Goal: Information Seeking & Learning: Learn about a topic

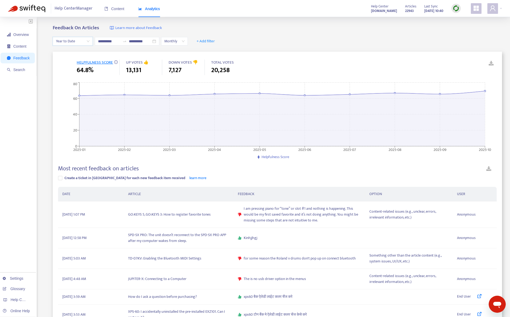
click at [458, 11] on img at bounding box center [456, 8] width 7 height 7
click at [457, 20] on link "Quick Sync" at bounding box center [467, 19] width 23 height 6
drag, startPoint x: 113, startPoint y: 8, endPoint x: 133, endPoint y: 26, distance: 26.8
click at [113, 9] on span "Content" at bounding box center [114, 9] width 20 height 4
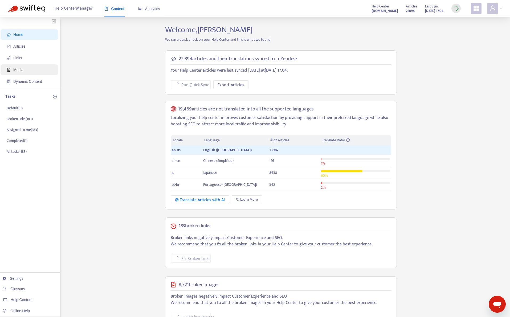
click at [25, 72] on span "Media" at bounding box center [30, 69] width 47 height 11
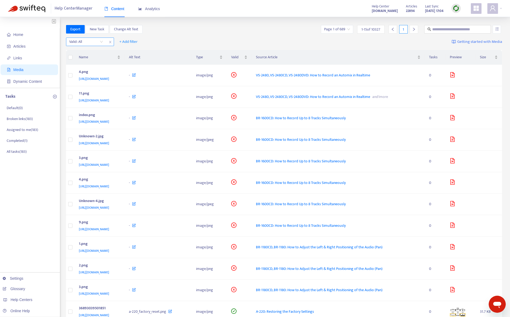
click at [85, 42] on input "search" at bounding box center [86, 42] width 34 height 8
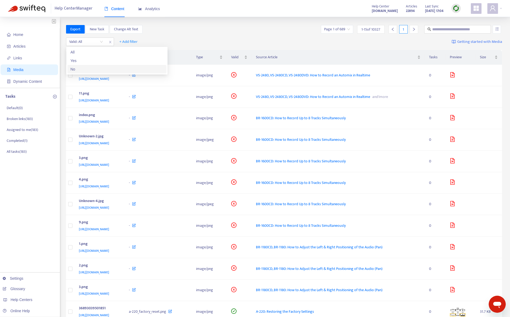
click at [87, 68] on div "No" at bounding box center [117, 69] width 93 height 6
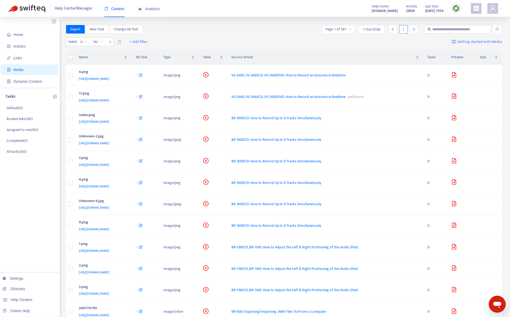
click at [343, 29] on input "search" at bounding box center [339, 29] width 26 height 8
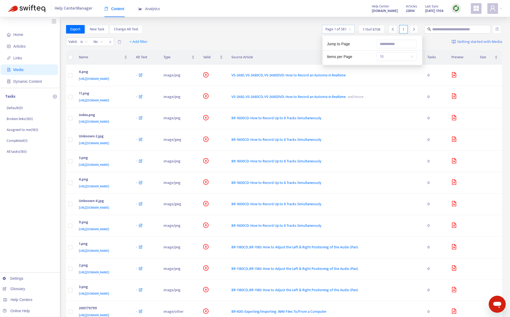
click at [390, 54] on span "15" at bounding box center [397, 57] width 34 height 8
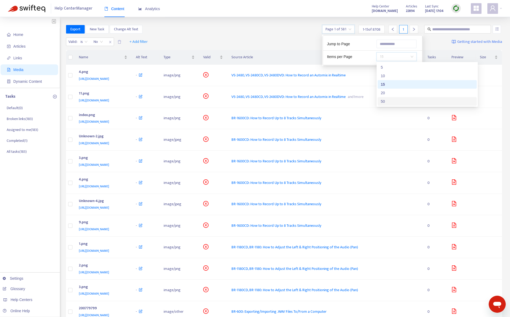
click at [394, 103] on div "50" at bounding box center [427, 102] width 93 height 6
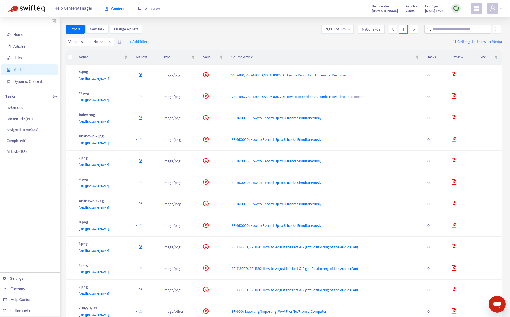
click at [281, 31] on div "Export New Task Change Alt Text Page 1 of 175 1 - 50 of 8708 1" at bounding box center [284, 29] width 437 height 9
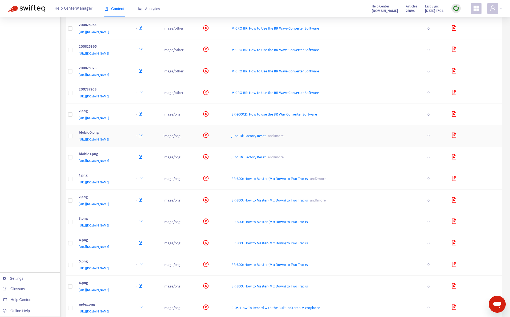
scroll to position [746, 0]
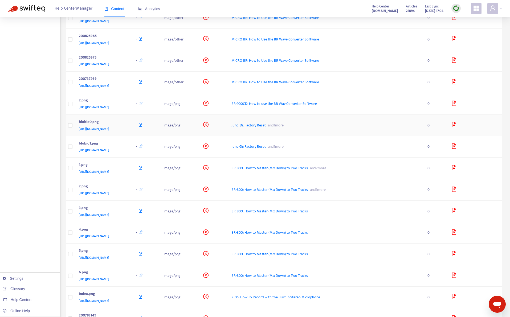
click at [126, 125] on div "blobid0.png" at bounding box center [102, 122] width 47 height 7
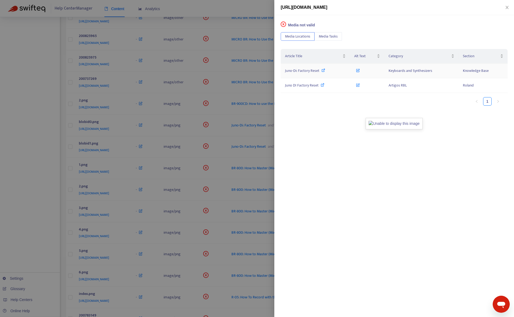
click at [300, 69] on span "Juno-Di: Factory Reset" at bounding box center [302, 71] width 34 height 6
click at [55, 122] on div at bounding box center [257, 158] width 514 height 317
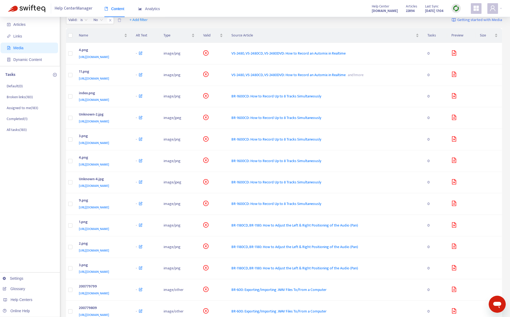
scroll to position [0, 0]
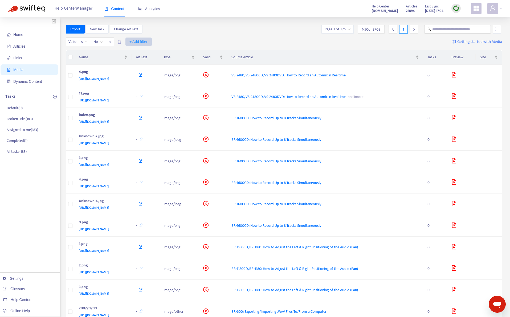
click at [151, 44] on button "+ Add filter" at bounding box center [139, 42] width 26 height 9
click at [143, 55] on span "Language" at bounding box center [139, 53] width 18 height 6
click at [136, 41] on div at bounding box center [133, 42] width 32 height 6
click at [136, 59] on div "en-us" at bounding box center [166, 61] width 93 height 6
click at [256, 30] on div "Export New Task Change Alt Text Page 1 of 127 1 - 50 of 6348 1" at bounding box center [284, 29] width 437 height 9
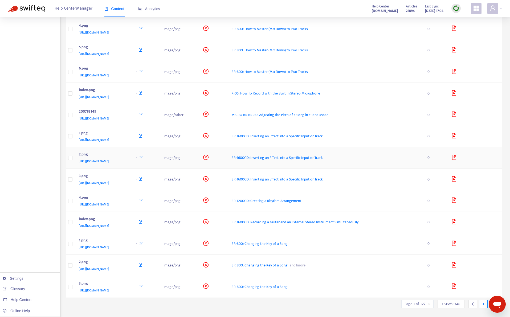
scroll to position [853, 0]
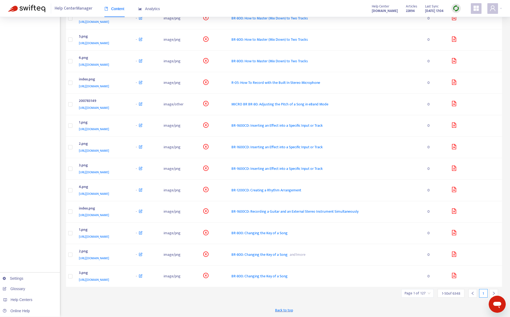
click at [495, 293] on icon "right" at bounding box center [494, 294] width 4 height 4
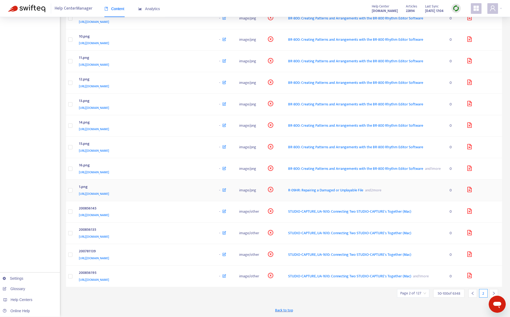
click at [198, 197] on div "[URL][DOMAIN_NAME]" at bounding box center [144, 194] width 130 height 6
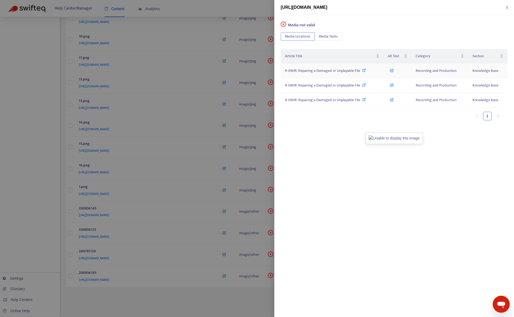
click at [347, 70] on span "R-09HR: Repairing a Damaged or Unplayable File" at bounding box center [322, 71] width 75 height 6
drag, startPoint x: 20, startPoint y: 238, endPoint x: 30, endPoint y: 237, distance: 10.1
click at [20, 237] on div at bounding box center [257, 158] width 514 height 317
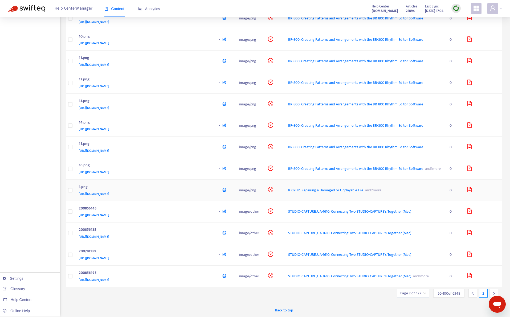
scroll to position [888, 0]
click at [193, 214] on div "[URL][DOMAIN_NAME]" at bounding box center [144, 215] width 130 height 6
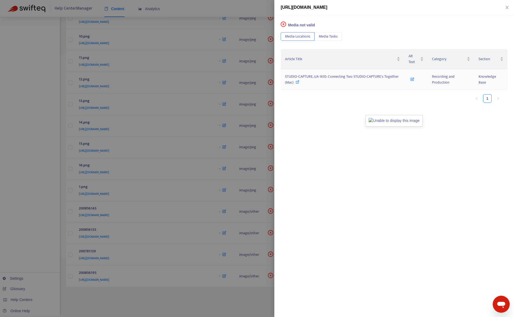
click at [367, 76] on span "STUDIO-CAPTURE, UA-1610: Connecting Two STUDIO-CAPTURE's Together (Mac)" at bounding box center [342, 80] width 114 height 12
click at [33, 231] on div at bounding box center [257, 158] width 514 height 317
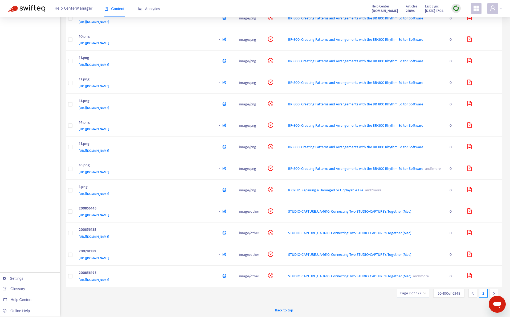
click at [494, 292] on div at bounding box center [494, 293] width 9 height 9
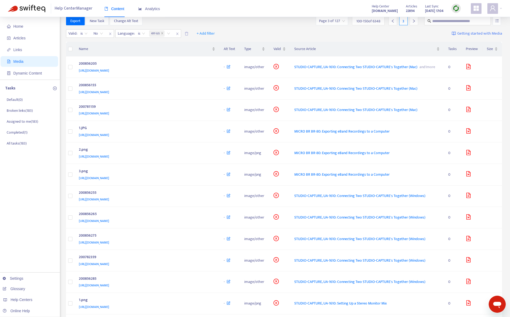
scroll to position [0, 0]
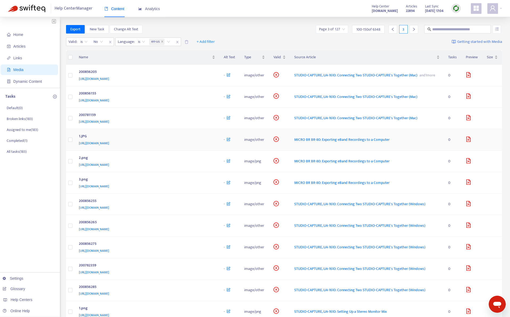
click at [211, 146] on div "[URL][DOMAIN_NAME]" at bounding box center [146, 143] width 135 height 6
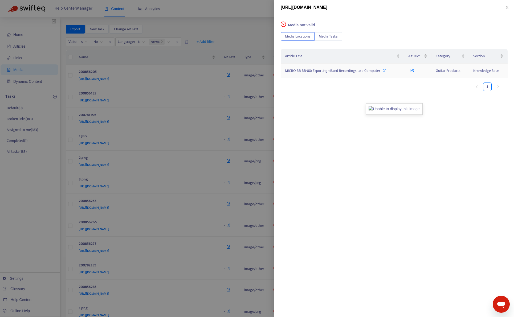
click at [325, 72] on span "MICRO BR BR-80: Exporting eBand Recordings to a Computer" at bounding box center [332, 71] width 95 height 6
click at [252, 27] on div at bounding box center [257, 158] width 514 height 317
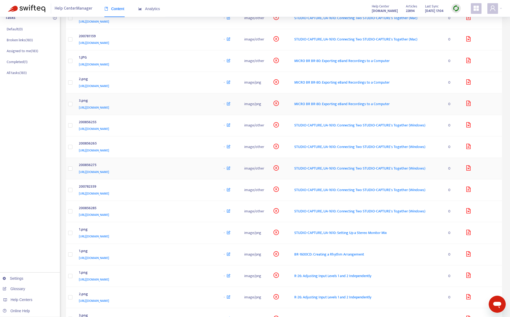
scroll to position [80, 0]
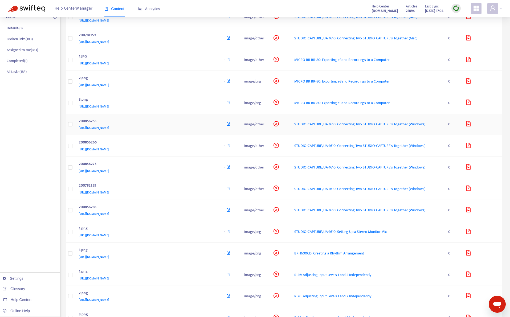
click at [206, 125] on div "200856255" at bounding box center [146, 121] width 135 height 7
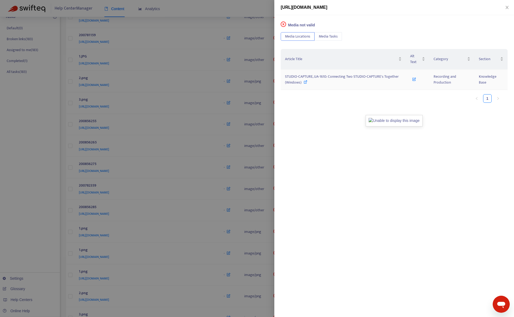
click at [316, 78] on span "STUDIO-CAPTURE, UA-1610: Connecting Two STUDIO-CAPTURE's Together (Windows)" at bounding box center [342, 80] width 114 height 12
click at [30, 210] on div at bounding box center [257, 158] width 514 height 317
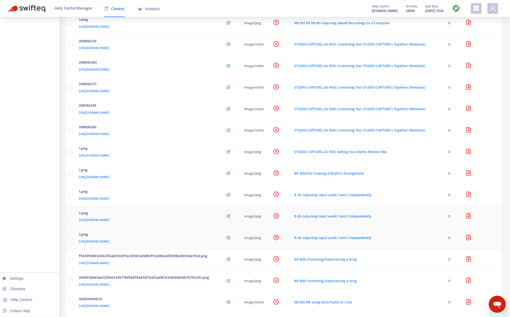
scroll to position [187, 0]
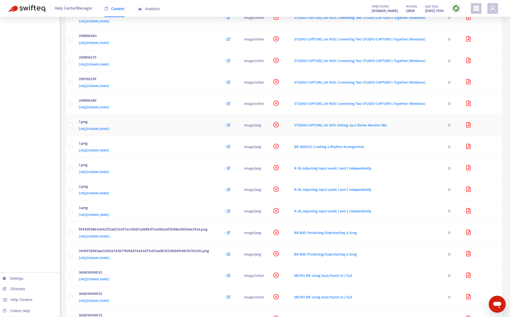
click at [198, 132] on div "[URL][DOMAIN_NAME]" at bounding box center [146, 129] width 135 height 6
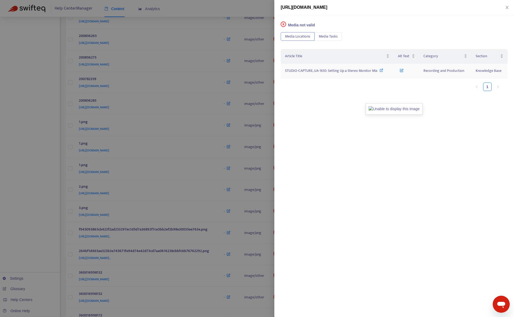
click at [330, 72] on span "STUDIO-CAPTURE, UA-1610: Setting Up a Stereo Monitor Mix" at bounding box center [331, 71] width 92 height 6
click at [33, 206] on div at bounding box center [257, 158] width 514 height 317
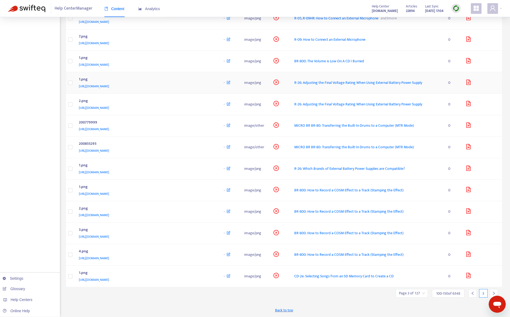
scroll to position [871, 0]
click at [494, 292] on icon "right" at bounding box center [494, 294] width 4 height 4
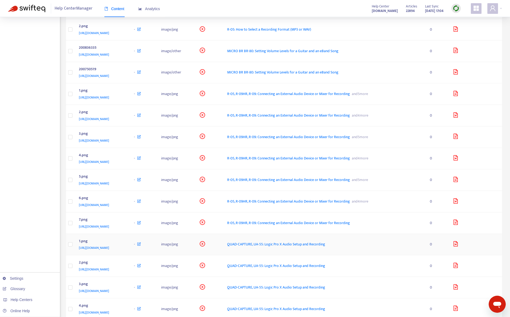
scroll to position [853, 0]
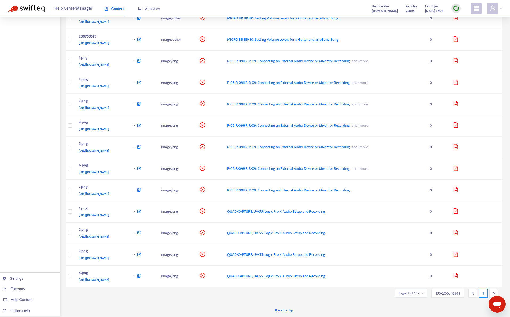
click at [494, 293] on icon "right" at bounding box center [494, 293] width 2 height 3
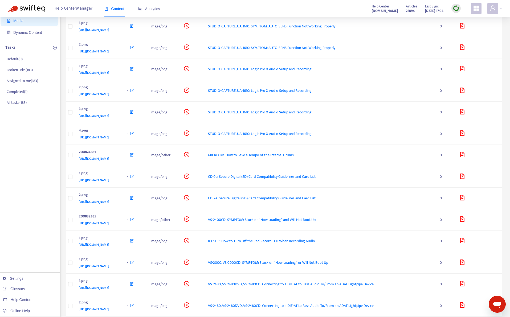
scroll to position [0, 0]
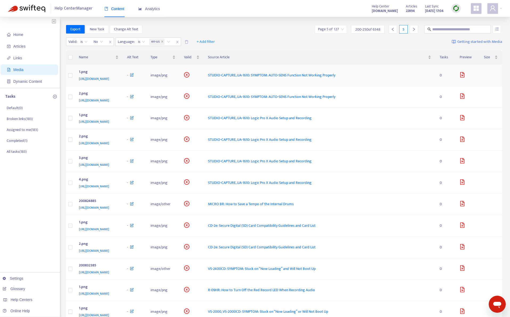
click at [109, 82] on span "[URL][DOMAIN_NAME]" at bounding box center [94, 78] width 30 height 5
click at [117, 76] on div "1.png" at bounding box center [98, 72] width 38 height 7
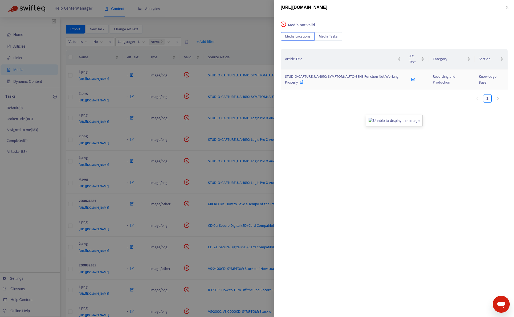
click at [304, 75] on span "STUDIO-CAPTURE, UA-1610: SYMPTOM: AUTO-SENS Function Not Working Properly" at bounding box center [342, 80] width 114 height 12
click at [236, 35] on div at bounding box center [257, 158] width 514 height 317
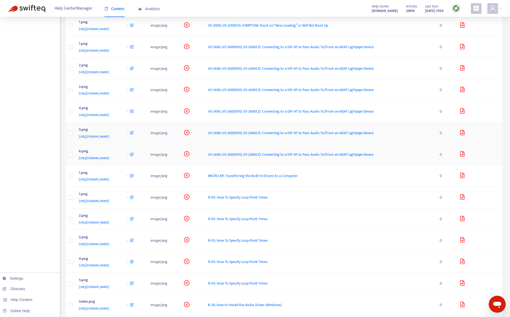
scroll to position [293, 0]
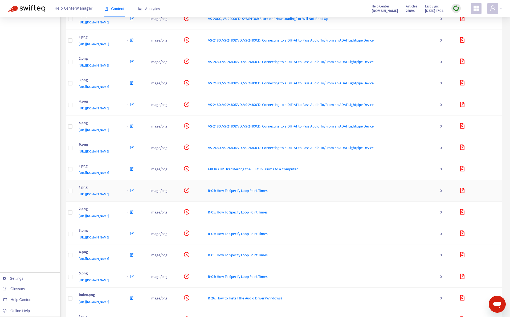
click at [119, 194] on div "1.png [URL][DOMAIN_NAME]" at bounding box center [99, 191] width 40 height 13
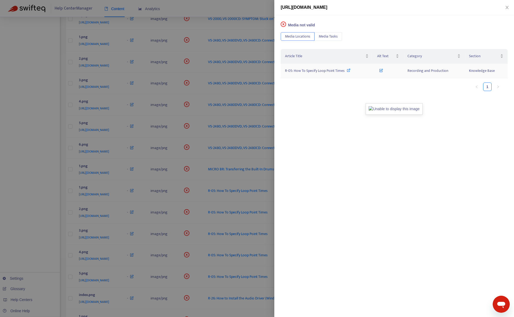
click at [334, 72] on span "R-05: How To Specify Loop Point Times" at bounding box center [315, 71] width 60 height 6
click at [193, 6] on div at bounding box center [257, 158] width 514 height 317
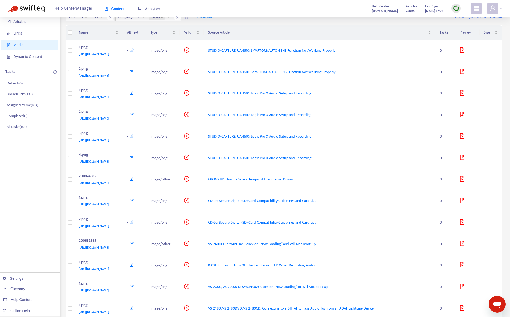
scroll to position [0, 0]
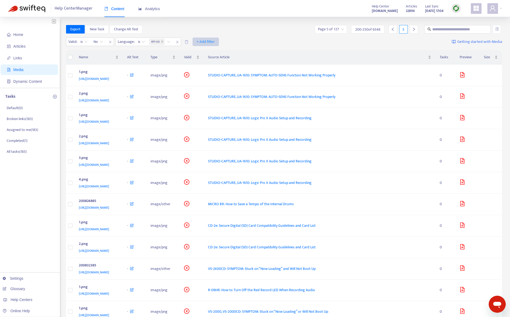
click at [208, 43] on span "+ Add filter" at bounding box center [206, 42] width 18 height 6
click at [258, 31] on div "Export New Task Change Alt Text Page 5 of 127 200 - 250 of 6348 5" at bounding box center [284, 29] width 437 height 9
click at [439, 31] on input "text" at bounding box center [458, 29] width 51 height 6
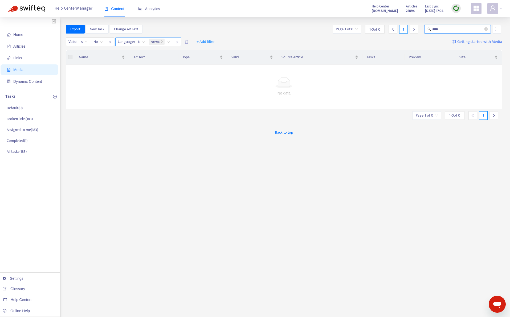
click at [176, 45] on span "close" at bounding box center [177, 42] width 7 height 6
click at [110, 43] on icon "close" at bounding box center [110, 42] width 3 height 3
click at [459, 31] on input "****" at bounding box center [458, 29] width 51 height 6
type input "*"
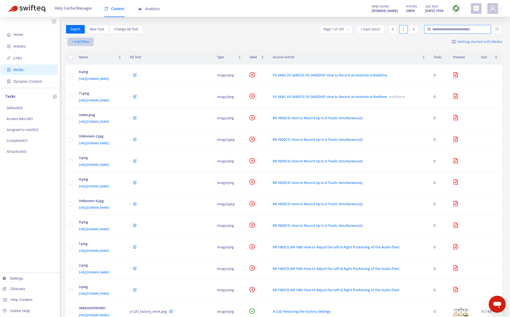
click at [86, 43] on span "+ Add filter" at bounding box center [80, 42] width 18 height 6
click at [86, 75] on span "Valid" at bounding box center [81, 78] width 18 height 6
click at [81, 42] on input "search" at bounding box center [86, 42] width 34 height 8
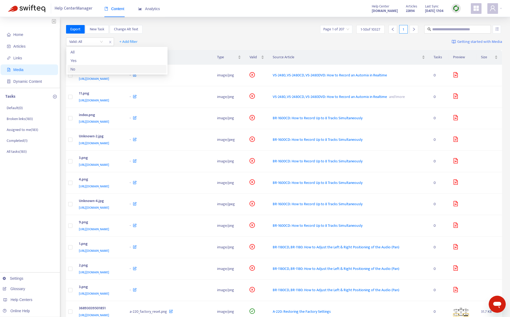
click at [87, 67] on div "No" at bounding box center [117, 69] width 93 height 6
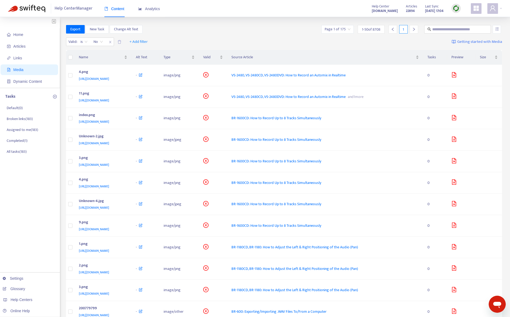
click at [239, 34] on div "Export New Task Change Alt Text Page 1 of 175 1 - 50 of 8708 1" at bounding box center [284, 30] width 437 height 11
click at [303, 58] on span "Source Article" at bounding box center [323, 57] width 183 height 6
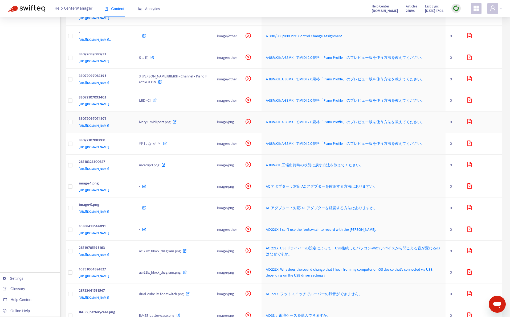
scroll to position [160, 0]
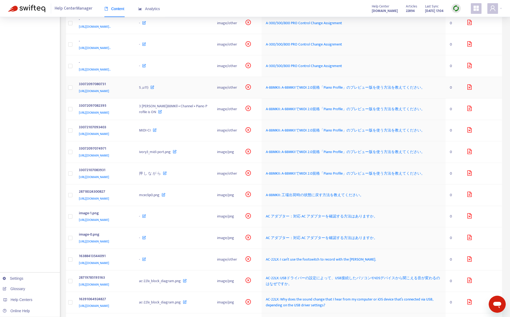
click at [131, 94] on div "33072097080731 [URL][DOMAIN_NAME]" at bounding box center [105, 87] width 52 height 13
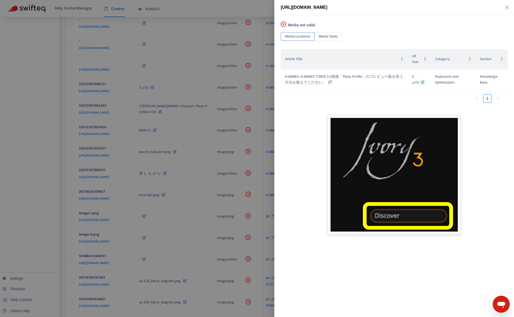
click at [66, 139] on div at bounding box center [257, 158] width 514 height 317
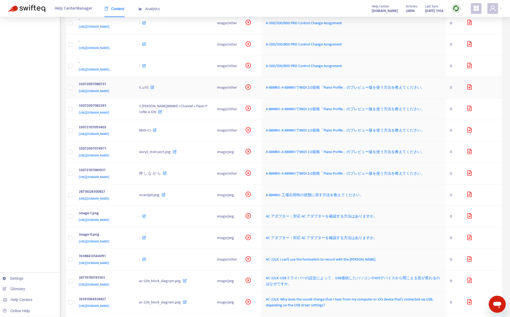
click at [129, 88] on div "33072097080731" at bounding box center [104, 84] width 50 height 7
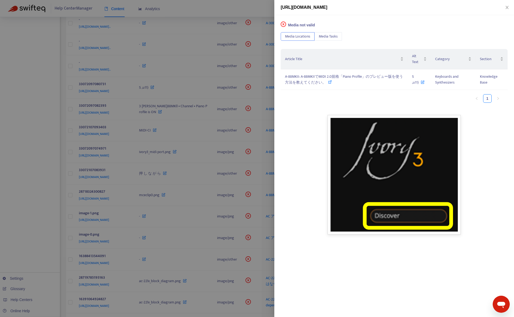
click at [56, 159] on div at bounding box center [257, 158] width 514 height 317
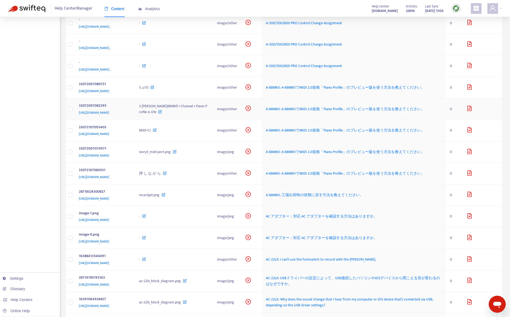
click at [129, 110] on div "33072097082395" at bounding box center [104, 106] width 50 height 7
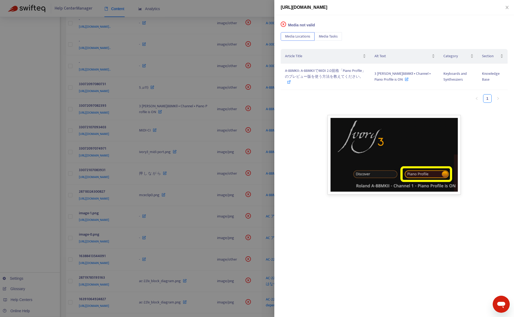
click at [23, 186] on div at bounding box center [257, 158] width 514 height 317
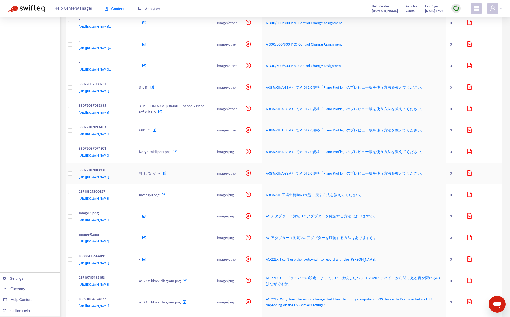
click at [129, 174] on div "33072107083931" at bounding box center [104, 170] width 50 height 7
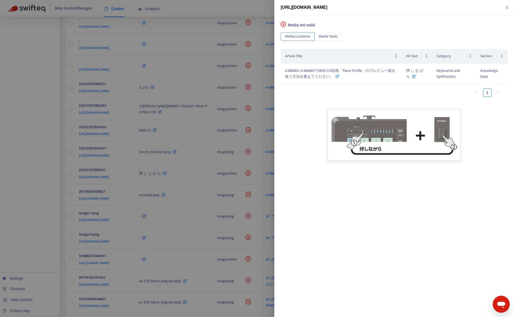
click at [51, 245] on div at bounding box center [257, 158] width 514 height 317
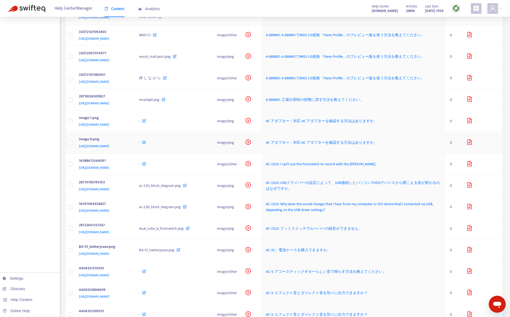
scroll to position [346, 0]
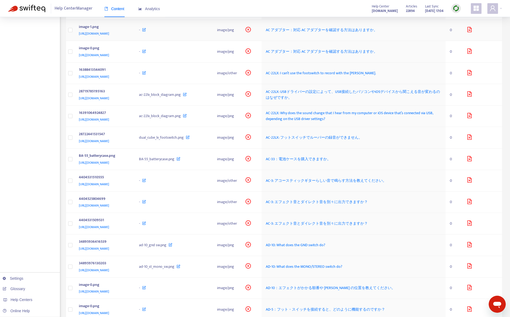
click at [135, 41] on td "image-1.png [URL][DOMAIN_NAME]" at bounding box center [105, 31] width 60 height 22
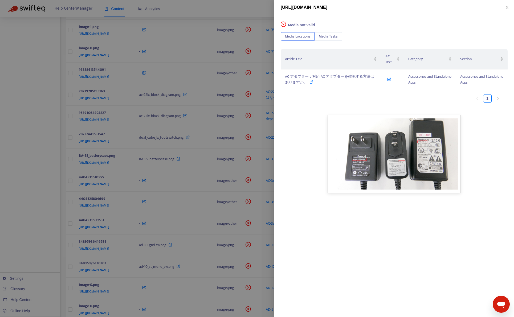
click at [45, 172] on div at bounding box center [257, 158] width 514 height 317
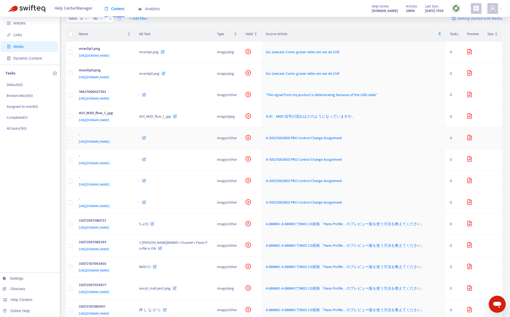
scroll to position [23, 0]
click at [439, 34] on div "Source Article" at bounding box center [354, 34] width 176 height 6
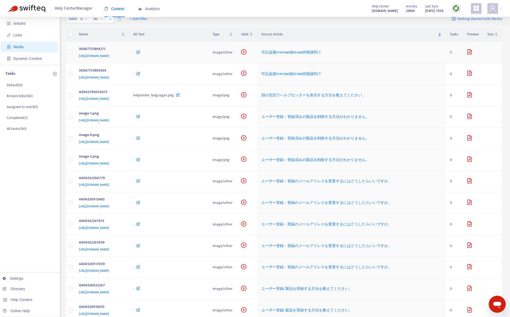
click at [129, 63] on td "36967731894171 [URL][DOMAIN_NAME]" at bounding box center [102, 53] width 55 height 22
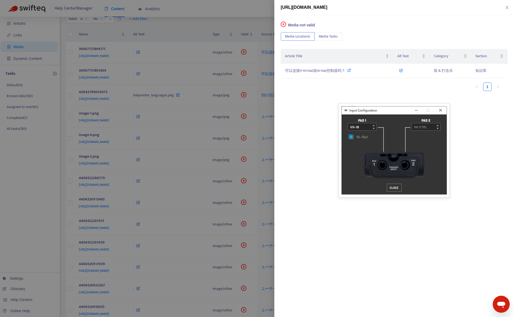
click at [197, 25] on div at bounding box center [257, 158] width 514 height 317
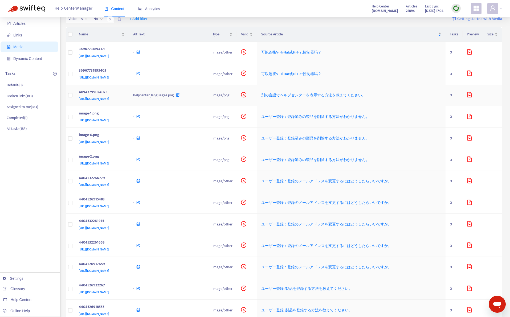
click at [123, 96] on div "40943799074075" at bounding box center [101, 92] width 44 height 7
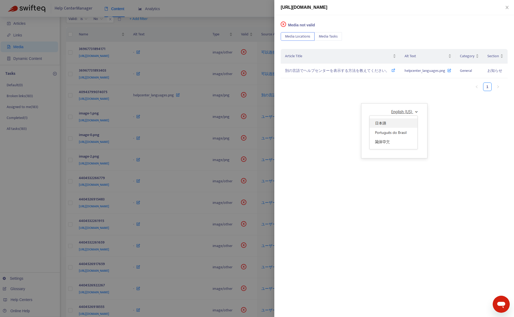
click at [224, 29] on div at bounding box center [257, 158] width 514 height 317
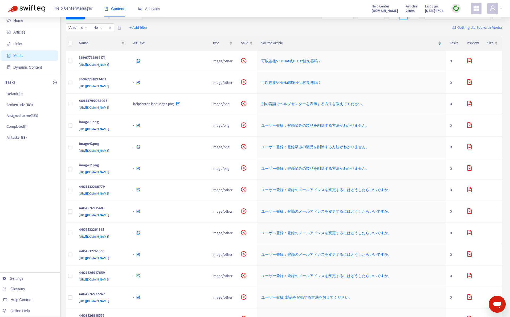
scroll to position [0, 0]
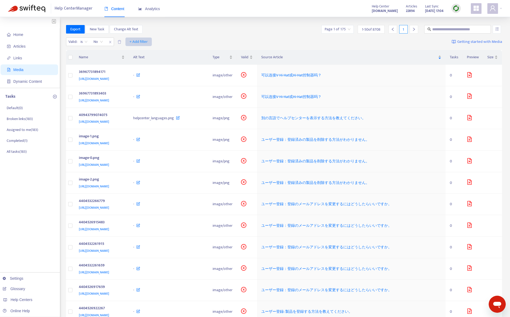
click at [139, 41] on span "+ Add filter" at bounding box center [139, 42] width 18 height 6
click at [139, 52] on span "Language" at bounding box center [139, 53] width 18 height 6
click at [135, 40] on div at bounding box center [133, 42] width 32 height 6
click at [134, 60] on div "en-us" at bounding box center [166, 61] width 93 height 6
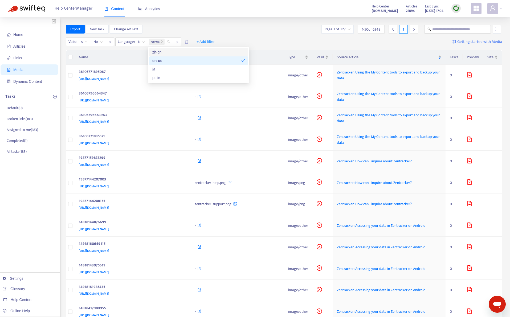
click at [224, 34] on div "Export New Task Change Alt Text Page 1 of 127 1 - 50 of 6348 1" at bounding box center [284, 30] width 437 height 11
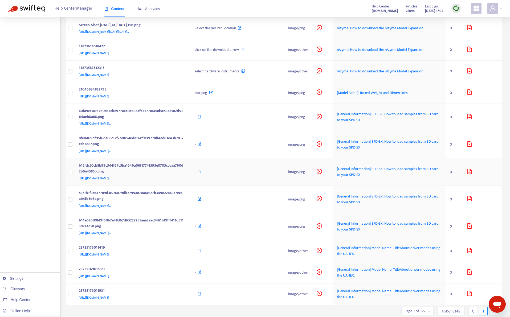
scroll to position [879, 0]
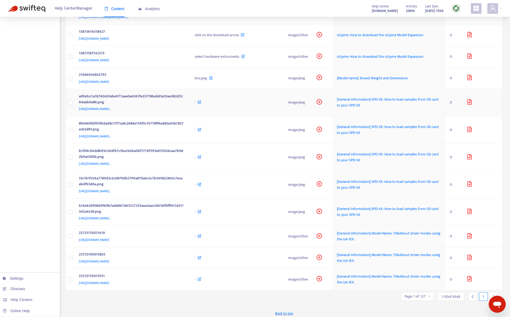
click at [184, 112] on div "[URL][DOMAIN_NAME].." at bounding box center [132, 109] width 106 height 6
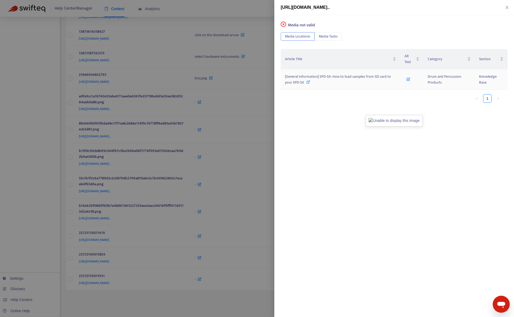
click at [291, 84] on span "[General Information] SPD-SX: How to load samples from SD card to your SPD-SX" at bounding box center [338, 80] width 106 height 12
click at [25, 219] on div at bounding box center [257, 158] width 514 height 317
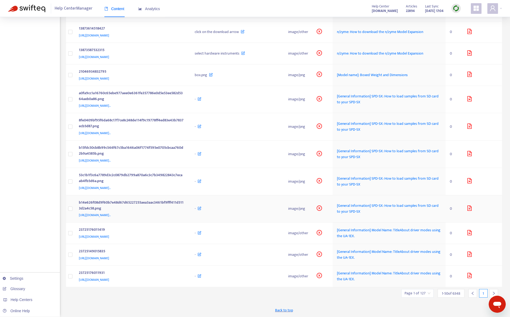
scroll to position [918, 0]
click at [184, 274] on div "23725176011931" at bounding box center [132, 273] width 106 height 7
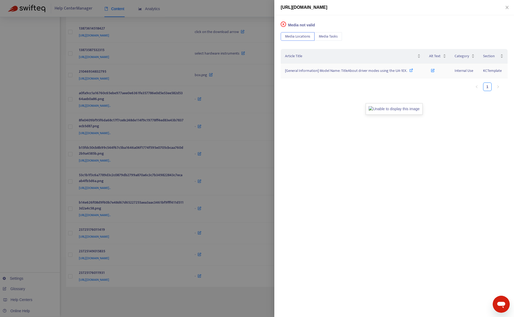
click at [333, 71] on span "[General Information] Model Name: TitleAbout driver modes using the UA-1EX." at bounding box center [346, 71] width 122 height 6
click at [240, 294] on div at bounding box center [257, 158] width 514 height 317
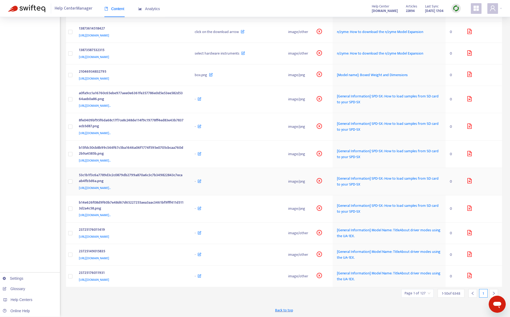
click at [219, 168] on td "-" at bounding box center [238, 181] width 94 height 27
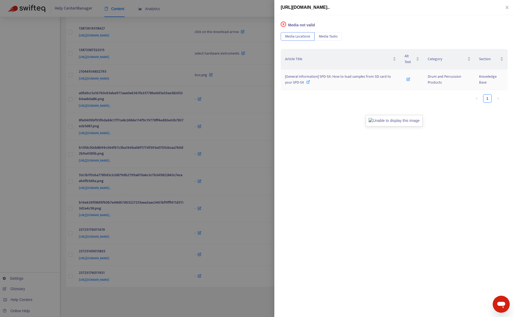
click at [303, 79] on span "[General Information] SPD-SX: How to load samples from SD card to your SPD-SX" at bounding box center [338, 80] width 106 height 12
click at [190, 292] on div at bounding box center [257, 158] width 514 height 317
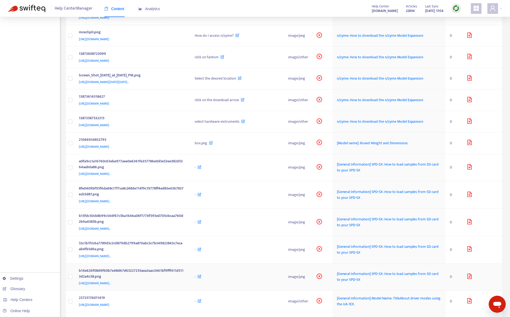
scroll to position [811, 0]
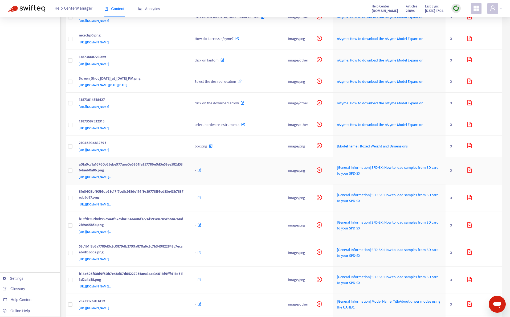
click at [191, 183] on td "a0fa9cc1a16760c65ebe977aee0e6361fe357786e0d5e53ee582d5364aeb0a86.png [URL][DOMA…" at bounding box center [133, 170] width 116 height 27
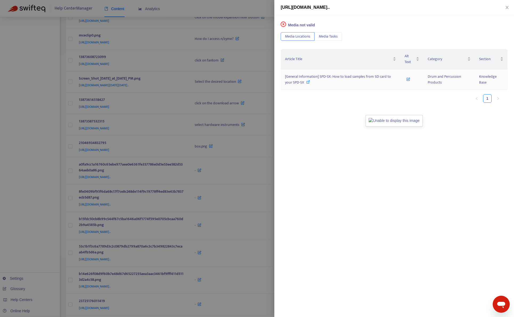
click at [294, 79] on span "[General Information] SPD-SX: How to load samples from SD card to your SPD-SX" at bounding box center [338, 80] width 106 height 12
click at [35, 190] on div at bounding box center [257, 158] width 514 height 317
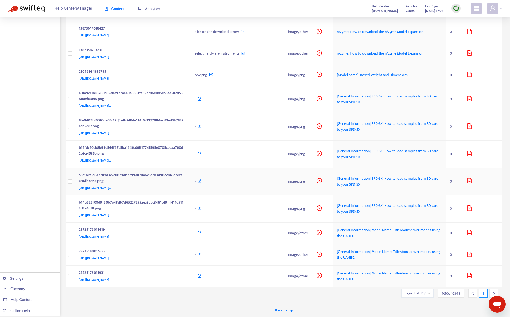
scroll to position [918, 0]
click at [225, 235] on div "-" at bounding box center [237, 234] width 85 height 6
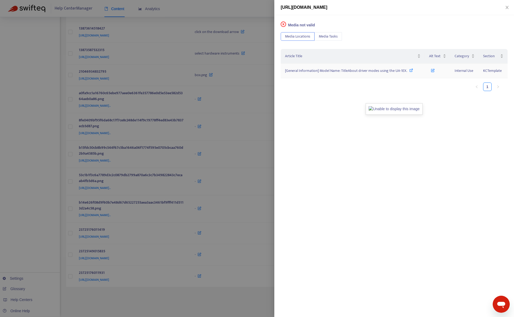
click at [384, 70] on span "[General Information] Model Name: TitleAbout driver modes using the UA-1EX." at bounding box center [346, 71] width 122 height 6
drag, startPoint x: 27, startPoint y: 173, endPoint x: 224, endPoint y: 231, distance: 205.8
click at [27, 173] on div at bounding box center [257, 158] width 514 height 317
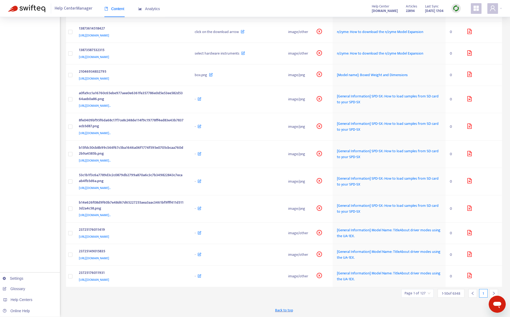
click at [497, 292] on div at bounding box center [494, 293] width 9 height 9
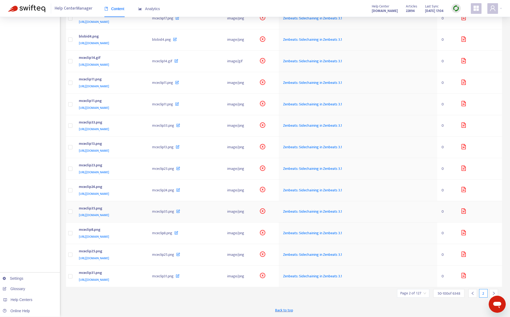
scroll to position [877, 0]
click at [493, 292] on div at bounding box center [494, 293] width 9 height 9
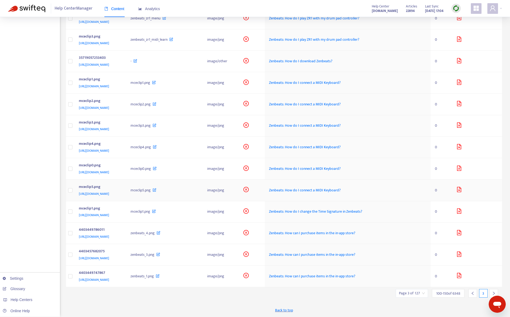
scroll to position [853, 0]
click at [492, 290] on div at bounding box center [494, 293] width 9 height 9
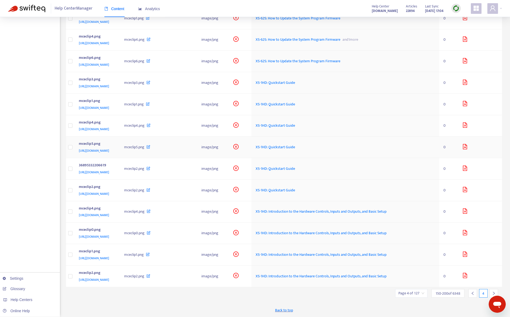
scroll to position [953, 0]
click at [492, 292] on icon "right" at bounding box center [494, 294] width 4 height 4
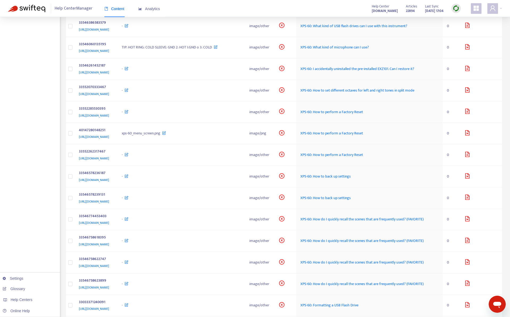
scroll to position [549, 0]
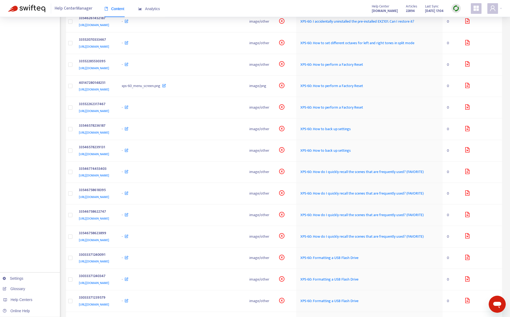
click at [245, 11] on td "TIP: HOT RING: COLD SLEEVE: GND 2: HOT I:GND o 3: COLD" at bounding box center [182, 1] width 128 height 22
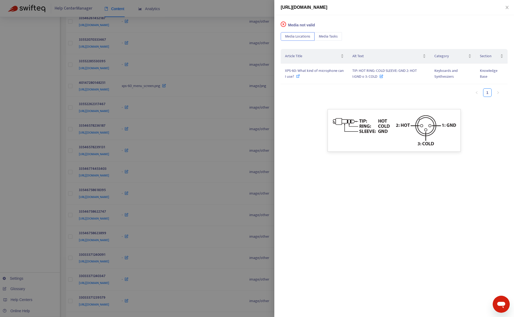
click at [15, 143] on div at bounding box center [257, 158] width 514 height 317
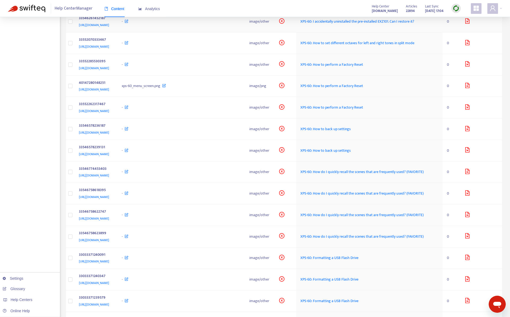
click at [212, 25] on div "-" at bounding box center [181, 22] width 119 height 6
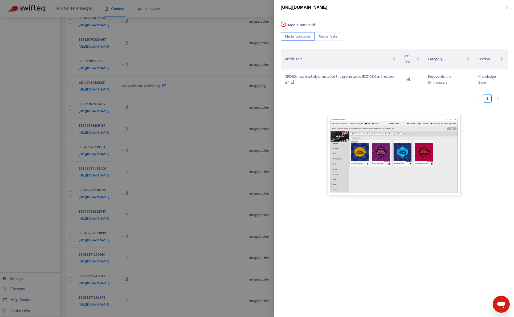
click at [33, 198] on div at bounding box center [257, 158] width 514 height 317
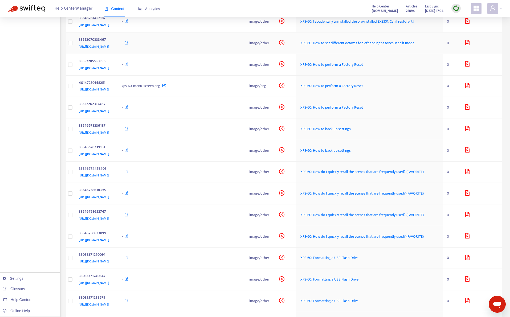
click at [222, 54] on td "-" at bounding box center [182, 44] width 128 height 22
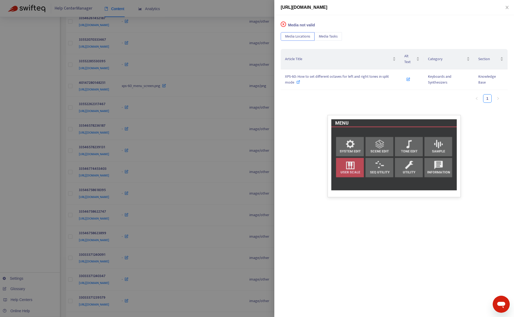
click at [37, 211] on div at bounding box center [257, 158] width 514 height 317
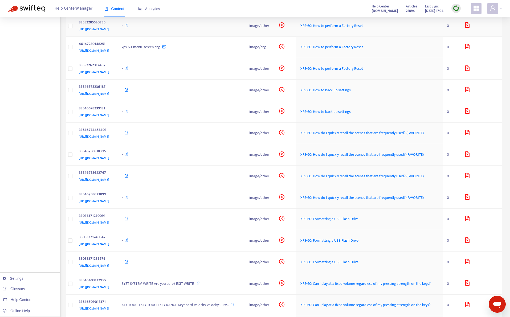
scroll to position [602, 0]
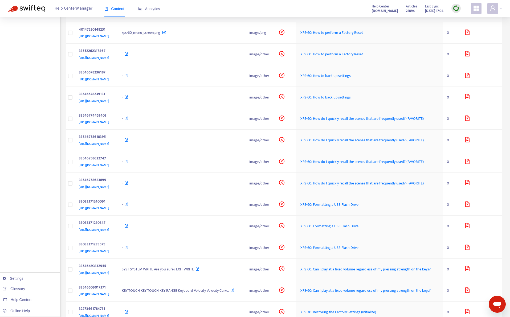
click at [229, 22] on td "-" at bounding box center [182, 12] width 128 height 22
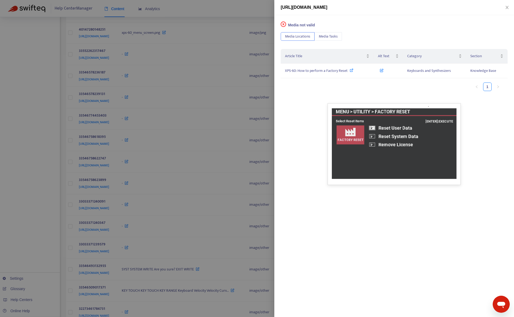
click at [51, 200] on div at bounding box center [257, 158] width 514 height 317
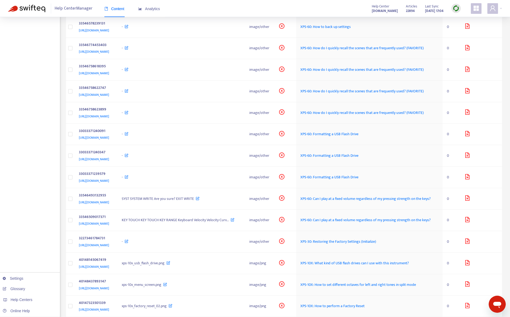
scroll to position [682, 0]
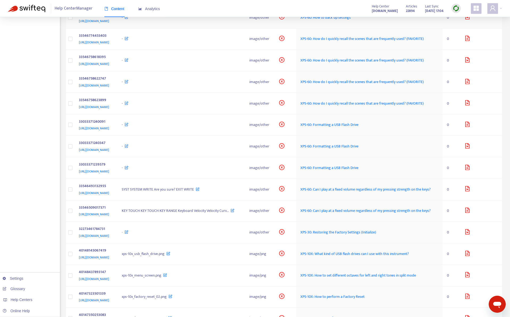
click at [211, 29] on td "-" at bounding box center [182, 18] width 128 height 22
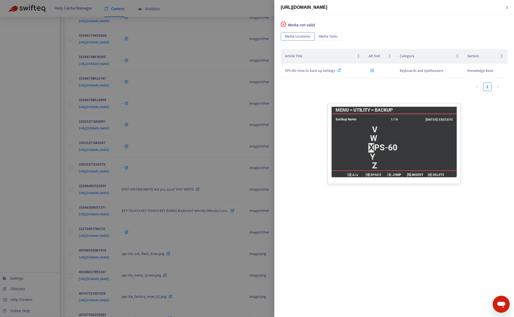
click at [21, 214] on div at bounding box center [257, 158] width 514 height 317
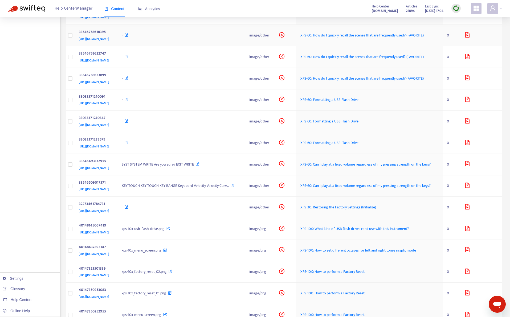
scroll to position [762, 0]
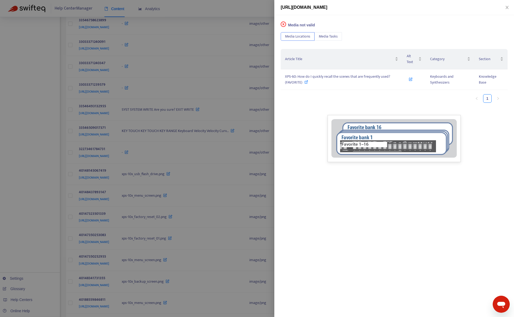
click at [38, 196] on div at bounding box center [257, 158] width 514 height 317
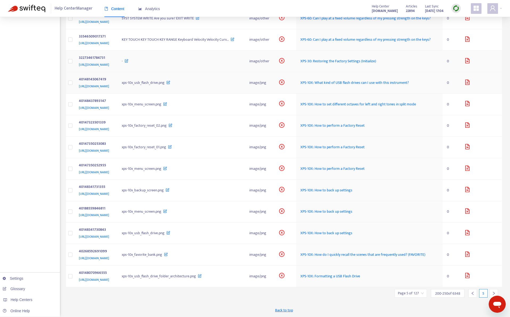
scroll to position [948, 0]
click at [205, 72] on td "-" at bounding box center [182, 62] width 128 height 22
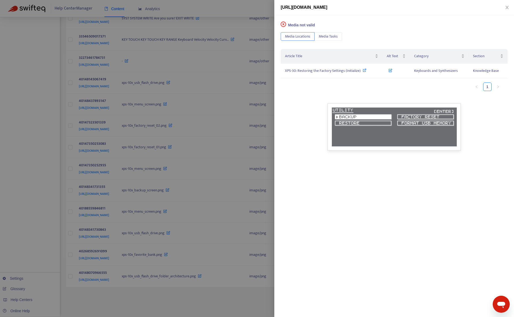
click at [39, 233] on div at bounding box center [257, 158] width 514 height 317
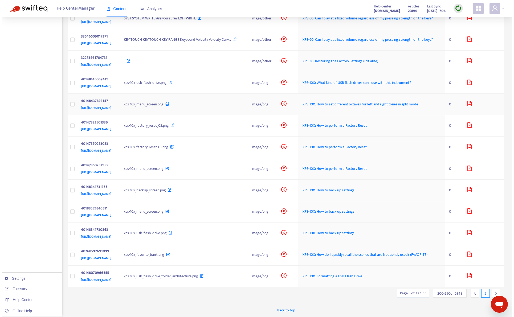
scroll to position [1028, 0]
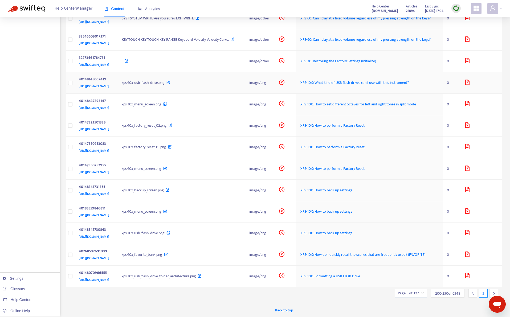
click at [245, 94] on td "xps-10x_usb_flash_drive.png" at bounding box center [182, 83] width 128 height 22
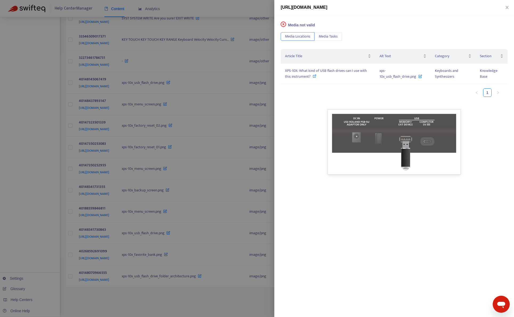
click at [46, 198] on div at bounding box center [257, 158] width 514 height 317
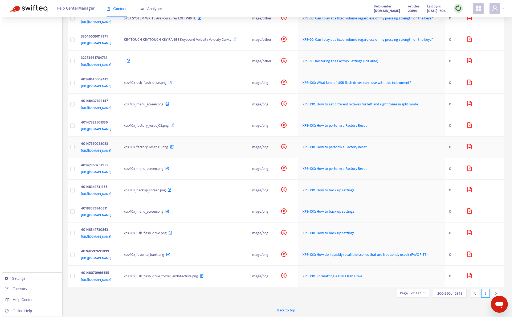
scroll to position [1086, 0]
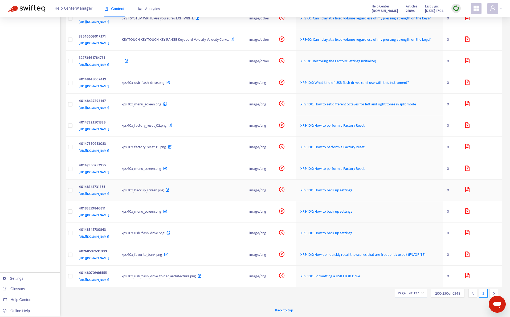
click at [243, 201] on td "xps-10x_backup_screen.png" at bounding box center [182, 191] width 128 height 22
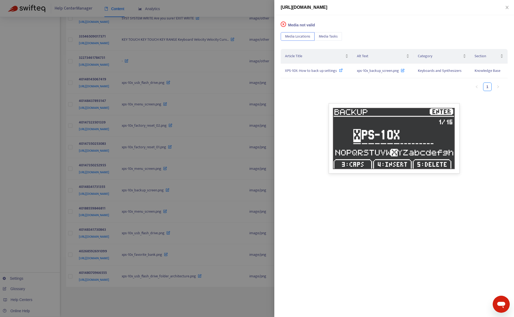
click at [28, 244] on div at bounding box center [257, 158] width 514 height 317
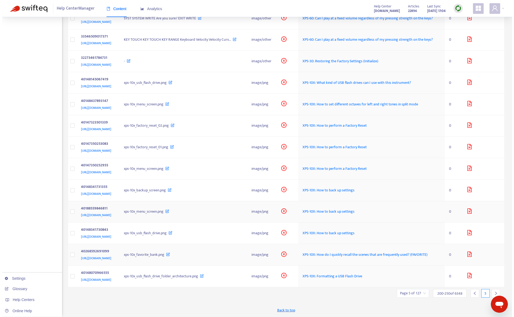
scroll to position [1129, 0]
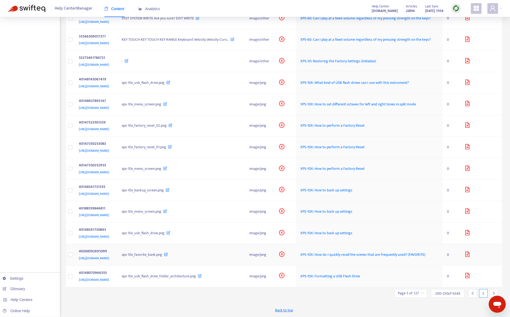
click at [240, 252] on td "xps-10x_favorite_bank.png" at bounding box center [182, 255] width 128 height 22
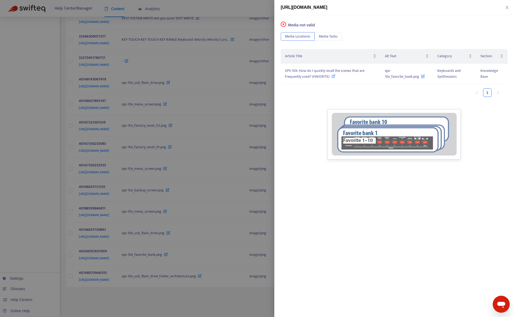
click at [30, 223] on div at bounding box center [257, 158] width 514 height 317
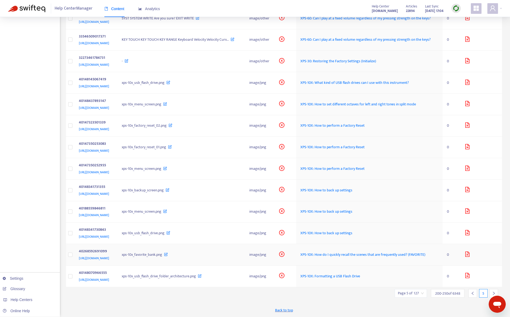
click at [237, 252] on td "xps-10x_favorite_bank.png" at bounding box center [182, 255] width 128 height 22
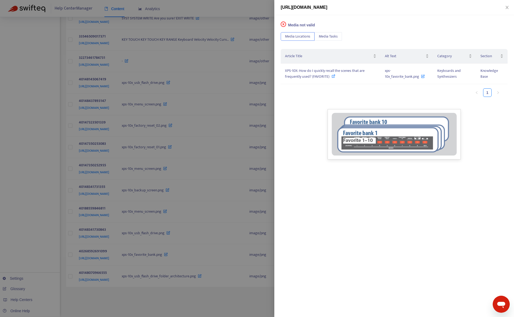
click at [14, 227] on div at bounding box center [257, 158] width 514 height 317
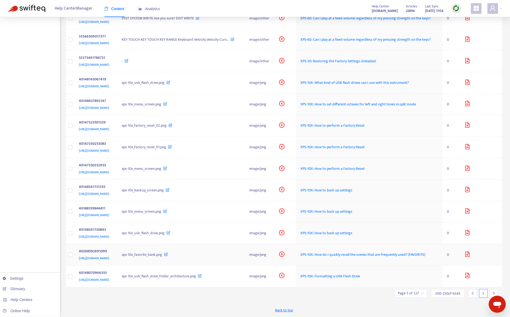
click at [239, 252] on td "xps-10x_favorite_bank.png" at bounding box center [182, 255] width 128 height 22
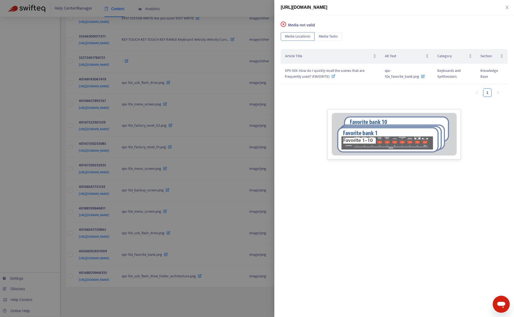
click at [31, 234] on div at bounding box center [257, 158] width 514 height 317
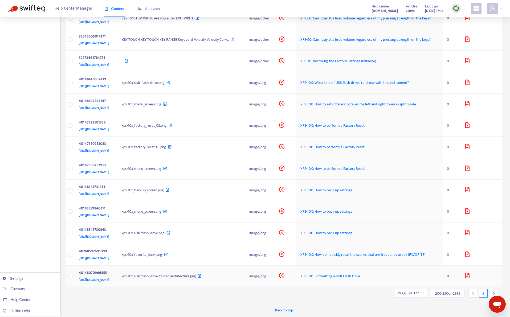
click at [245, 282] on td "xps-10x_usb_flash_drive_folder_architecture.png" at bounding box center [182, 277] width 128 height 22
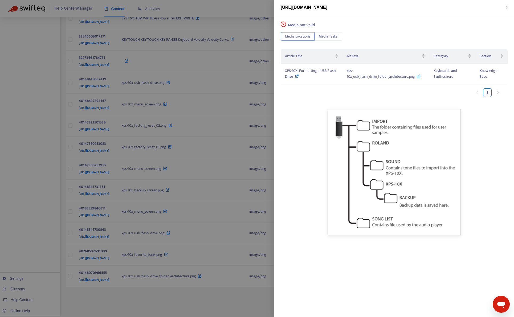
click at [31, 246] on div at bounding box center [257, 158] width 514 height 317
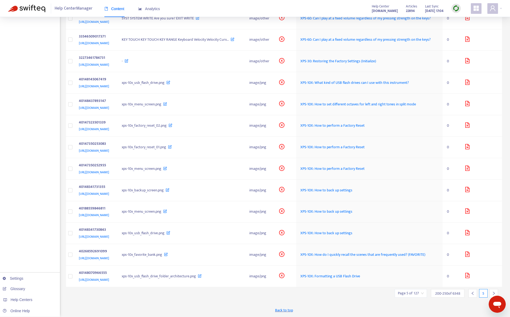
drag, startPoint x: 496, startPoint y: 292, endPoint x: 473, endPoint y: 261, distance: 38.7
click at [496, 292] on div at bounding box center [494, 293] width 9 height 9
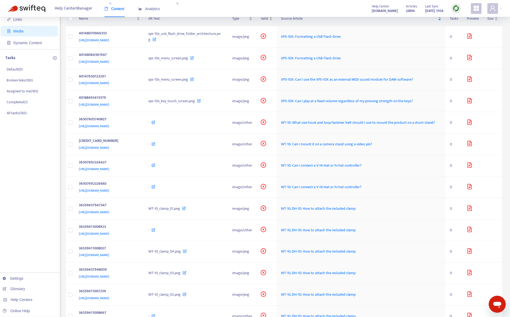
scroll to position [24, 0]
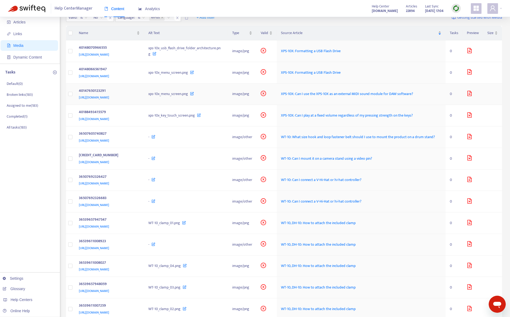
click at [144, 101] on td "40147650123291 [URL][DOMAIN_NAME]" at bounding box center [110, 95] width 70 height 22
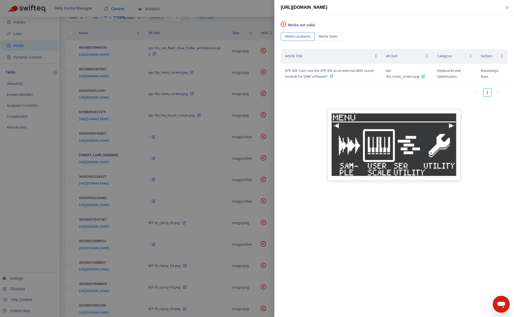
click at [226, 23] on div at bounding box center [257, 158] width 514 height 317
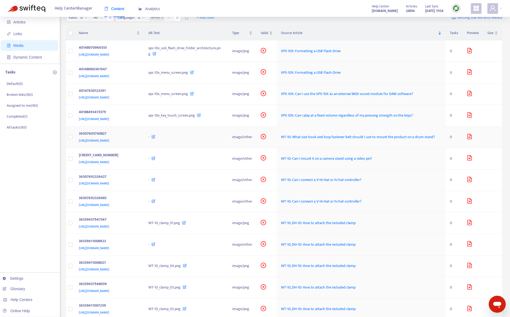
click at [138, 133] on div "36507605740827" at bounding box center [108, 134] width 59 height 7
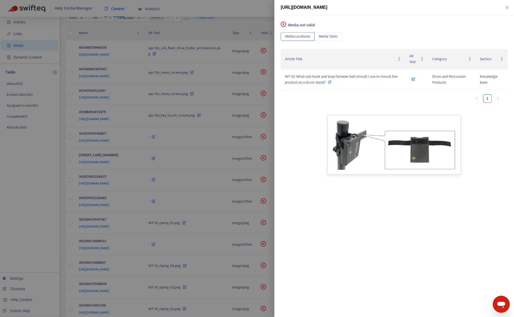
click at [259, 16] on div at bounding box center [257, 158] width 514 height 317
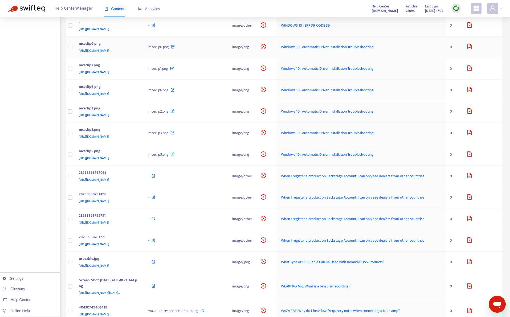
scroll to position [531, 0]
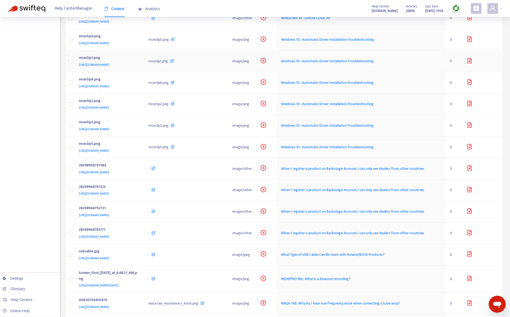
click at [144, 72] on td "mceclip1.png [URL][DOMAIN_NAME]" at bounding box center [110, 62] width 70 height 22
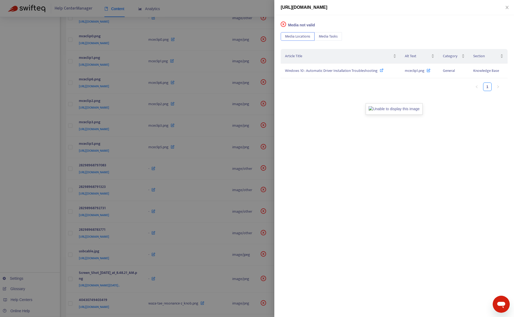
click at [7, 212] on div at bounding box center [257, 158] width 514 height 317
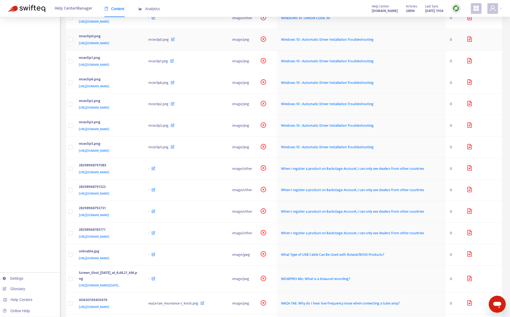
click at [109, 46] on span "[URL][DOMAIN_NAME]" at bounding box center [94, 43] width 30 height 5
click at [144, 72] on td "mceclip1.png [URL][DOMAIN_NAME]" at bounding box center [110, 62] width 70 height 22
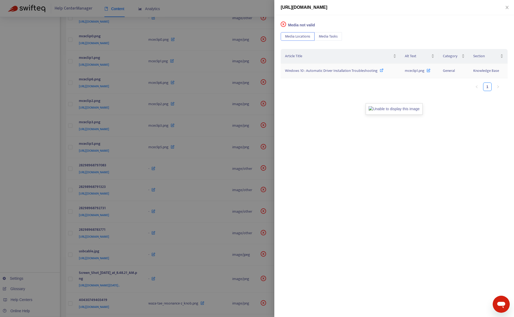
click at [344, 70] on span "Windows 10 : Automatic Driver Installation Troubleshooting" at bounding box center [331, 71] width 93 height 6
click at [243, 10] on div at bounding box center [257, 158] width 514 height 317
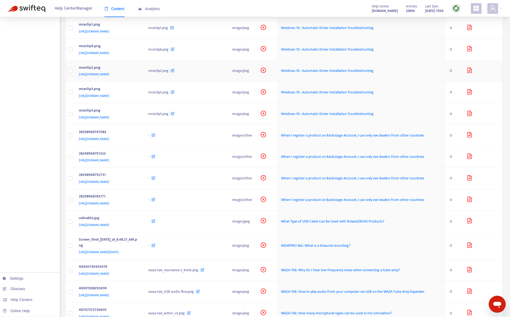
scroll to position [611, 0]
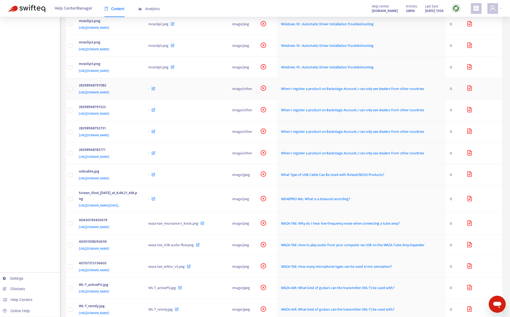
click at [226, 100] on td "-" at bounding box center [186, 89] width 84 height 22
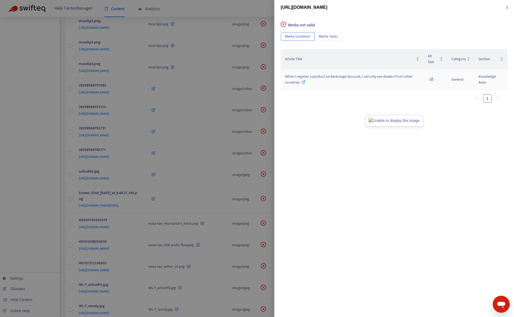
click at [305, 76] on span "When I register a product on Backstage Account, I can only see dealers from oth…" at bounding box center [349, 80] width 128 height 12
click at [25, 179] on div at bounding box center [257, 158] width 514 height 317
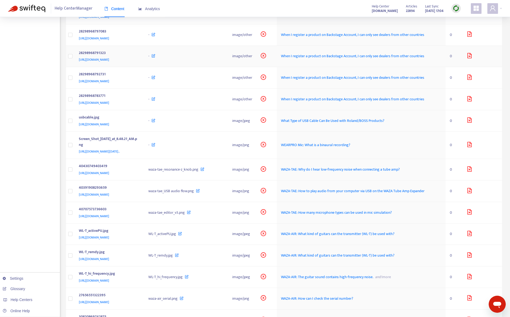
scroll to position [717, 0]
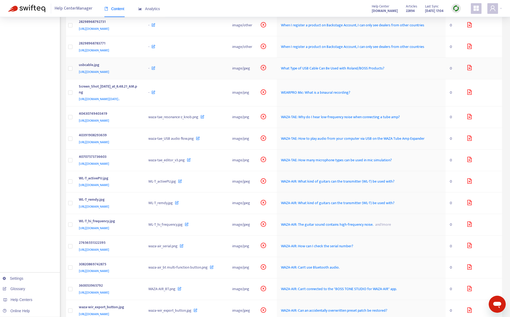
click at [210, 71] on div "-" at bounding box center [185, 69] width 75 height 6
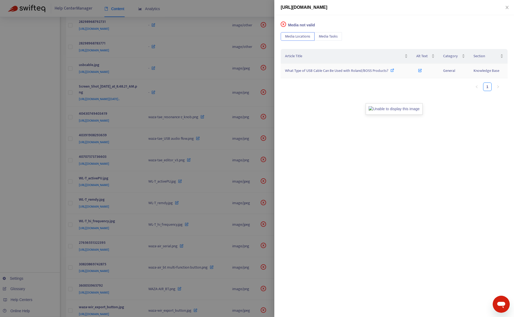
click at [365, 70] on span "What Type of USB Cable Can Be Used with Roland/BOSS Products?" at bounding box center [336, 71] width 103 height 6
click at [248, 7] on div at bounding box center [257, 158] width 514 height 317
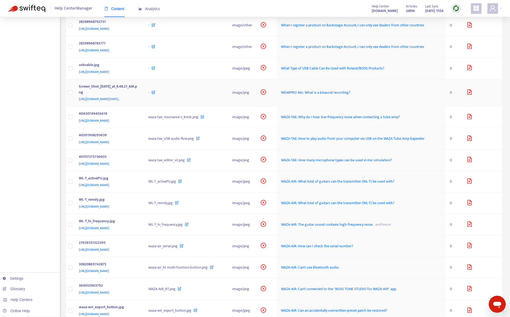
click at [138, 102] on div "[URL][DOMAIN_NAME][DATE].." at bounding box center [108, 99] width 59 height 6
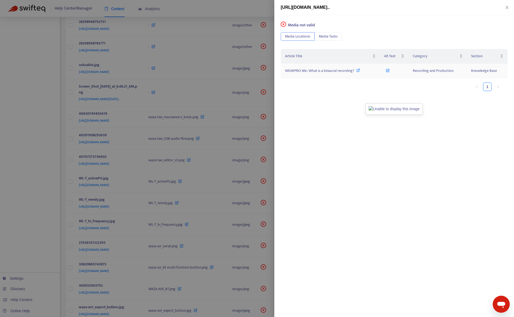
click at [358, 71] on icon at bounding box center [359, 70] width 4 height 4
click at [250, 15] on div at bounding box center [257, 158] width 514 height 317
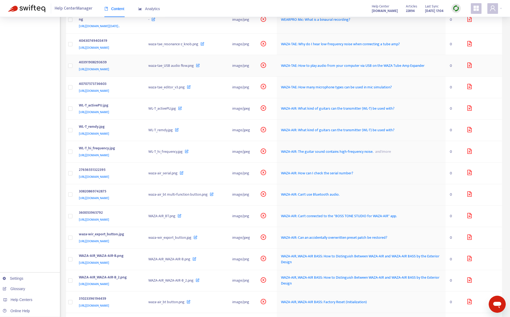
scroll to position [797, 0]
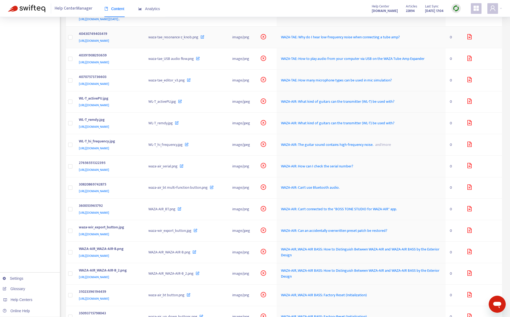
click at [138, 38] on div "40430749403419" at bounding box center [108, 34] width 59 height 7
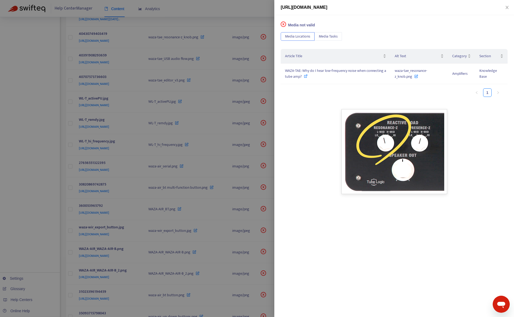
click at [50, 156] on div at bounding box center [257, 158] width 514 height 317
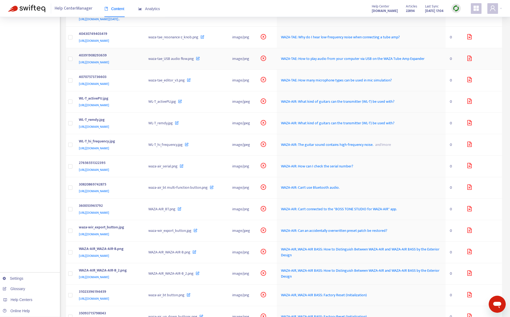
click at [138, 65] on div "[URL][DOMAIN_NAME]" at bounding box center [108, 62] width 59 height 6
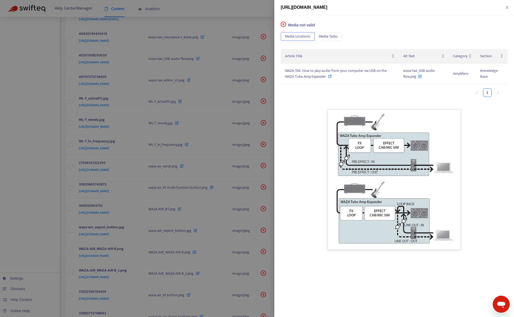
click at [39, 189] on div at bounding box center [257, 158] width 514 height 317
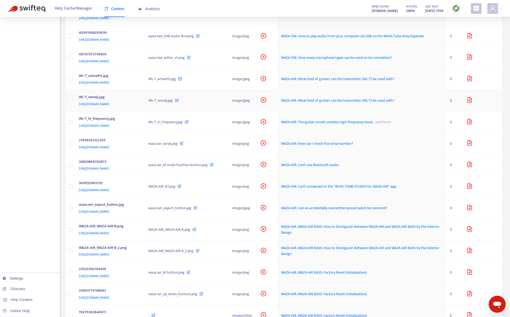
scroll to position [850, 0]
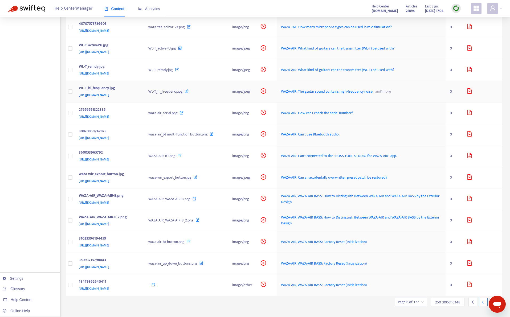
click at [144, 103] on td "WL-T_hi_frequency.jpg [URL][DOMAIN_NAME]" at bounding box center [110, 92] width 70 height 22
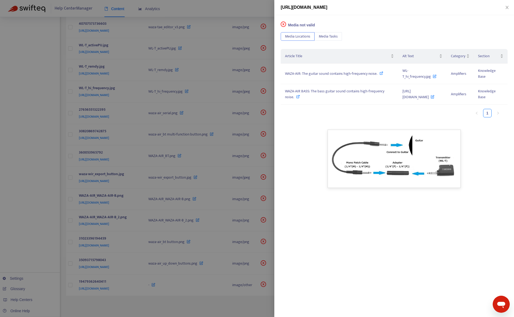
click at [50, 217] on div at bounding box center [257, 158] width 514 height 317
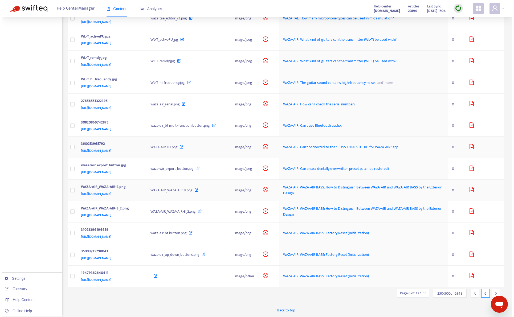
scroll to position [957, 0]
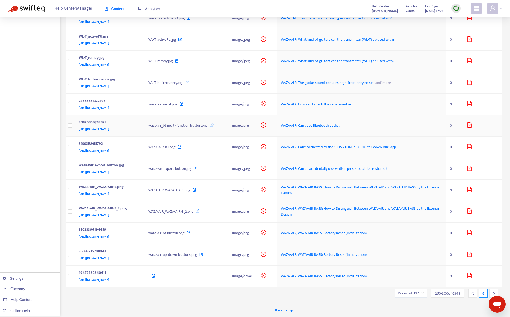
click at [138, 120] on div "30820869742875" at bounding box center [108, 123] width 59 height 7
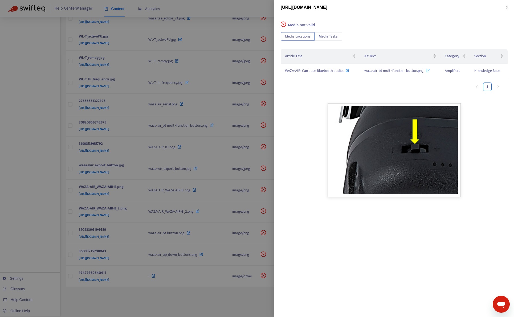
click at [53, 172] on div at bounding box center [257, 158] width 514 height 317
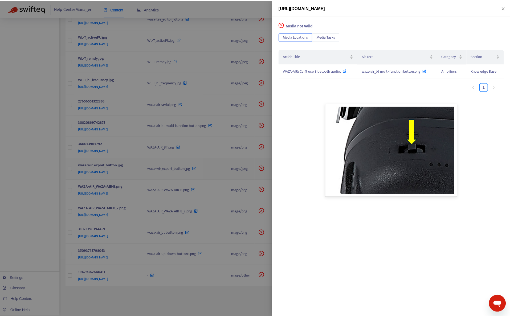
scroll to position [947, 0]
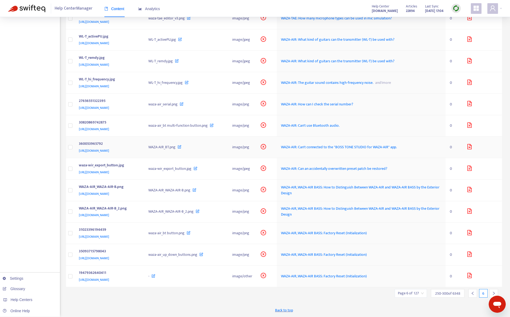
click at [144, 148] on td "360053965792 [URL][DOMAIN_NAME]" at bounding box center [110, 148] width 70 height 22
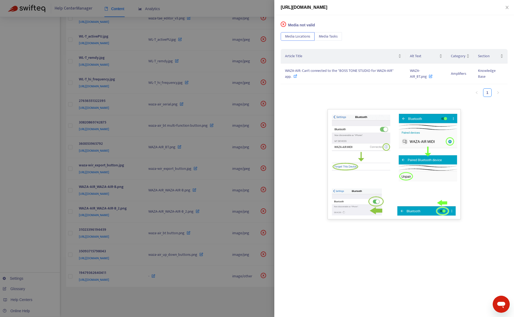
click at [51, 227] on div at bounding box center [257, 158] width 514 height 317
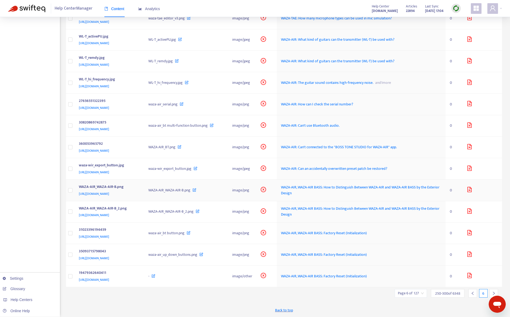
click at [138, 197] on div "[URL][DOMAIN_NAME]" at bounding box center [108, 194] width 59 height 6
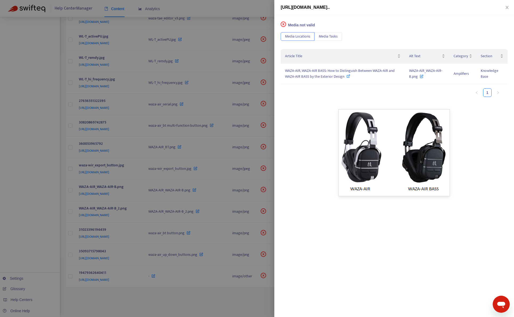
click at [44, 210] on div at bounding box center [257, 158] width 514 height 317
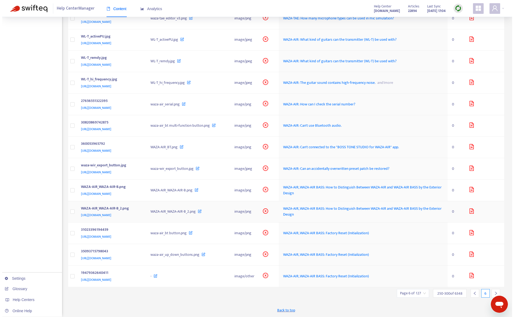
scroll to position [959, 0]
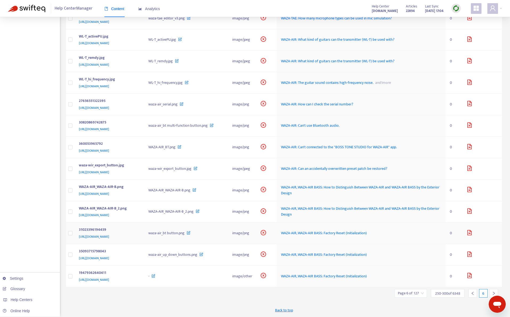
click at [144, 227] on td "31023396194459 [URL][DOMAIN_NAME]" at bounding box center [110, 234] width 70 height 22
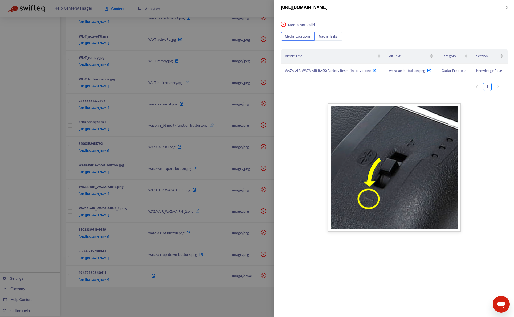
click at [54, 234] on div at bounding box center [257, 158] width 514 height 317
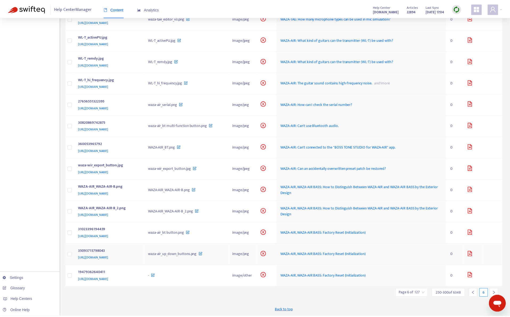
scroll to position [947, 0]
click at [138, 256] on div "35093715798043" at bounding box center [108, 252] width 59 height 7
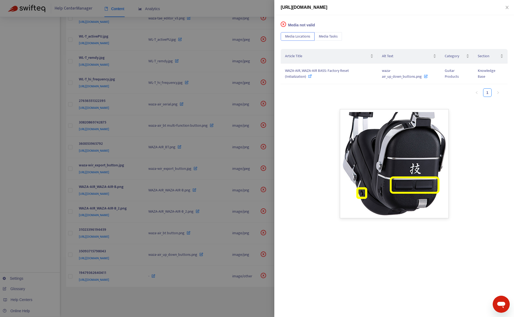
click at [46, 229] on div at bounding box center [257, 158] width 514 height 317
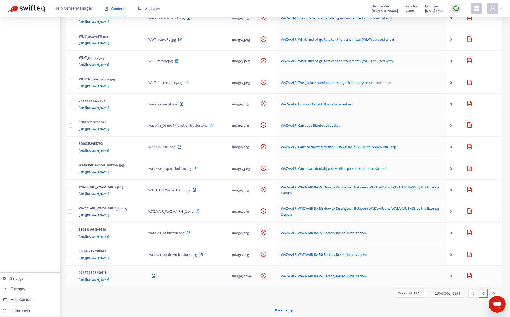
click at [138, 277] on div "19479362640411" at bounding box center [108, 273] width 59 height 7
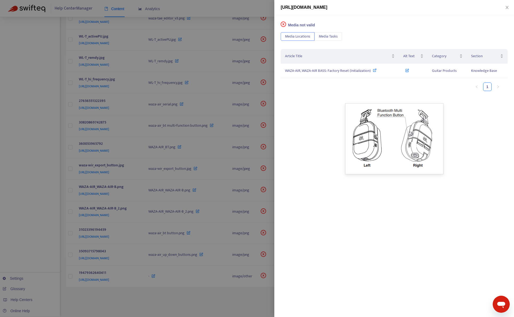
click at [35, 212] on div at bounding box center [257, 158] width 514 height 317
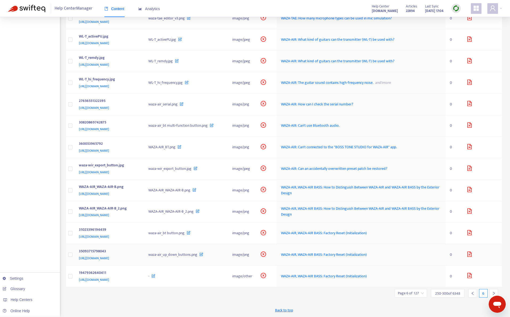
scroll to position [959, 0]
click at [491, 292] on div at bounding box center [494, 293] width 9 height 9
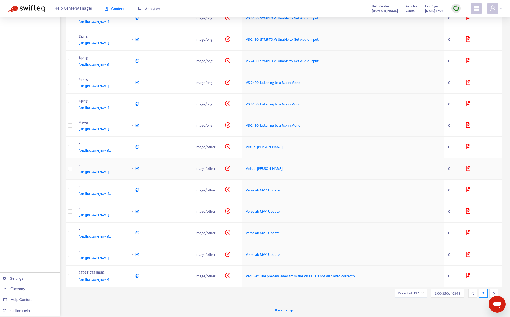
scroll to position [0, 0]
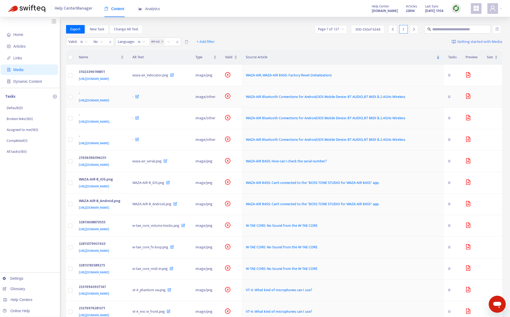
click at [122, 103] on div "[URL][DOMAIN_NAME]" at bounding box center [100, 101] width 43 height 6
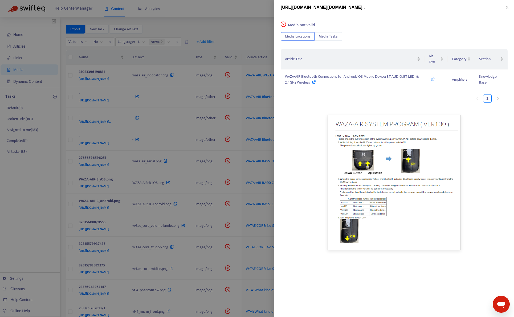
click at [243, 31] on div at bounding box center [257, 158] width 514 height 317
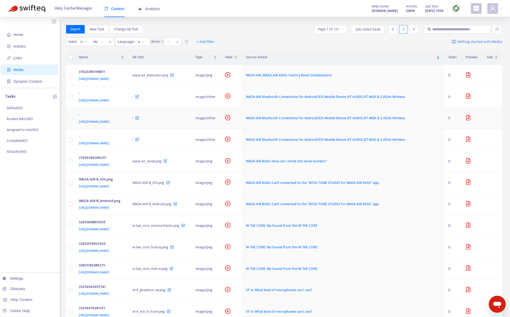
click at [111, 124] on span "[URL][DOMAIN_NAME].." at bounding box center [95, 121] width 32 height 5
click at [122, 162] on div "27656596596251" at bounding box center [100, 158] width 43 height 7
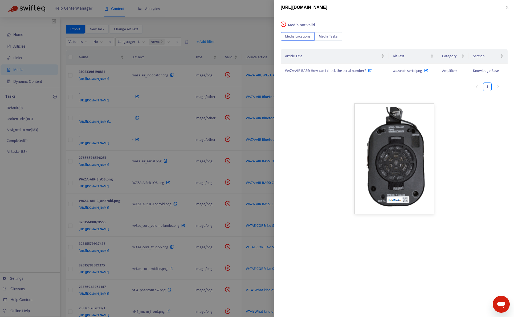
click at [250, 23] on div at bounding box center [257, 158] width 514 height 317
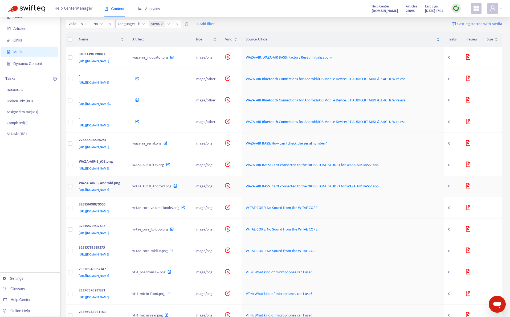
scroll to position [27, 0]
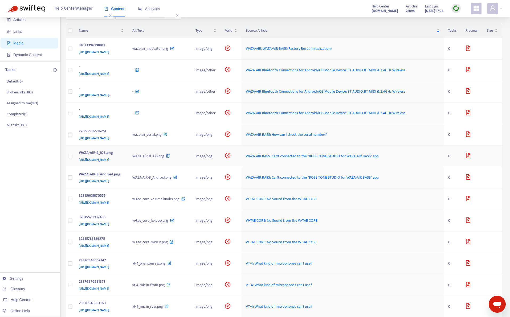
click at [122, 163] on div "[URL][DOMAIN_NAME]" at bounding box center [100, 160] width 43 height 6
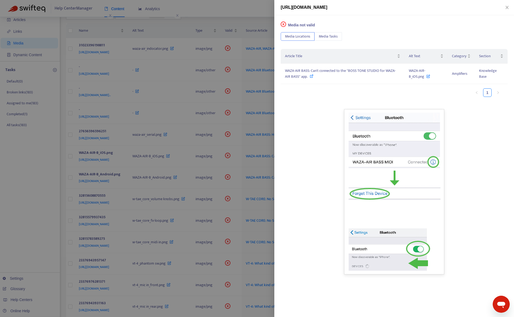
click at [255, 11] on div at bounding box center [257, 158] width 514 height 317
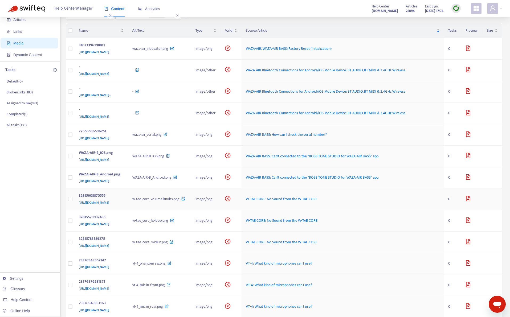
click at [122, 200] on div "32815608870555" at bounding box center [100, 196] width 43 height 7
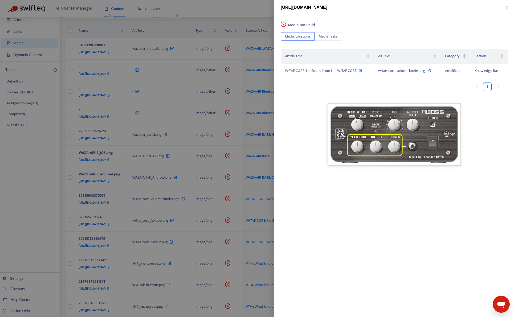
click at [244, 13] on div at bounding box center [257, 158] width 514 height 317
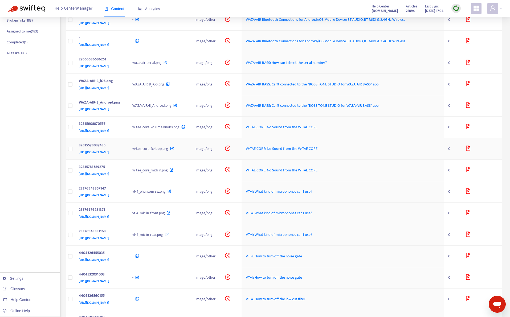
scroll to position [133, 0]
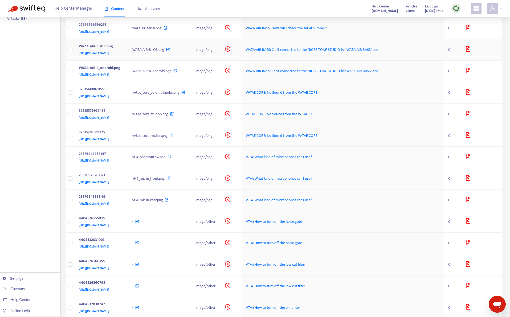
click at [470, 52] on icon "file-image" at bounding box center [469, 48] width 4 height 5
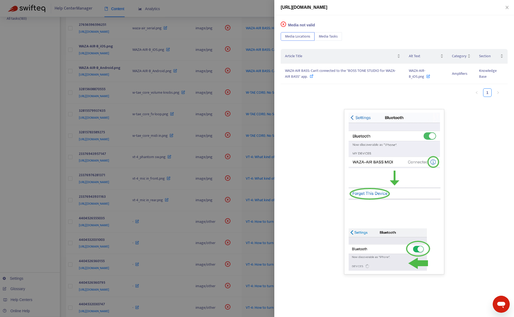
click at [510, 8] on div "[URL][DOMAIN_NAME]" at bounding box center [394, 7] width 240 height 15
click at [509, 7] on icon "close" at bounding box center [507, 7] width 4 height 4
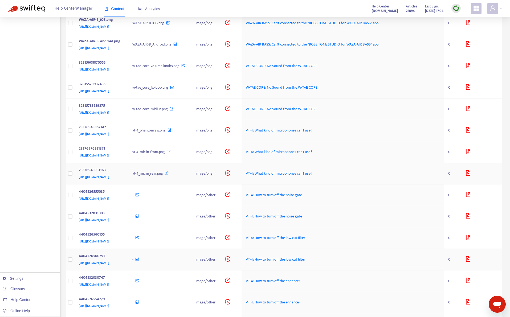
scroll to position [266, 0]
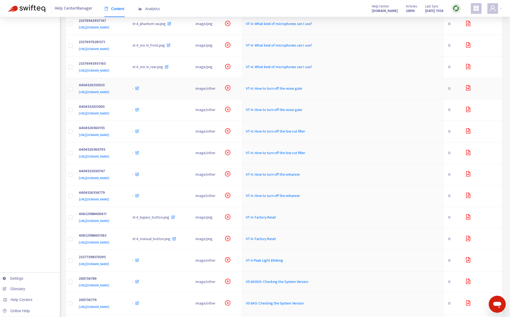
click at [191, 100] on td "-" at bounding box center [159, 89] width 63 height 22
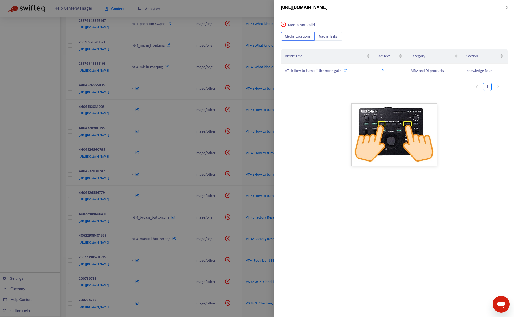
click at [251, 12] on div at bounding box center [257, 158] width 514 height 317
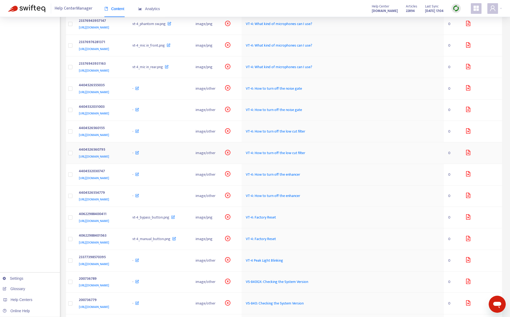
click at [187, 156] on div "-" at bounding box center [159, 153] width 55 height 6
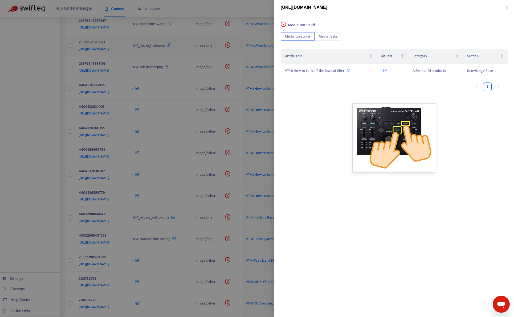
drag, startPoint x: 263, startPoint y: 16, endPoint x: 258, endPoint y: 84, distance: 68.4
click at [263, 16] on div at bounding box center [257, 158] width 514 height 317
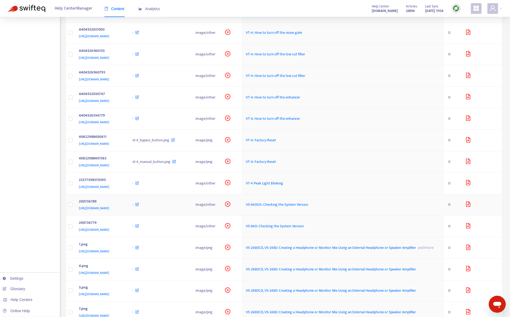
scroll to position [346, 0]
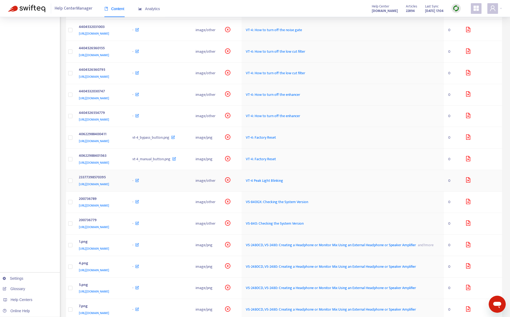
click at [187, 184] on div "-" at bounding box center [159, 181] width 55 height 6
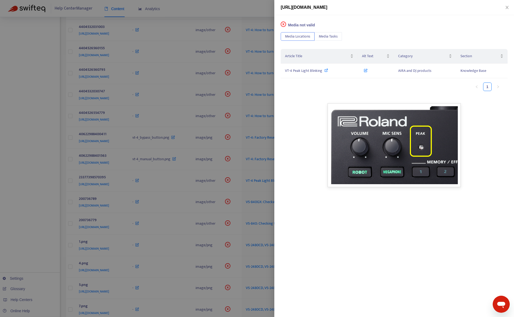
click at [256, 5] on div at bounding box center [257, 158] width 514 height 317
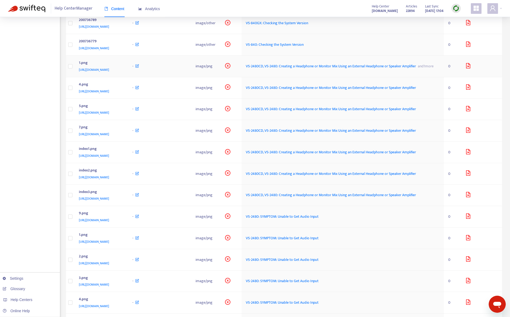
scroll to position [533, 0]
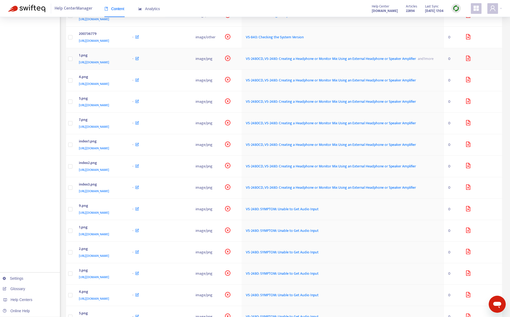
click at [191, 70] on td "-" at bounding box center [159, 59] width 63 height 22
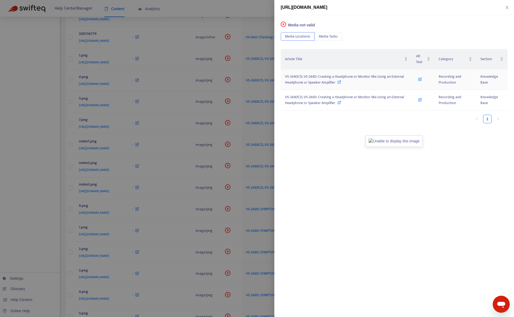
click at [313, 82] on span "VS-2480CD, VS-2480: Creating a Headphone or Monitor Mix Using an External Headp…" at bounding box center [344, 80] width 119 height 12
click at [4, 208] on div at bounding box center [257, 158] width 514 height 317
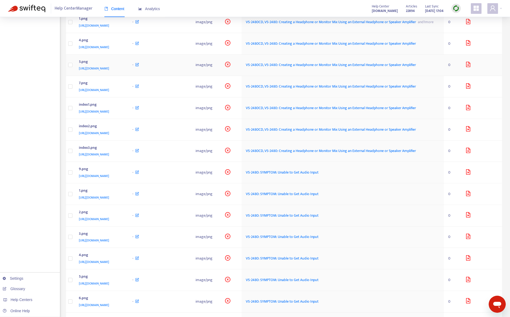
scroll to position [586, 0]
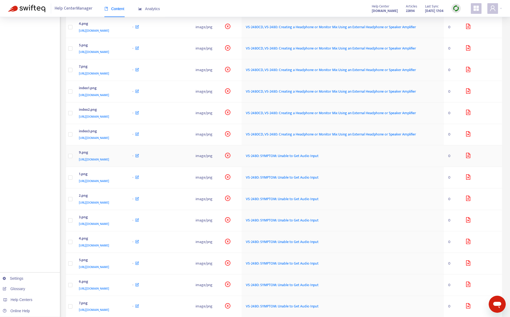
click at [187, 159] on div "-" at bounding box center [159, 156] width 55 height 6
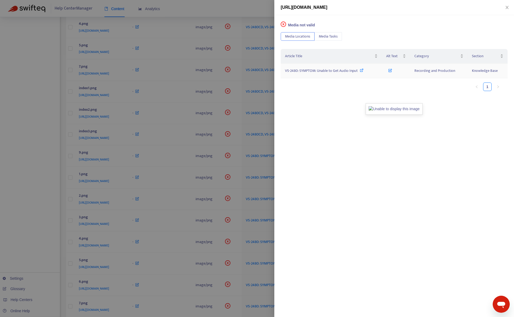
click at [322, 71] on span "VS-2480: SYMPTOM: Unable to Get Audio Input" at bounding box center [321, 71] width 73 height 6
click at [43, 174] on div at bounding box center [257, 158] width 514 height 317
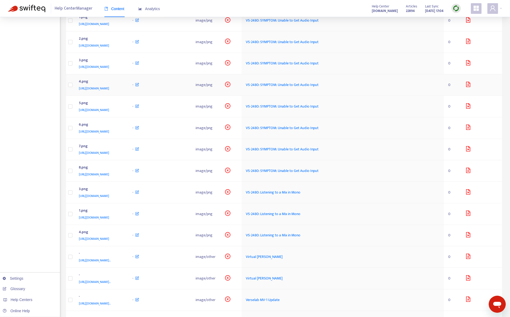
scroll to position [746, 0]
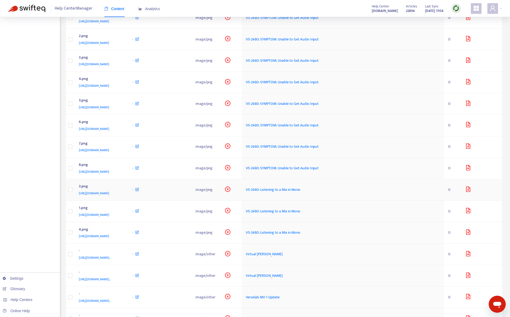
click at [122, 191] on div "3.png" at bounding box center [100, 187] width 43 height 7
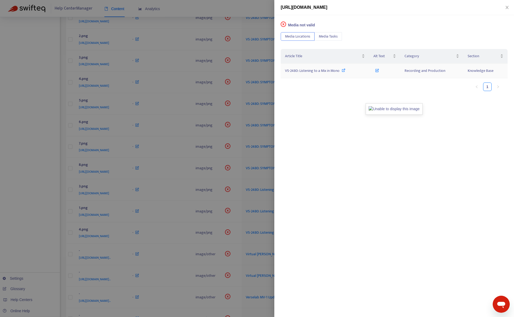
click at [345, 72] on icon at bounding box center [344, 70] width 4 height 4
click at [56, 246] on div at bounding box center [257, 158] width 514 height 317
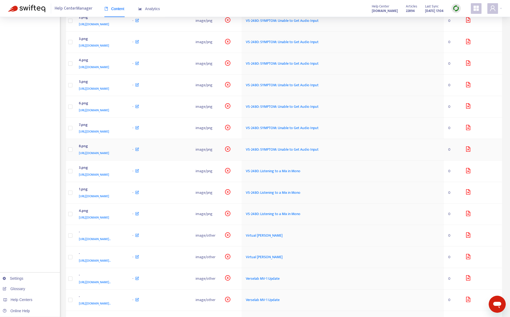
scroll to position [773, 0]
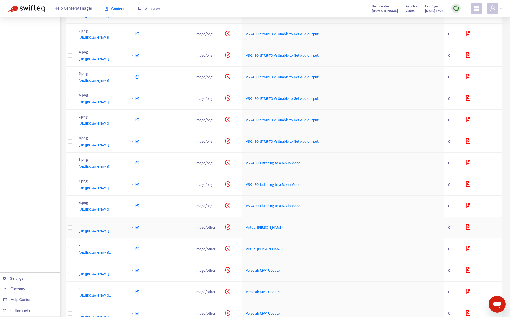
click at [122, 228] on div "-" at bounding box center [100, 224] width 43 height 7
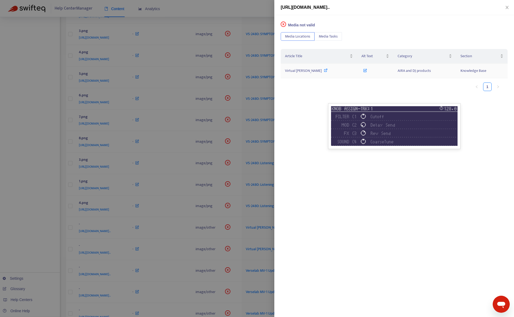
click at [324, 69] on icon at bounding box center [326, 70] width 4 height 4
click at [45, 122] on div at bounding box center [257, 158] width 514 height 317
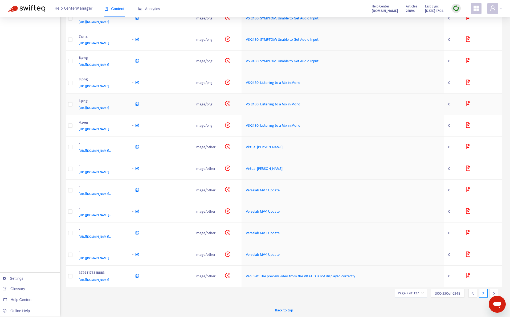
scroll to position [879, 0]
click at [128, 201] on td "- [URL][DOMAIN_NAME].." at bounding box center [102, 191] width 54 height 22
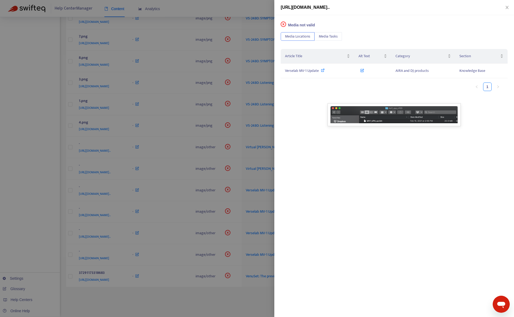
click at [38, 209] on div at bounding box center [257, 158] width 514 height 317
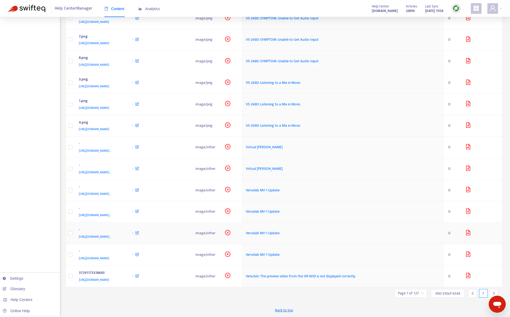
scroll to position [918, 0]
click at [122, 212] on div "[URL][DOMAIN_NAME].." at bounding box center [100, 215] width 43 height 6
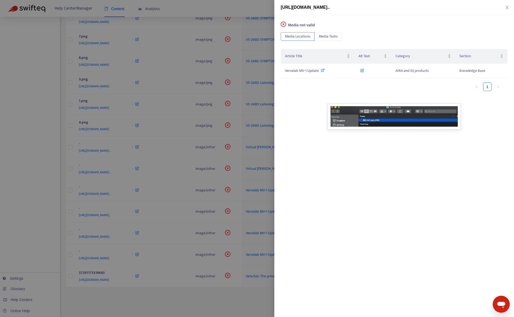
click at [30, 192] on div at bounding box center [257, 158] width 514 height 317
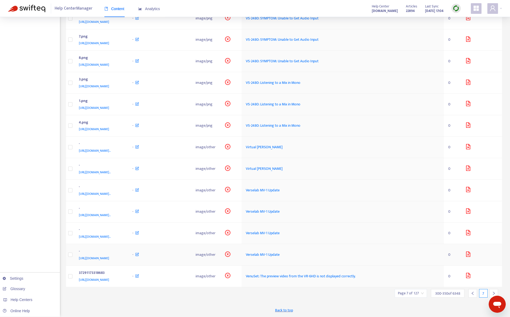
click at [122, 249] on div "-" at bounding box center [100, 252] width 43 height 7
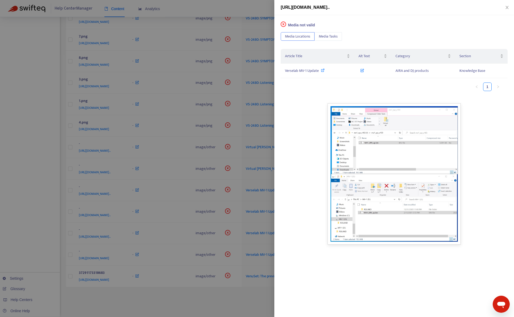
click at [20, 208] on div at bounding box center [257, 158] width 514 height 317
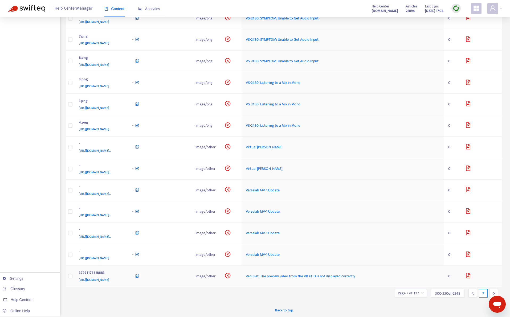
click at [122, 272] on div "37291173318683" at bounding box center [100, 273] width 43 height 7
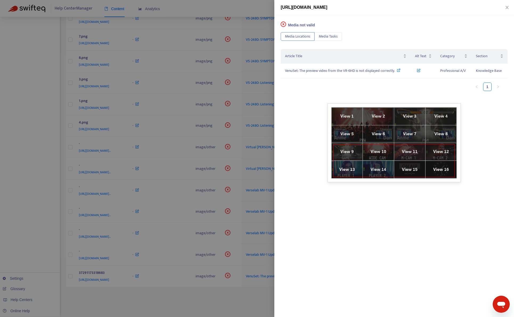
click at [39, 218] on div at bounding box center [257, 158] width 514 height 317
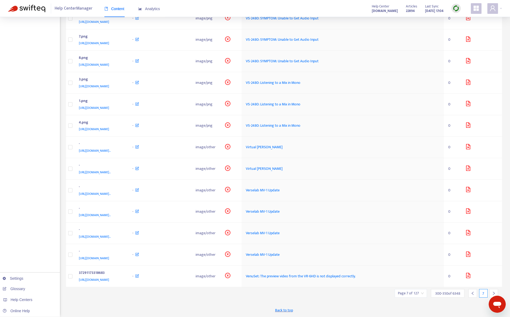
click at [496, 292] on icon "right" at bounding box center [494, 294] width 4 height 4
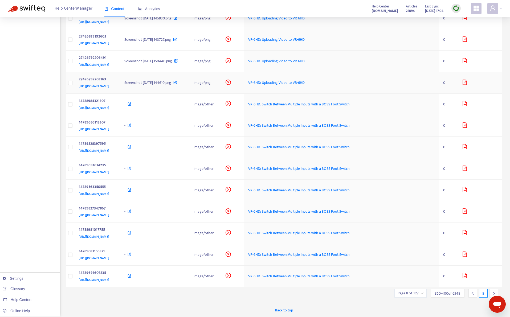
scroll to position [0, 0]
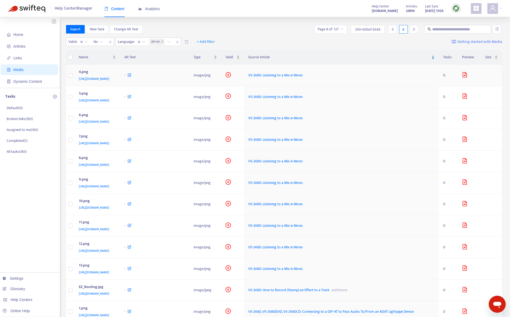
click at [114, 82] on div "[URL][DOMAIN_NAME]" at bounding box center [96, 79] width 35 height 6
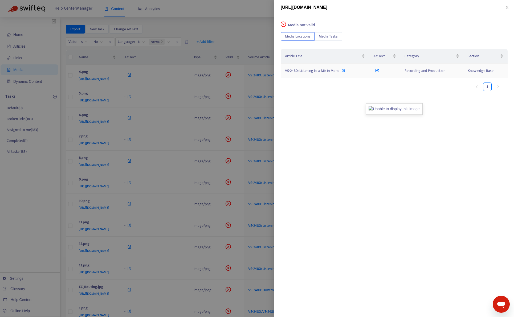
click at [343, 70] on icon at bounding box center [344, 70] width 4 height 4
click at [232, 41] on div at bounding box center [257, 158] width 514 height 317
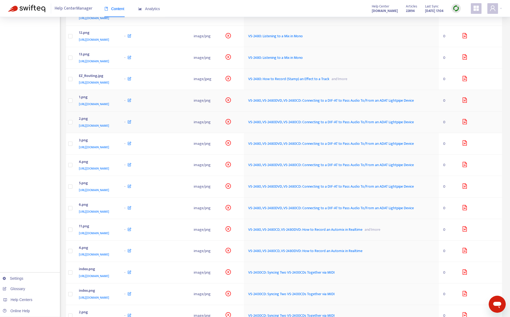
scroll to position [213, 0]
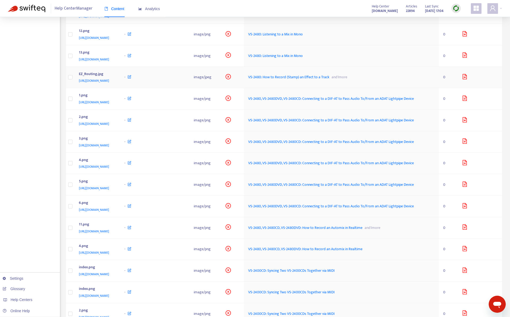
click at [189, 88] on td "-" at bounding box center [154, 78] width 69 height 22
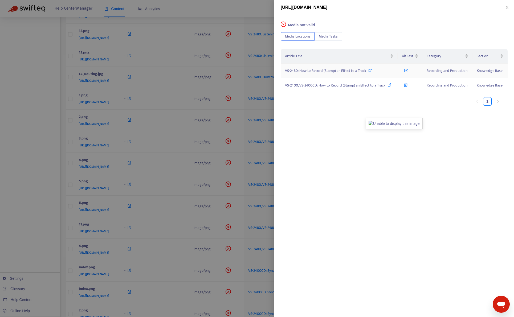
click at [381, 71] on div "VS-2480: How to Record (Stamp) an Effect to a Track" at bounding box center [339, 71] width 108 height 6
click at [309, 86] on span "VS-2400, VS-2400CD: How to Record (Stamp) an Effect to a Track" at bounding box center [335, 85] width 100 height 6
click at [247, 7] on div at bounding box center [257, 158] width 514 height 317
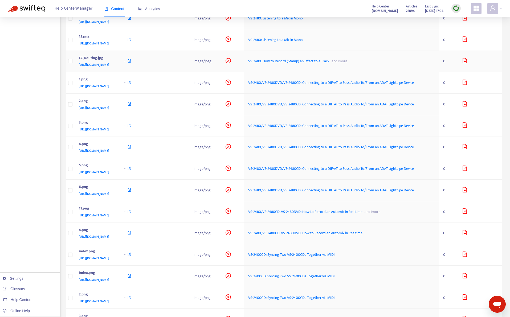
scroll to position [240, 0]
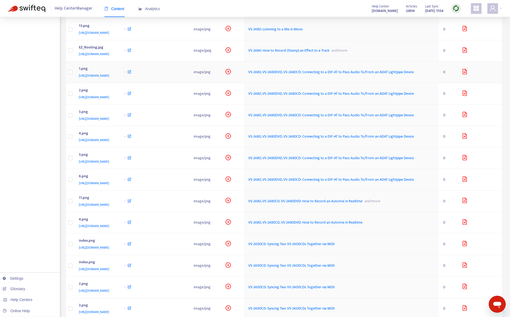
click at [189, 83] on td "-" at bounding box center [154, 73] width 69 height 22
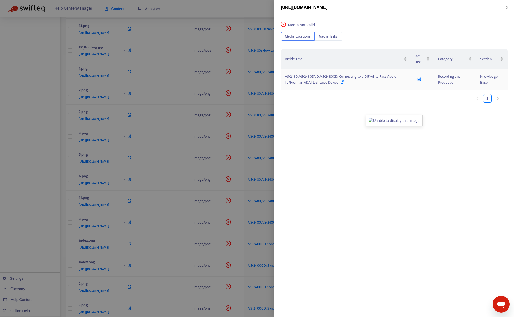
click at [332, 82] on span "VS-2480, VS-2480DVD, VS-2480CD: Connecting to a DIF-AT to Pass Audio To/From an…" at bounding box center [341, 80] width 112 height 12
click at [244, 16] on div at bounding box center [257, 158] width 514 height 317
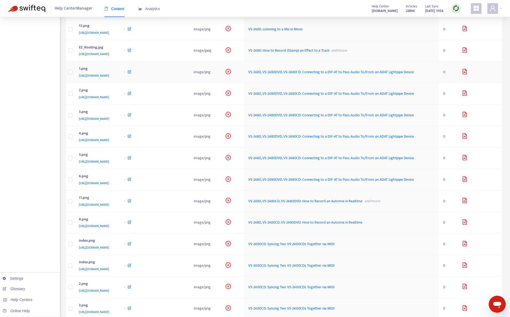
click at [189, 83] on td "-" at bounding box center [154, 73] width 69 height 22
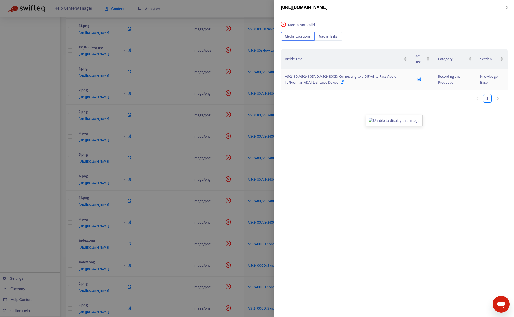
click at [308, 80] on span "VS-2480, VS-2480DVD, VS-2480CD: Connecting to a DIF-AT to Pass Audio To/From an…" at bounding box center [341, 80] width 112 height 12
click at [28, 225] on div at bounding box center [257, 158] width 514 height 317
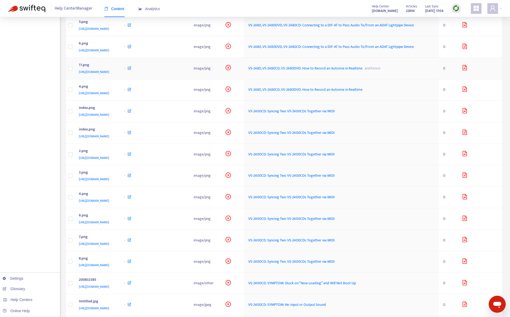
scroll to position [373, 0]
click at [189, 79] on td "-" at bounding box center [154, 69] width 69 height 22
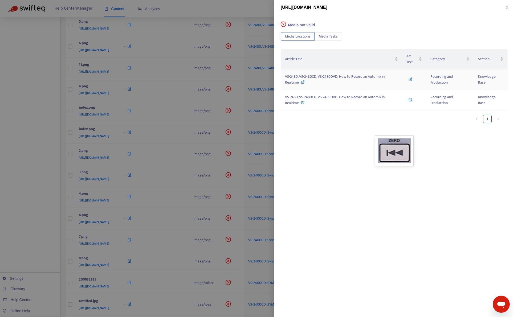
click at [302, 82] on icon at bounding box center [303, 82] width 4 height 4
click at [315, 97] on span "VS-2480, VS-2480CD, VS-2480DVD: How to Record an Automix in Realtime" at bounding box center [335, 100] width 100 height 12
click at [247, 9] on div at bounding box center [257, 158] width 514 height 317
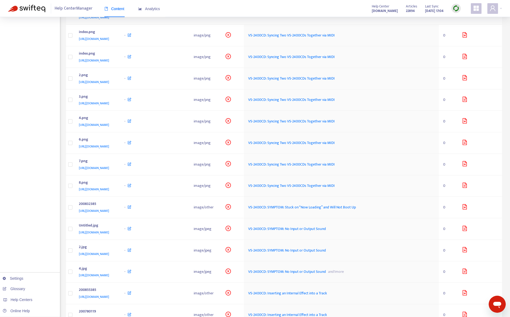
scroll to position [453, 0]
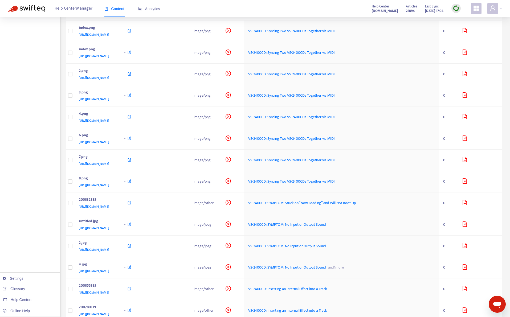
click at [185, 13] on div "-" at bounding box center [154, 10] width 61 height 6
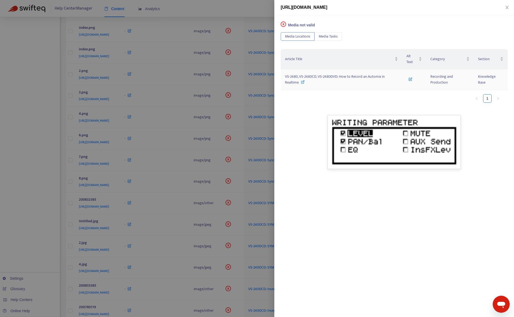
click at [313, 76] on span "VS-2480, VS-2480CD, VS-2480DVD: How to Record an Automix in Realtime" at bounding box center [335, 80] width 100 height 12
click at [30, 213] on div at bounding box center [257, 158] width 514 height 317
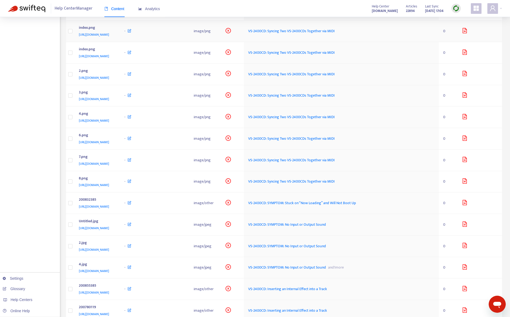
click at [189, 42] on td "-" at bounding box center [154, 32] width 69 height 22
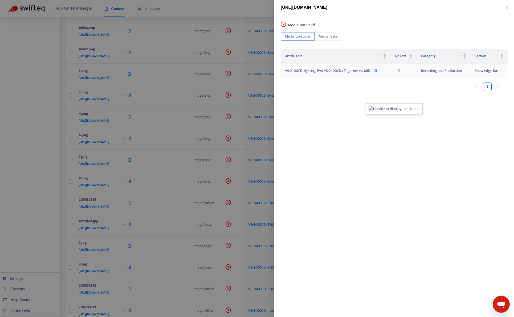
click at [317, 70] on span "VS-2400CD: Syncing Two VS-2400CDs Together via MIDI" at bounding box center [328, 71] width 87 height 6
click at [250, 16] on div at bounding box center [257, 158] width 514 height 317
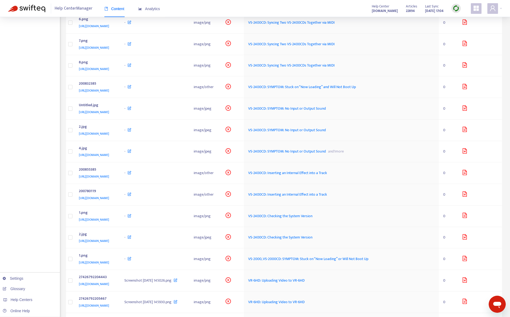
scroll to position [586, 0]
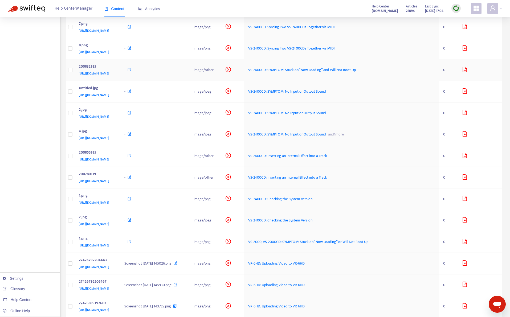
click at [185, 73] on div "-" at bounding box center [154, 70] width 61 height 6
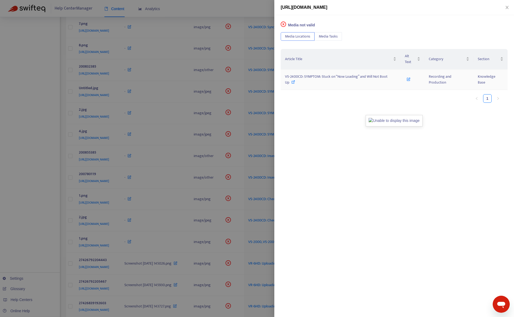
click at [306, 76] on span "VS-2400CD: SYMPTOM: Stuck on “Now Loading” and Will Not Boot Up" at bounding box center [336, 80] width 103 height 12
click at [241, 20] on div at bounding box center [257, 158] width 514 height 317
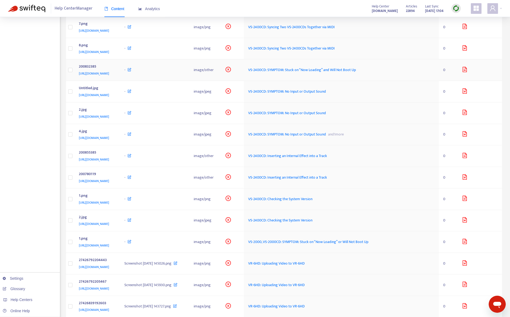
click at [185, 73] on div "-" at bounding box center [154, 70] width 61 height 6
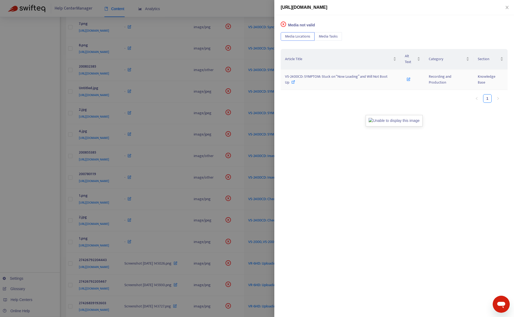
click at [350, 75] on span "VS-2400CD: SYMPTOM: Stuck on “Now Loading” and Will Not Boot Up" at bounding box center [336, 80] width 103 height 12
click at [61, 245] on div at bounding box center [257, 158] width 514 height 317
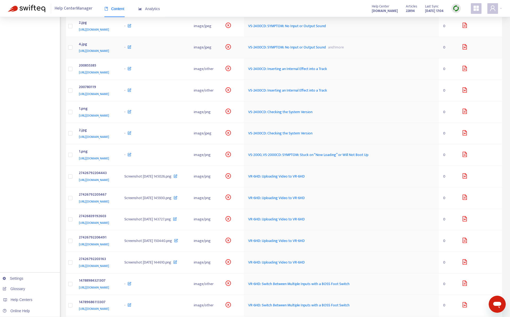
scroll to position [693, 0]
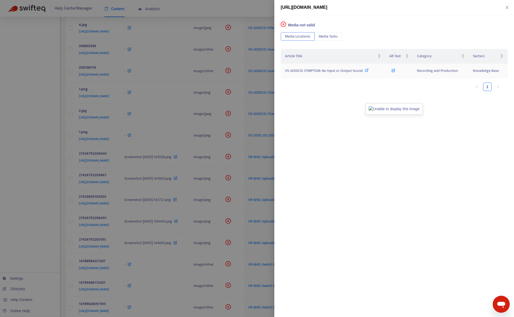
click at [339, 70] on span "VS-2400CD: SYMPTOM: No Input or Output Sound" at bounding box center [324, 71] width 78 height 6
click at [28, 206] on div at bounding box center [257, 158] width 514 height 317
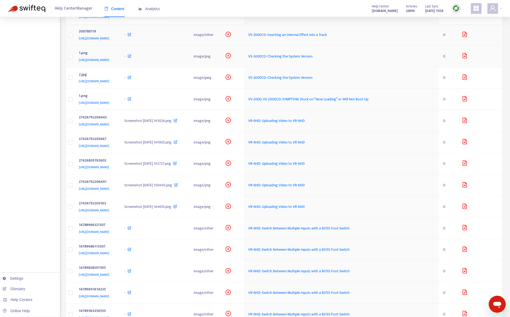
scroll to position [746, 0]
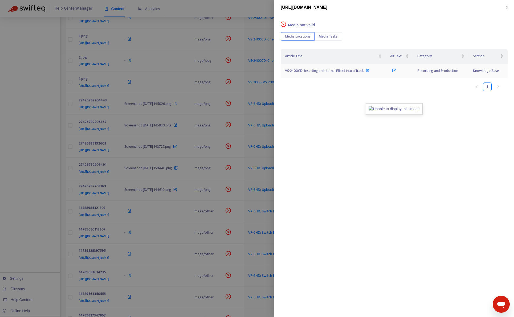
click at [341, 70] on span "VS-2400CD: Inserting an Internal Effect into a Track" at bounding box center [324, 71] width 79 height 6
click at [49, 215] on div at bounding box center [257, 158] width 514 height 317
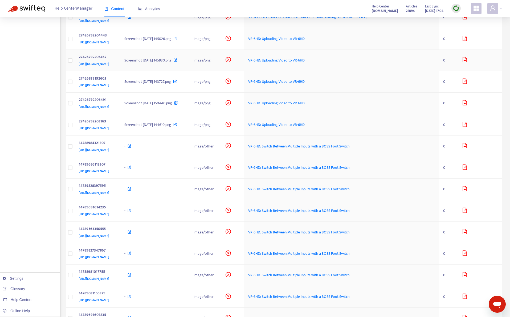
scroll to position [826, 0]
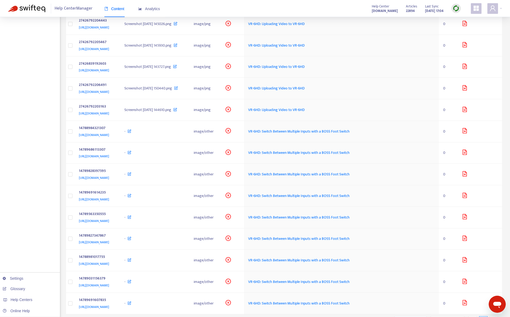
click at [185, 5] on div "-" at bounding box center [154, 2] width 61 height 6
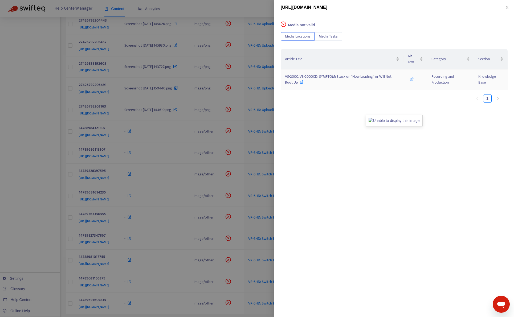
click at [329, 77] on span "VS-2000, VS-2000CD: SYMPTOM: Stuck on “Now Loading” or Will Not Boot Up" at bounding box center [338, 80] width 107 height 12
click at [247, 17] on div at bounding box center [257, 158] width 514 height 317
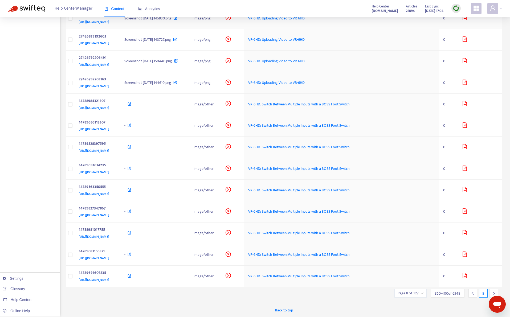
scroll to position [906, 0]
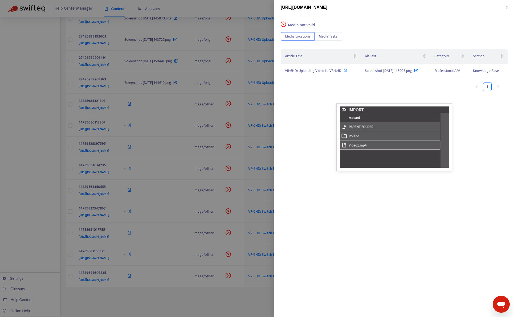
click at [8, 216] on div at bounding box center [257, 158] width 514 height 317
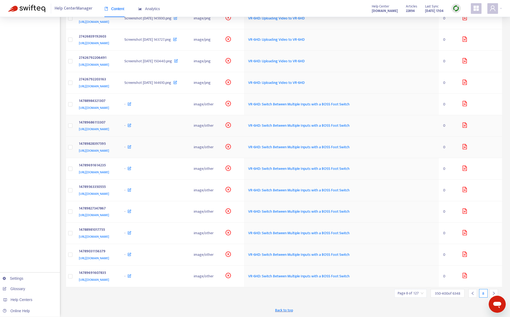
scroll to position [986, 0]
click at [116, 111] on div "14788984321307 [URL][DOMAIN_NAME]" at bounding box center [97, 104] width 37 height 13
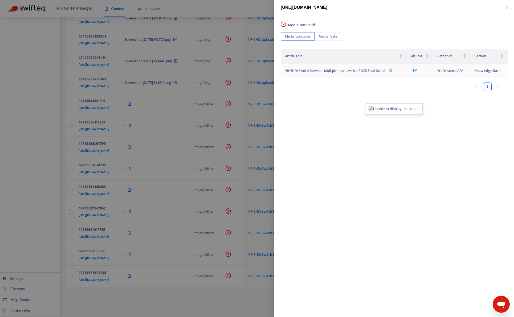
click at [312, 70] on span "VR-6HD: Switch Between Multiple Inputs with a BOSS Foot Switch" at bounding box center [336, 71] width 102 height 6
click at [58, 238] on div at bounding box center [257, 158] width 514 height 317
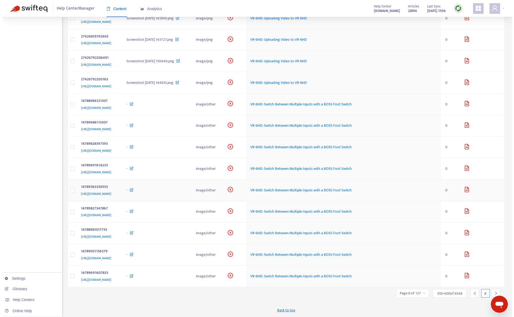
scroll to position [1047, 0]
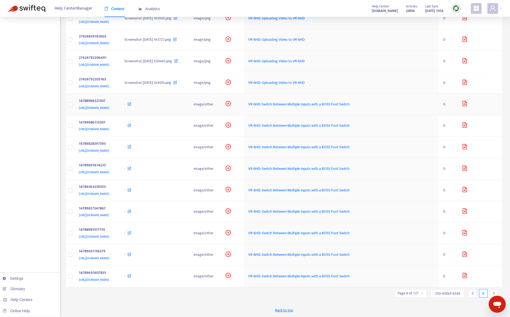
click at [185, 107] on div "-" at bounding box center [154, 105] width 61 height 6
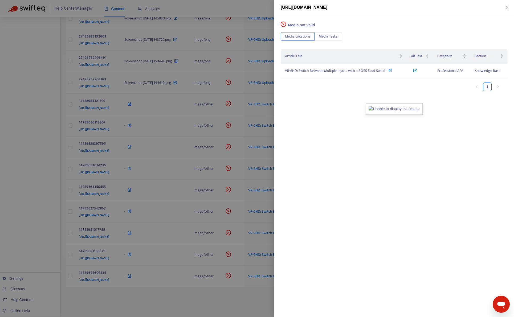
drag, startPoint x: 29, startPoint y: 205, endPoint x: 51, endPoint y: 190, distance: 27.1
click at [29, 204] on div at bounding box center [257, 158] width 514 height 317
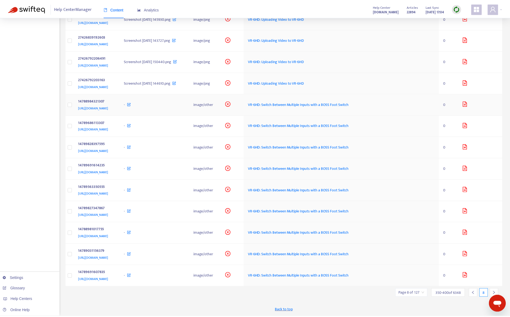
scroll to position [1035, 0]
click at [171, 86] on span "Screenshot [DATE] 144610.png" at bounding box center [147, 83] width 47 height 6
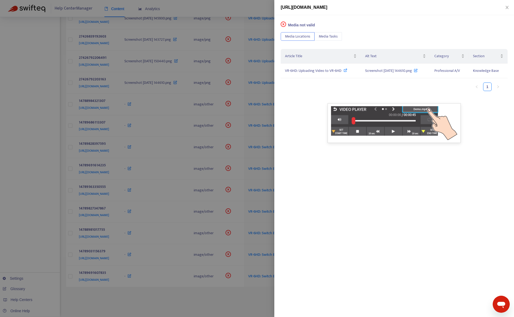
click at [47, 177] on div at bounding box center [257, 158] width 514 height 317
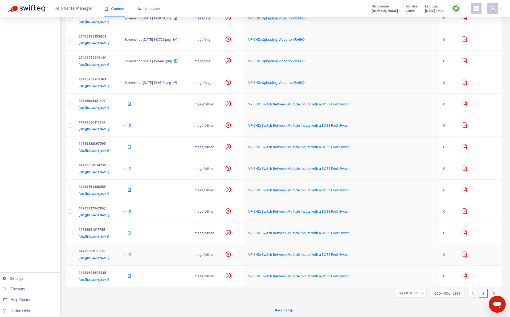
scroll to position [1047, 0]
click at [493, 292] on div at bounding box center [494, 293] width 9 height 9
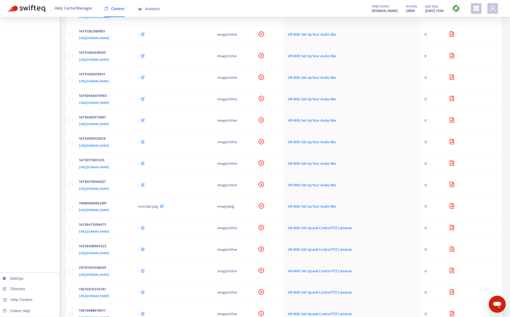
scroll to position [0, 0]
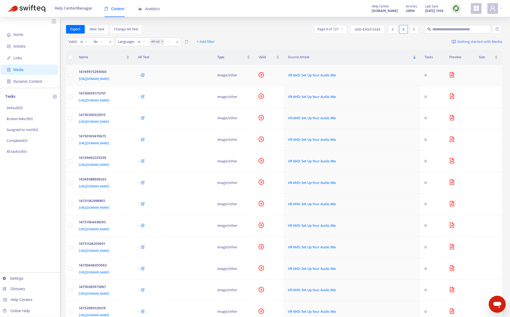
click at [213, 80] on td "-" at bounding box center [174, 76] width 80 height 22
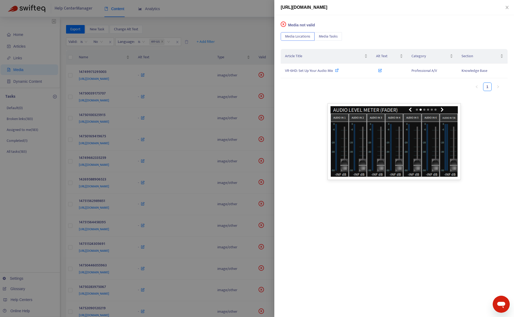
click at [236, 28] on div at bounding box center [257, 158] width 514 height 317
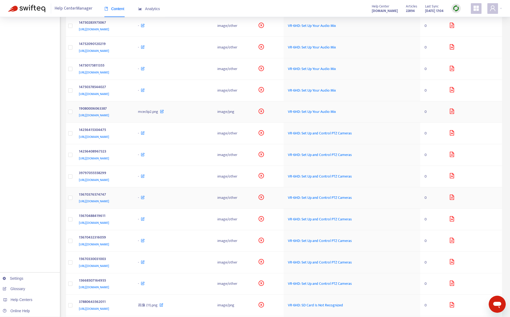
scroll to position [266, 0]
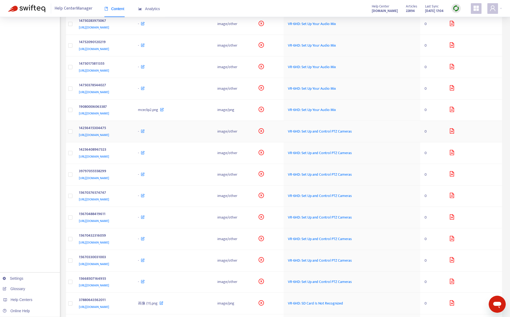
click at [209, 132] on div "-" at bounding box center [173, 132] width 71 height 6
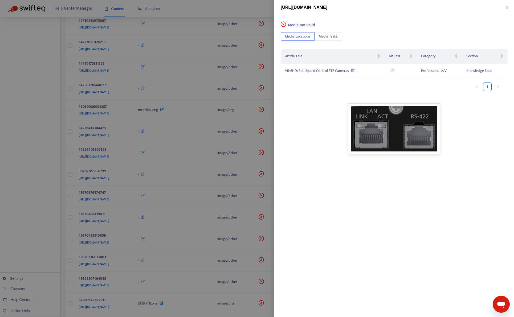
click at [38, 225] on div at bounding box center [257, 158] width 514 height 317
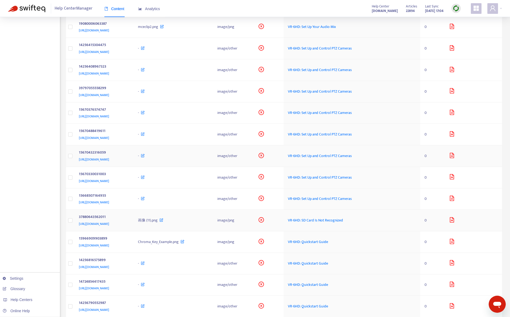
scroll to position [400, 0]
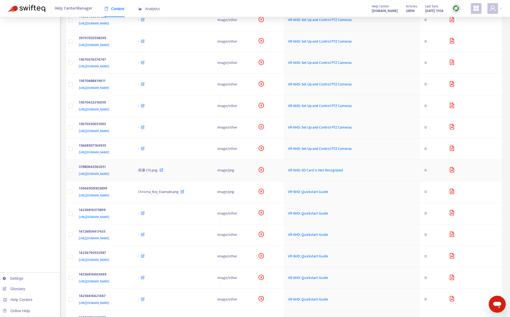
click at [209, 171] on div "画像 (11).png" at bounding box center [173, 171] width 71 height 6
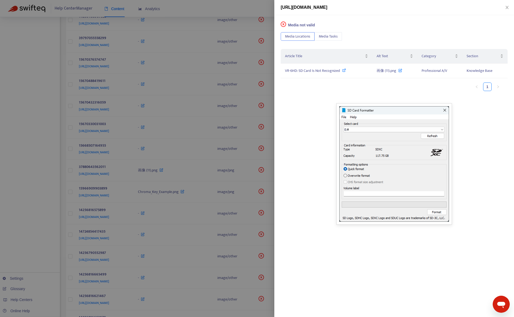
drag, startPoint x: 52, startPoint y: 224, endPoint x: 60, endPoint y: 223, distance: 8.1
click at [52, 223] on div at bounding box center [257, 158] width 514 height 317
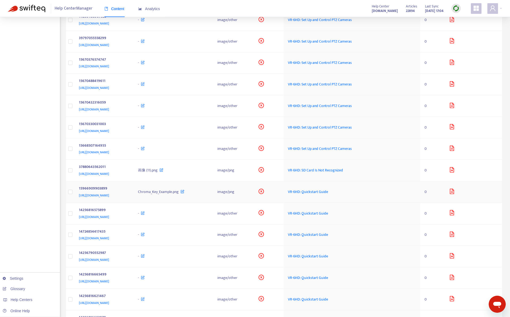
click at [209, 193] on div "Chroma_Key_Example.png" at bounding box center [173, 192] width 71 height 6
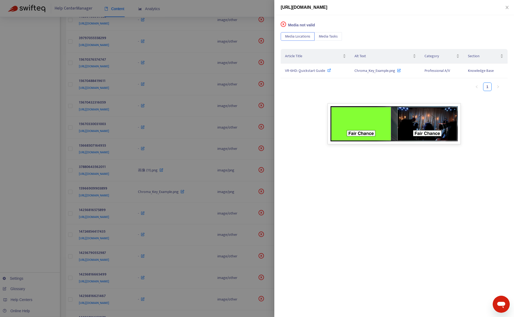
click at [39, 214] on div at bounding box center [257, 158] width 514 height 317
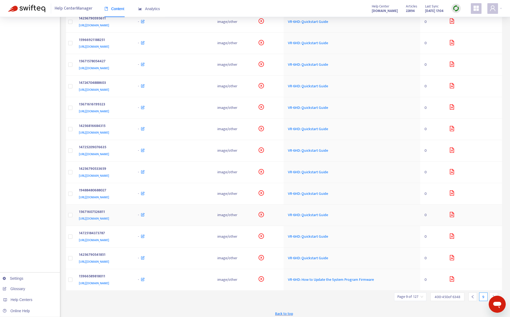
scroll to position [853, 0]
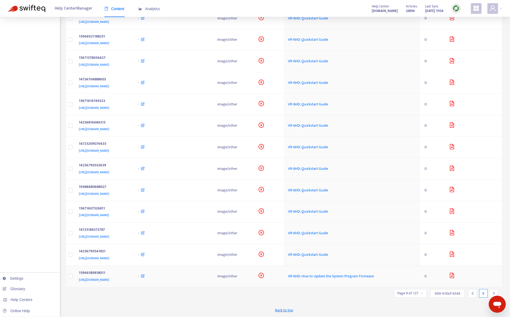
click at [213, 280] on td "-" at bounding box center [174, 277] width 80 height 22
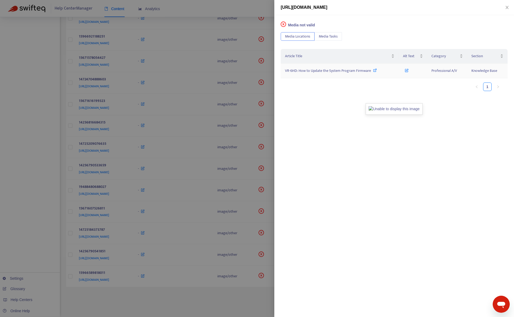
click at [314, 71] on span "VR-6HD: How to Update the System Program Firmware" at bounding box center [328, 71] width 86 height 6
click at [328, 6] on span "[URL][DOMAIN_NAME]" at bounding box center [304, 7] width 47 height 5
copy span "15966589818011"
click at [260, 9] on div at bounding box center [257, 158] width 514 height 317
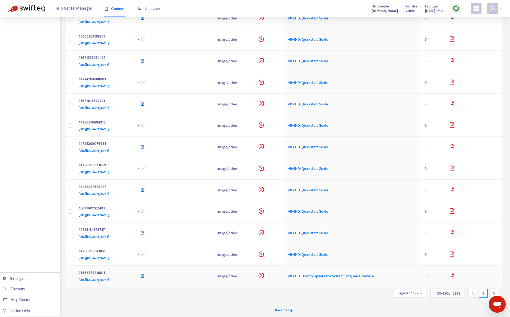
click at [209, 278] on div "-" at bounding box center [173, 277] width 71 height 6
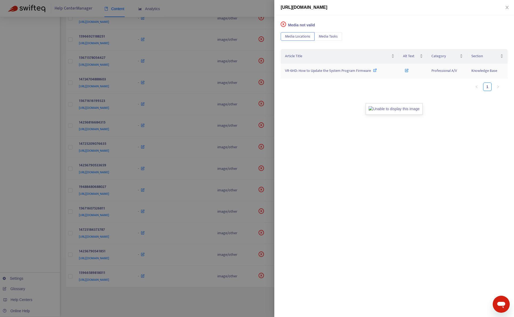
click at [372, 71] on div "VR-6HD: How to Update the System Program Firmware" at bounding box center [340, 71] width 110 height 6
drag, startPoint x: 181, startPoint y: 309, endPoint x: 389, endPoint y: 272, distance: 211.3
click at [193, 307] on div at bounding box center [257, 158] width 514 height 317
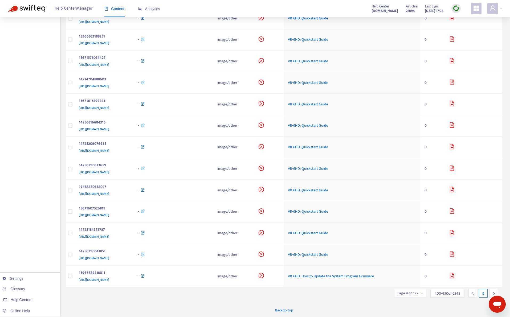
click at [495, 293] on icon "right" at bounding box center [494, 294] width 4 height 4
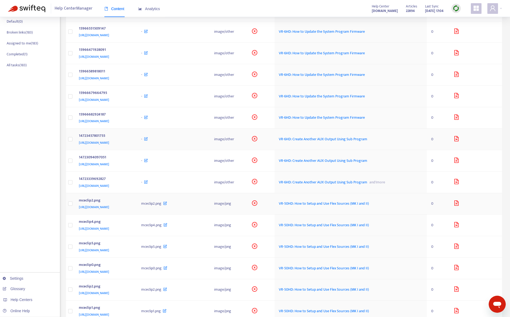
scroll to position [133, 0]
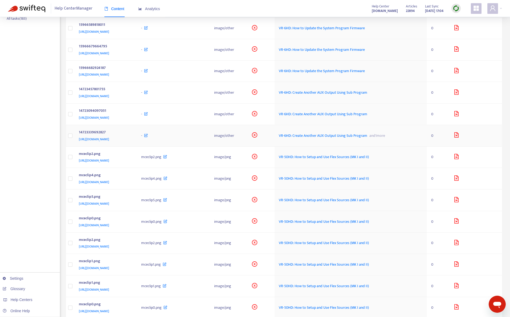
click at [131, 135] on div "14723339692827" at bounding box center [105, 133] width 52 height 7
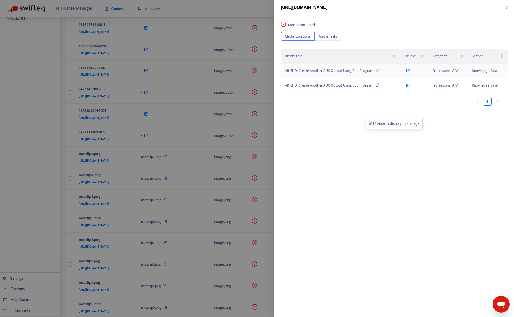
click at [363, 72] on span "VR-6HD: Create Another AUX Output Using Sub Program" at bounding box center [329, 71] width 88 height 6
click at [253, 8] on div at bounding box center [257, 158] width 514 height 317
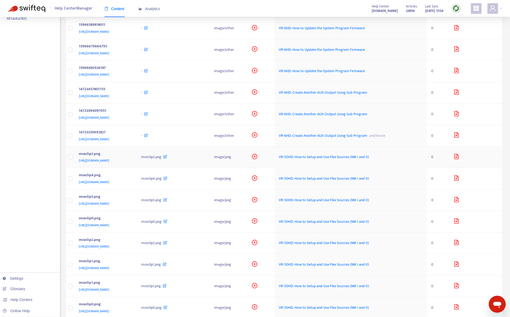
click at [131, 158] on div "[URL][DOMAIN_NAME]" at bounding box center [105, 161] width 52 height 6
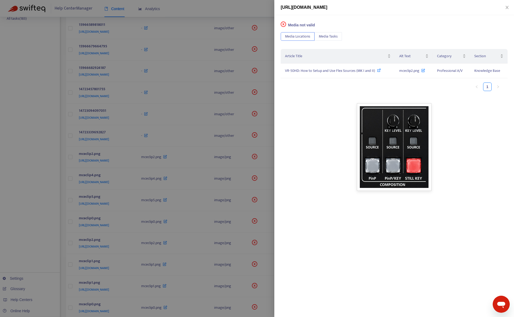
click at [218, 11] on div at bounding box center [257, 158] width 514 height 317
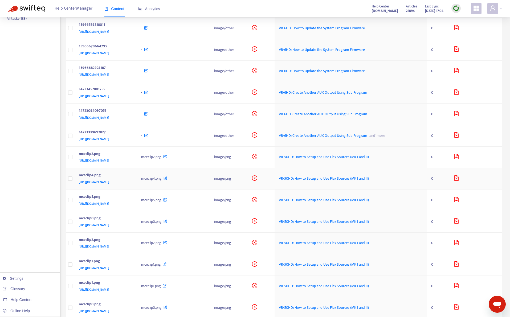
click at [137, 186] on td "mceclip4.png [URL][DOMAIN_NAME]" at bounding box center [106, 179] width 62 height 22
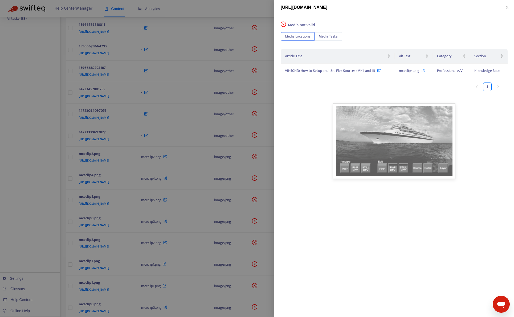
click at [25, 234] on div at bounding box center [257, 158] width 514 height 317
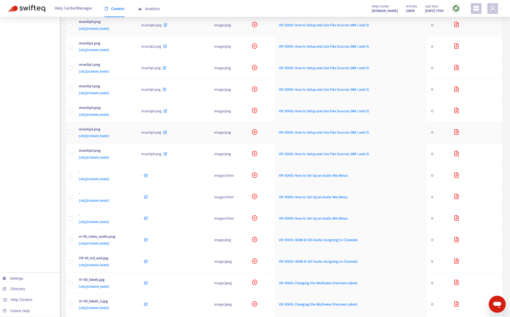
scroll to position [346, 0]
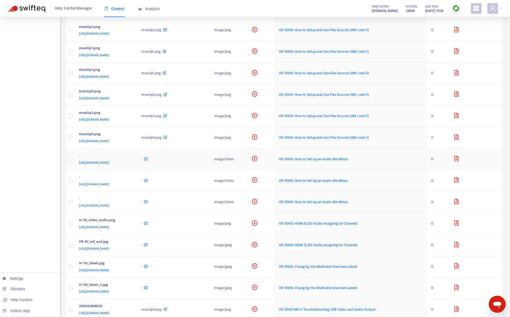
click at [137, 170] on td "- [URL][DOMAIN_NAME]" at bounding box center [106, 160] width 62 height 22
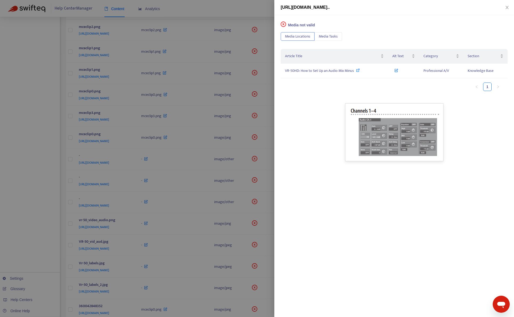
click at [39, 153] on div at bounding box center [257, 158] width 514 height 317
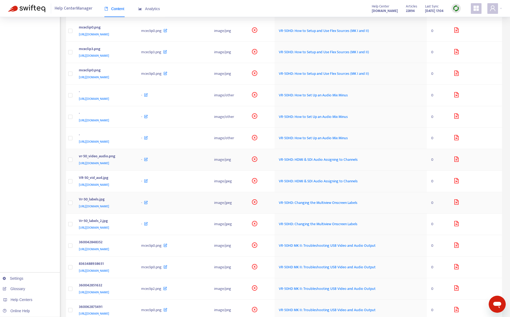
scroll to position [426, 0]
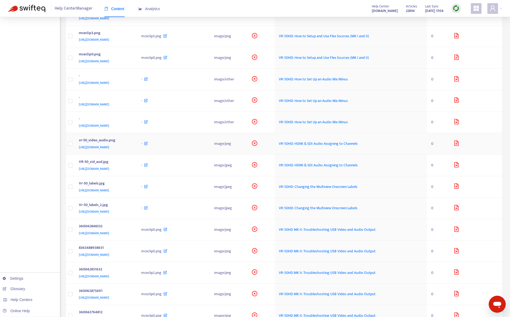
click at [131, 150] on div "[URL][DOMAIN_NAME]" at bounding box center [105, 147] width 52 height 6
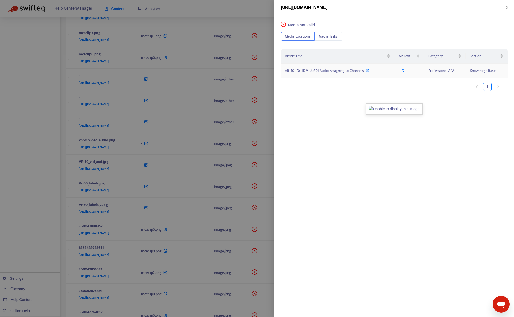
click at [319, 71] on span "VR-50HD: HDMI & SDI Audio Assigning to Channels" at bounding box center [324, 71] width 79 height 6
click at [253, 12] on div at bounding box center [257, 158] width 514 height 317
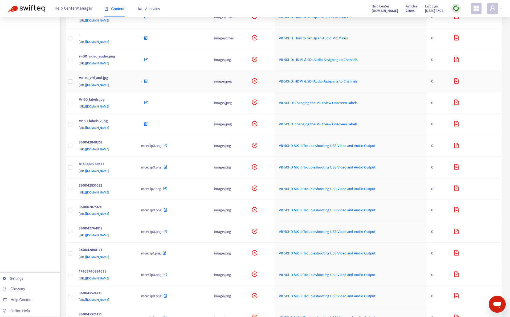
scroll to position [533, 0]
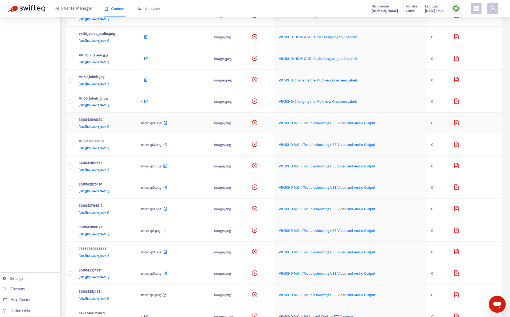
click at [131, 130] on div "[URL][DOMAIN_NAME]" at bounding box center [105, 127] width 52 height 6
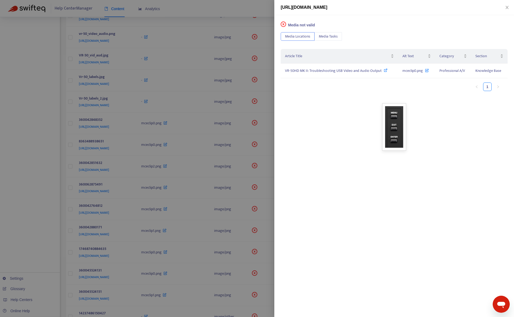
click at [41, 197] on div at bounding box center [257, 158] width 514 height 317
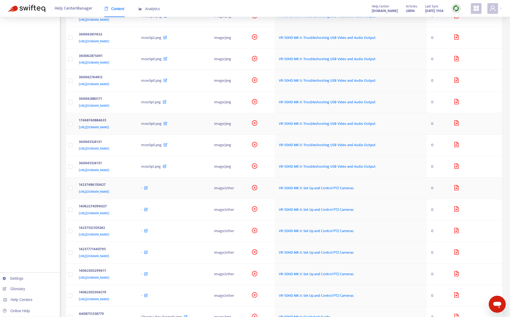
scroll to position [666, 0]
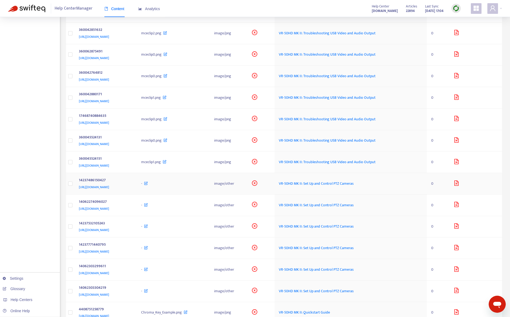
click at [131, 184] on div "14237486150427" at bounding box center [105, 180] width 52 height 7
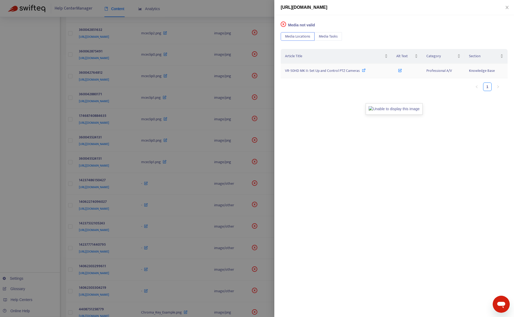
click at [365, 71] on icon at bounding box center [364, 70] width 4 height 4
click at [51, 192] on div at bounding box center [257, 158] width 514 height 317
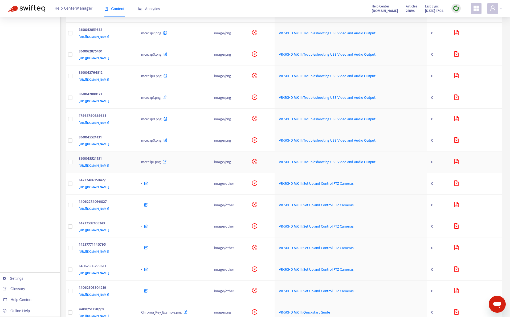
click at [131, 163] on div "360045524151" at bounding box center [105, 159] width 52 height 7
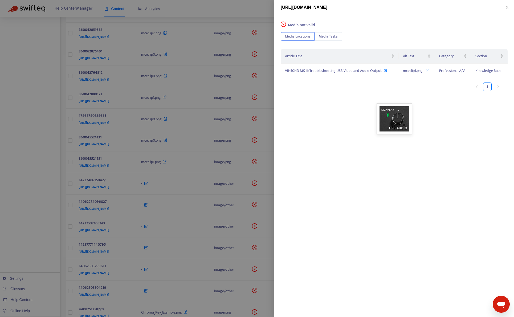
click at [55, 223] on div at bounding box center [257, 158] width 514 height 317
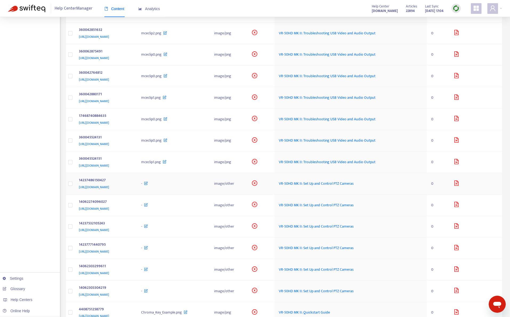
click at [131, 184] on div "14237486150427" at bounding box center [105, 180] width 52 height 7
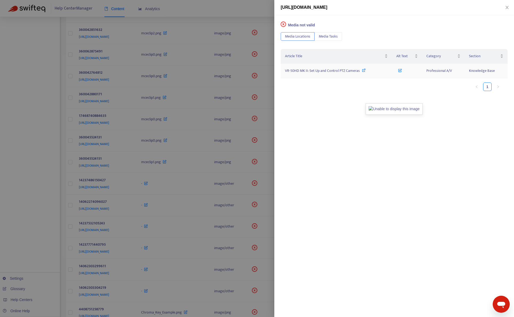
click at [314, 68] on span "VR-50HD MK II: Set Up and Control PTZ Cameras" at bounding box center [322, 71] width 75 height 6
click at [30, 249] on div at bounding box center [257, 158] width 514 height 317
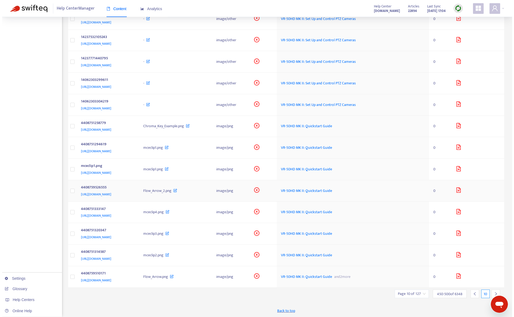
scroll to position [865, 0]
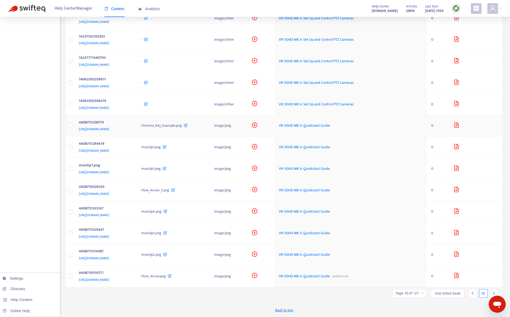
click at [131, 128] on div "[URL][DOMAIN_NAME]" at bounding box center [105, 129] width 52 height 6
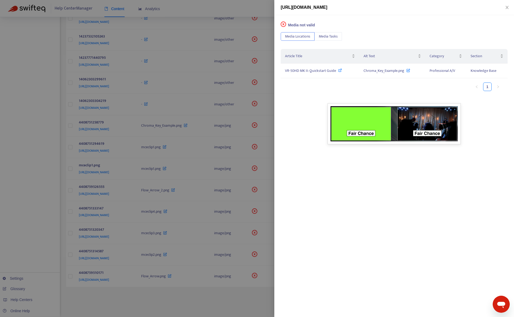
click at [31, 251] on div at bounding box center [257, 158] width 514 height 317
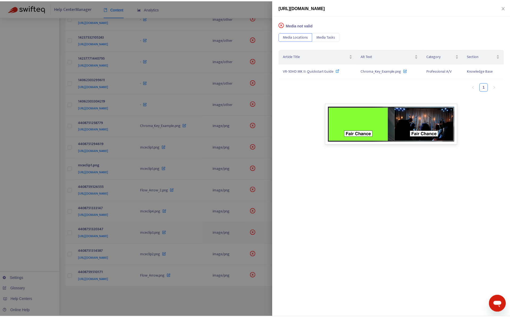
scroll to position [859, 0]
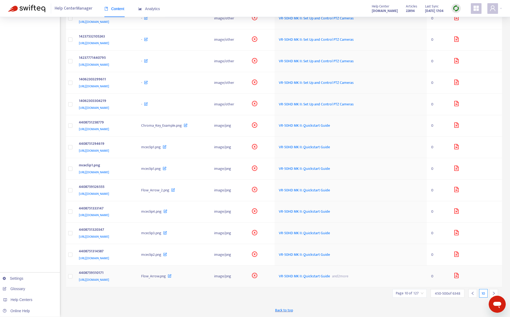
click at [131, 277] on div "4408759510171" at bounding box center [105, 273] width 52 height 7
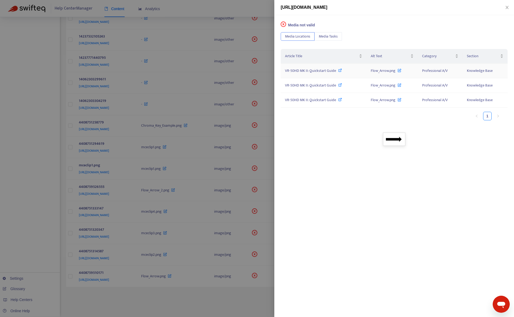
click at [322, 72] on span "VR-50HD MK II: Quickstart Guide" at bounding box center [310, 71] width 51 height 6
click at [170, 297] on div at bounding box center [257, 158] width 514 height 317
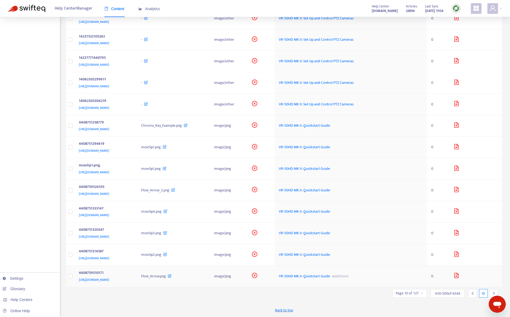
scroll to position [865, 0]
click at [491, 292] on div at bounding box center [494, 293] width 9 height 9
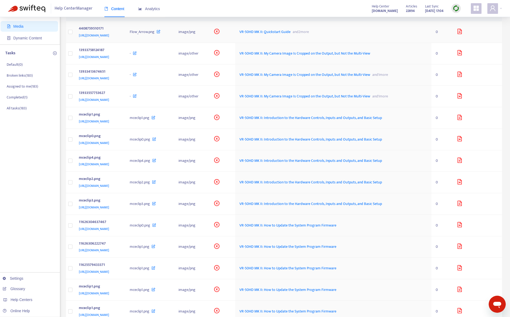
scroll to position [0, 0]
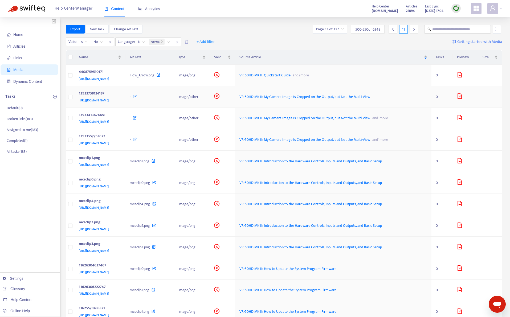
click at [119, 98] on div "[URL][DOMAIN_NAME]" at bounding box center [99, 101] width 41 height 6
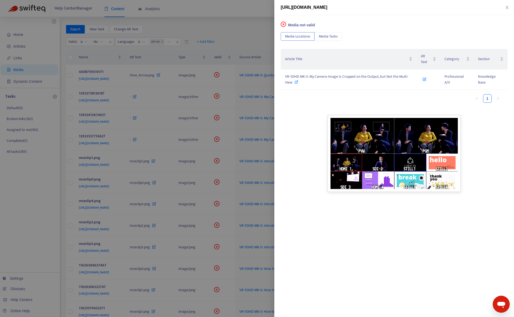
click at [230, 42] on div at bounding box center [257, 158] width 514 height 317
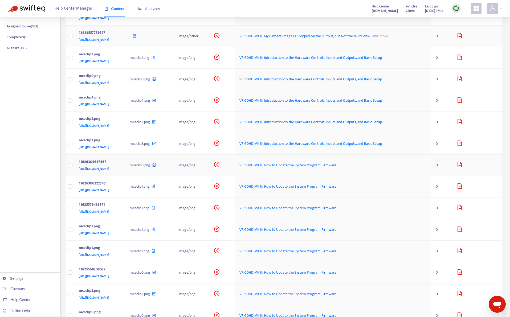
scroll to position [107, 0]
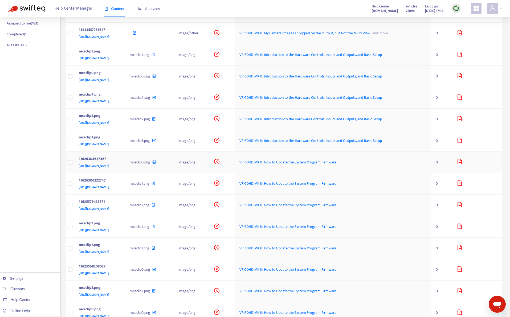
click at [119, 159] on div "11626304637467" at bounding box center [99, 159] width 41 height 7
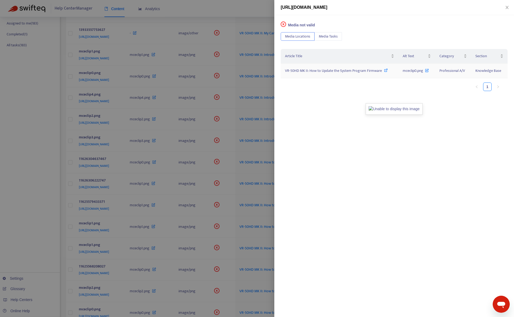
click at [304, 70] on span "VR-50HD MK II: How to Update the System Program Firmware" at bounding box center [333, 71] width 97 height 6
click at [230, 8] on div at bounding box center [257, 158] width 514 height 317
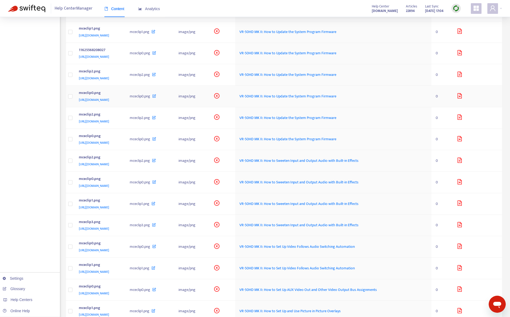
scroll to position [346, 0]
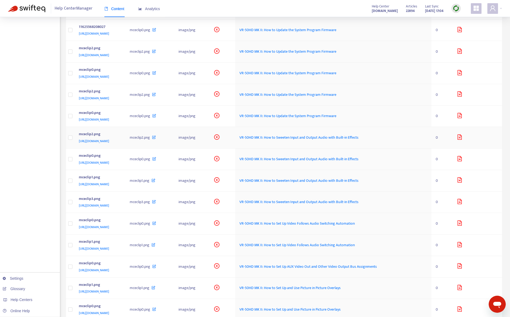
click at [122, 134] on div "mceclip2.png [URL][DOMAIN_NAME]" at bounding box center [100, 137] width 43 height 13
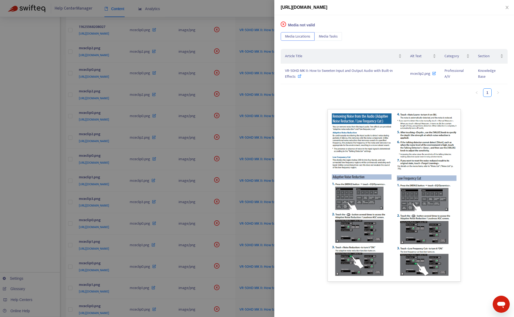
click at [226, 10] on div at bounding box center [257, 158] width 514 height 317
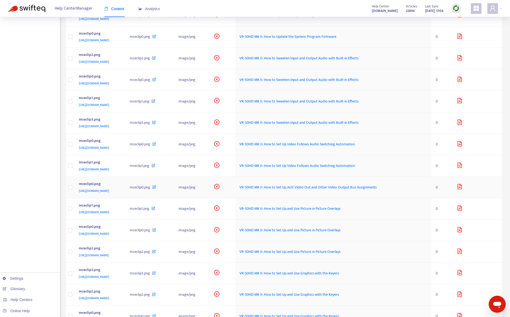
scroll to position [426, 0]
click at [119, 57] on div "mceclip2.png" at bounding box center [99, 54] width 41 height 7
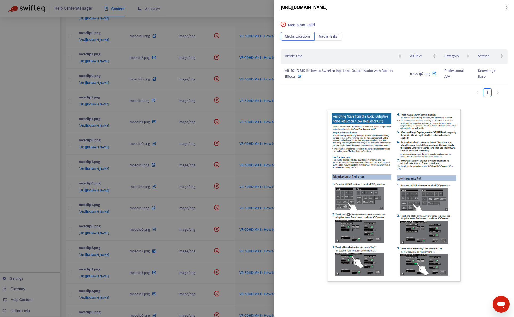
click at [218, 18] on div at bounding box center [257, 158] width 514 height 317
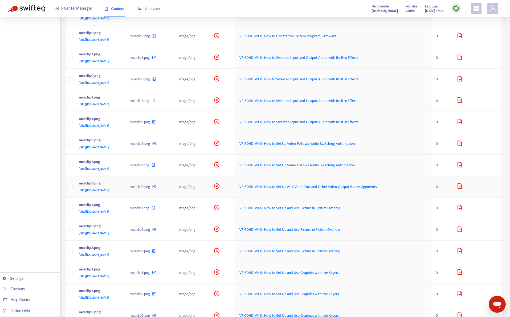
click at [119, 184] on div "mceclip0.png" at bounding box center [99, 184] width 41 height 7
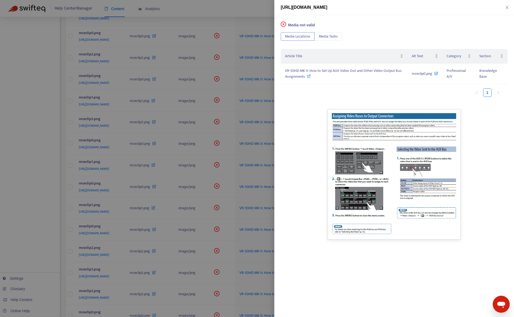
click at [248, 18] on div at bounding box center [257, 158] width 514 height 317
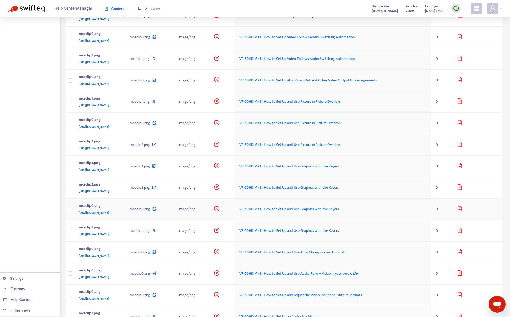
scroll to position [560, 0]
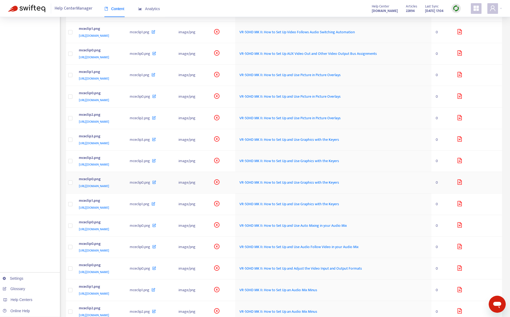
click at [126, 178] on td "mceclip0.png [URL][DOMAIN_NAME]" at bounding box center [100, 183] width 51 height 22
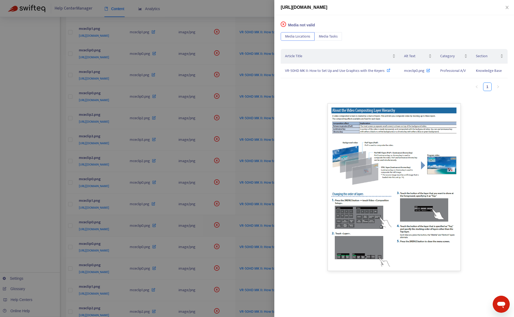
drag, startPoint x: 29, startPoint y: 228, endPoint x: 91, endPoint y: 225, distance: 61.3
click at [29, 227] on div at bounding box center [257, 158] width 514 height 317
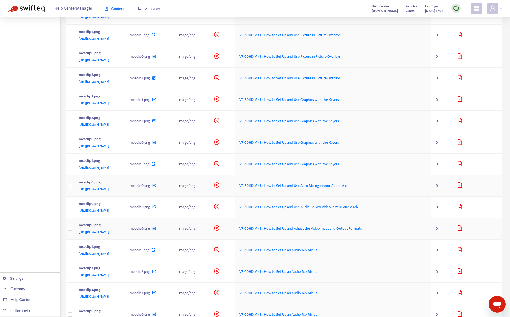
scroll to position [613, 0]
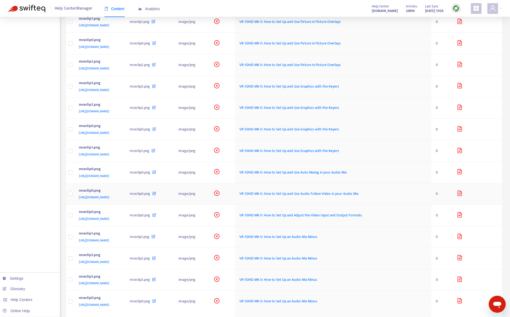
click at [119, 188] on div "mceclip0.png" at bounding box center [99, 191] width 41 height 7
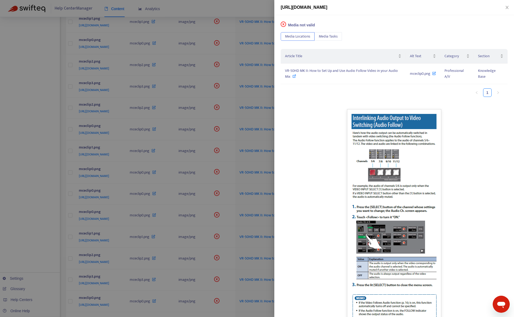
click at [246, 11] on div at bounding box center [257, 158] width 514 height 317
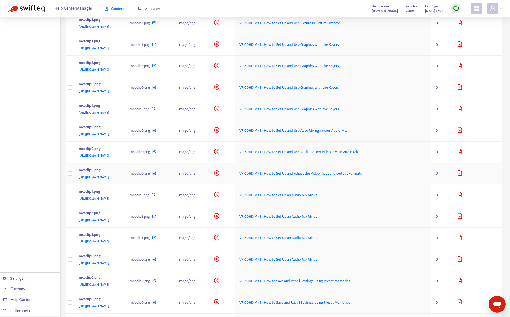
scroll to position [666, 0]
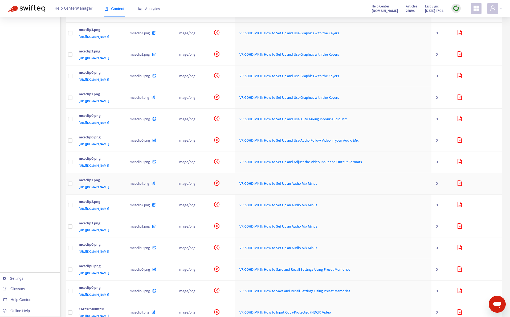
click at [126, 194] on td "mceclip1.png [URL][DOMAIN_NAME]" at bounding box center [100, 184] width 51 height 22
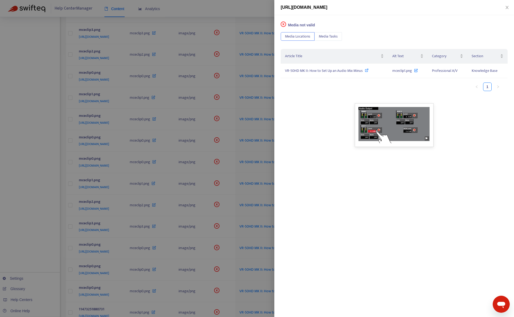
click at [42, 240] on div at bounding box center [257, 158] width 514 height 317
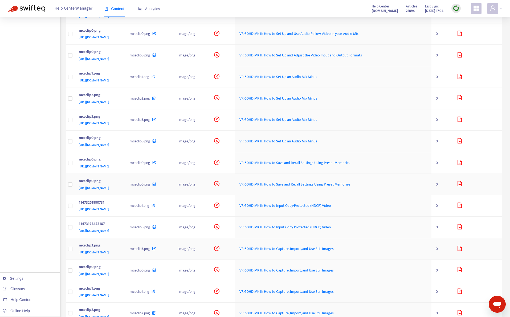
scroll to position [799, 0]
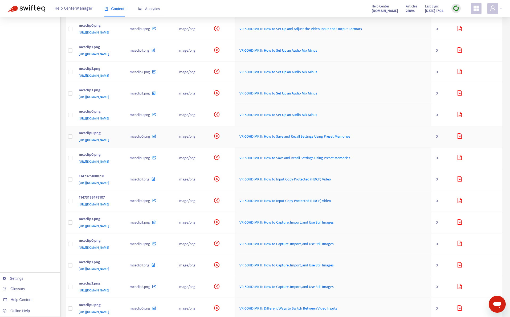
click at [126, 128] on td "mceclip0.png [URL][DOMAIN_NAME]" at bounding box center [100, 137] width 51 height 22
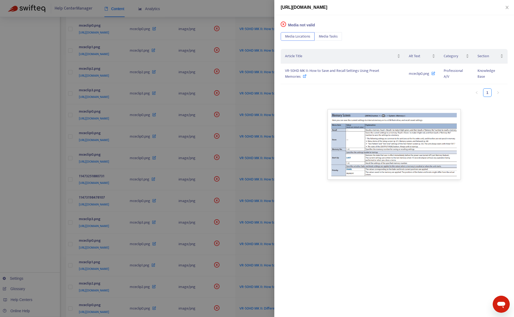
click at [48, 217] on div at bounding box center [257, 158] width 514 height 317
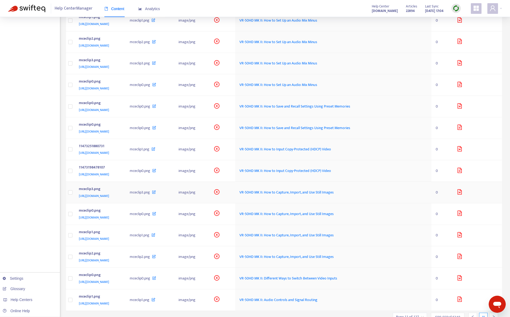
scroll to position [853, 0]
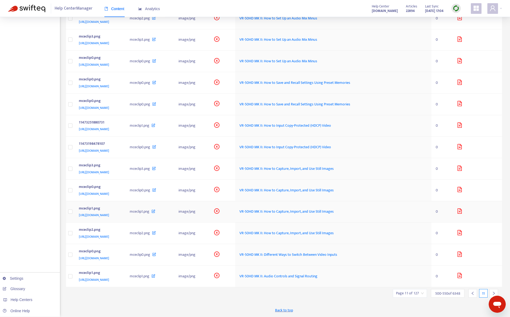
click at [122, 210] on div "mceclip1.png [URL][DOMAIN_NAME]" at bounding box center [100, 212] width 43 height 13
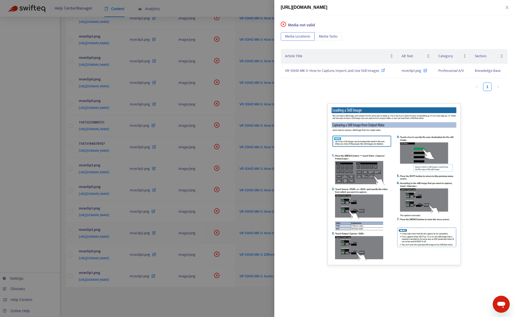
click at [44, 224] on div at bounding box center [257, 158] width 514 height 317
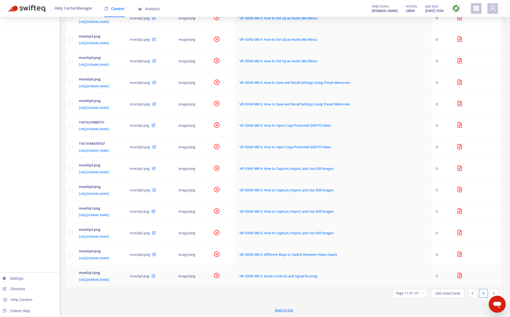
click at [119, 272] on div "mceclip1.png" at bounding box center [99, 273] width 41 height 7
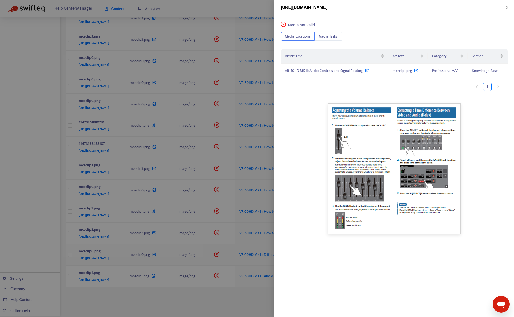
drag, startPoint x: 130, startPoint y: 300, endPoint x: 477, endPoint y: 254, distance: 349.9
click at [136, 296] on div at bounding box center [257, 158] width 514 height 317
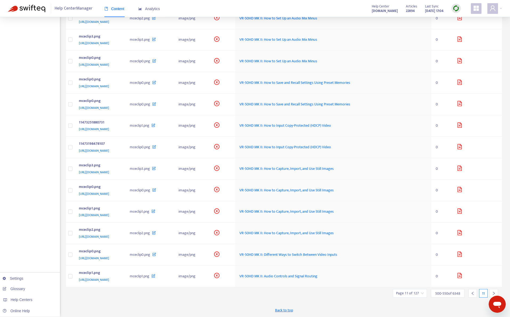
click at [495, 291] on div at bounding box center [494, 293] width 9 height 9
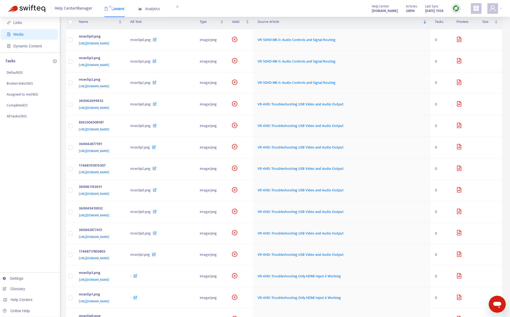
scroll to position [0, 0]
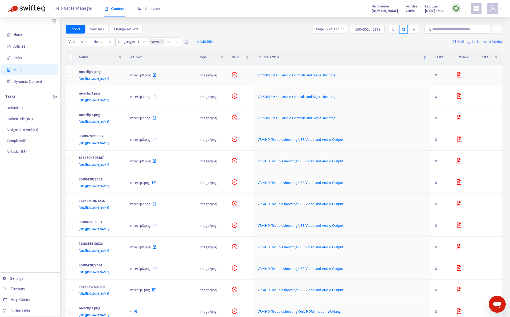
click at [120, 74] on div "mceclip0.png" at bounding box center [99, 72] width 41 height 7
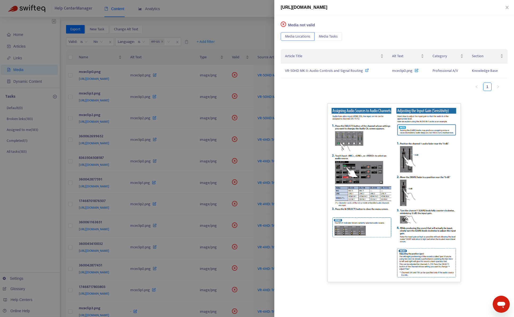
click at [206, 55] on div at bounding box center [257, 158] width 514 height 317
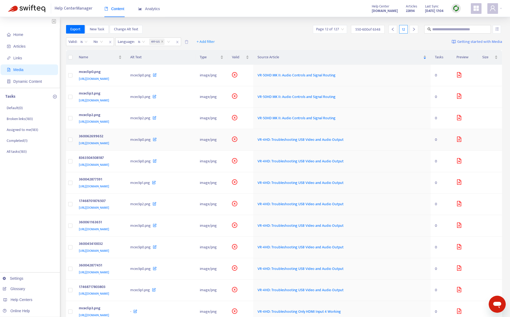
click at [120, 141] on div "[URL][DOMAIN_NAME]" at bounding box center [99, 143] width 41 height 6
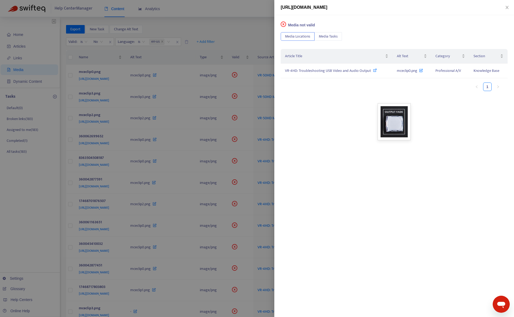
click at [247, 29] on div at bounding box center [257, 158] width 514 height 317
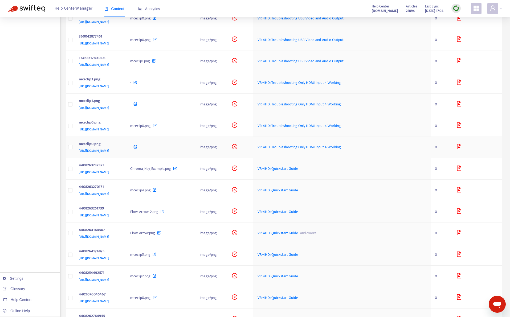
scroll to position [266, 0]
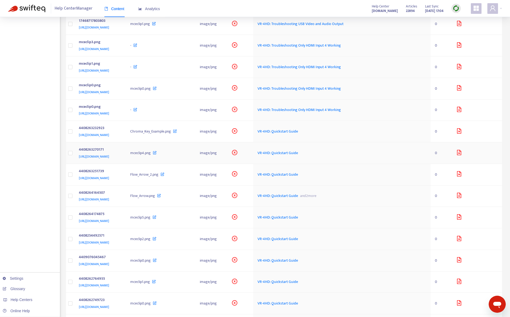
click at [120, 149] on div "4408263270171" at bounding box center [99, 150] width 41 height 7
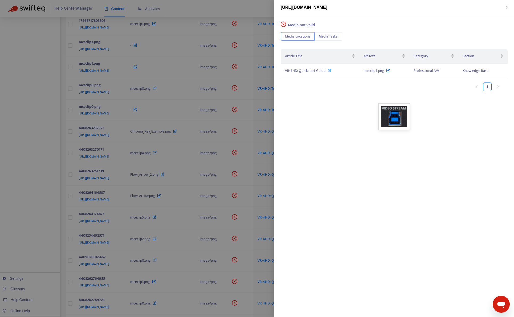
click at [224, 33] on div at bounding box center [257, 158] width 514 height 317
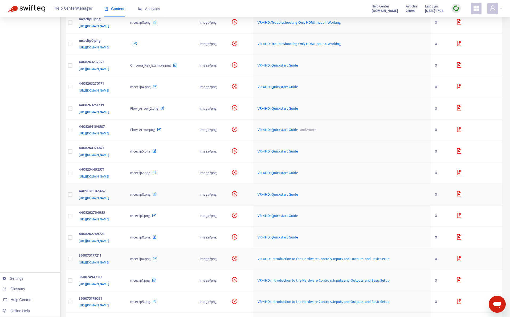
scroll to position [373, 0]
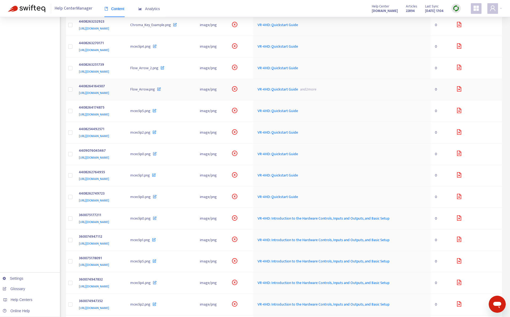
click at [120, 85] on div "4408264164507" at bounding box center [99, 86] width 41 height 7
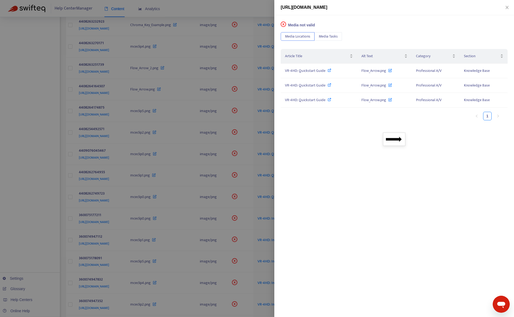
click at [52, 182] on div at bounding box center [257, 158] width 514 height 317
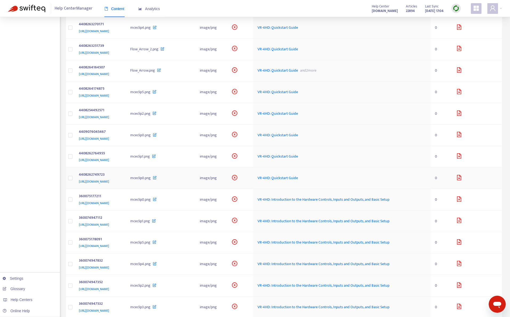
scroll to position [453, 0]
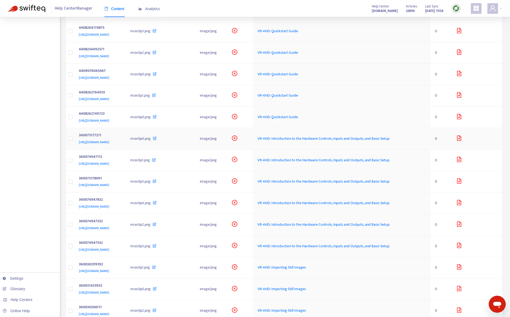
click at [120, 145] on div "[URL][DOMAIN_NAME]" at bounding box center [99, 142] width 41 height 6
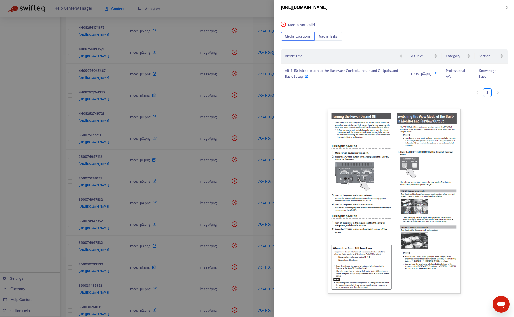
click at [27, 220] on div at bounding box center [257, 158] width 514 height 317
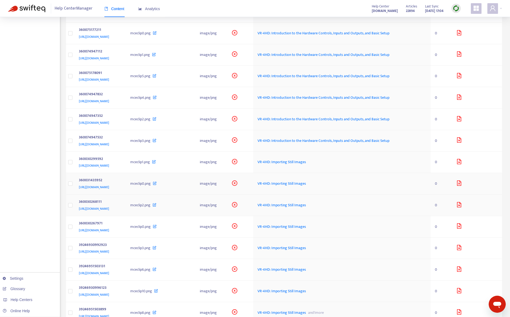
scroll to position [560, 0]
click at [120, 163] on div "[URL][DOMAIN_NAME]" at bounding box center [99, 165] width 41 height 6
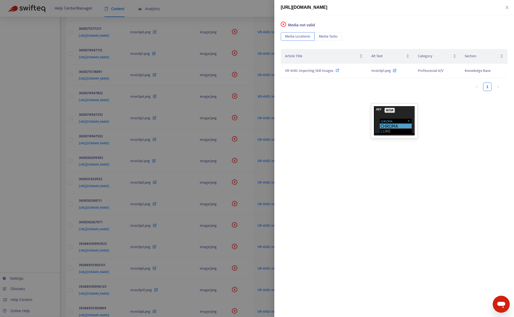
click at [37, 229] on div at bounding box center [257, 158] width 514 height 317
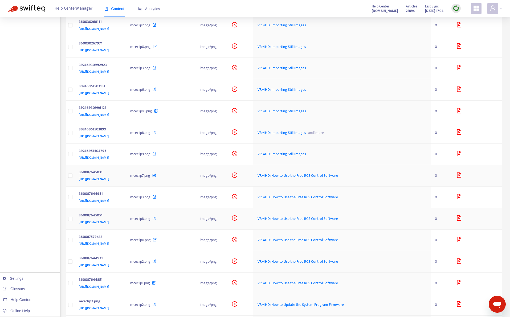
scroll to position [746, 0]
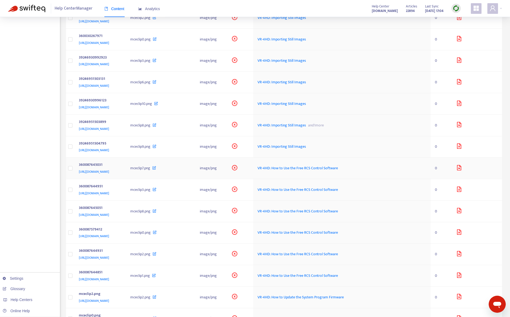
click at [120, 172] on div "[URL][DOMAIN_NAME]" at bounding box center [99, 172] width 41 height 6
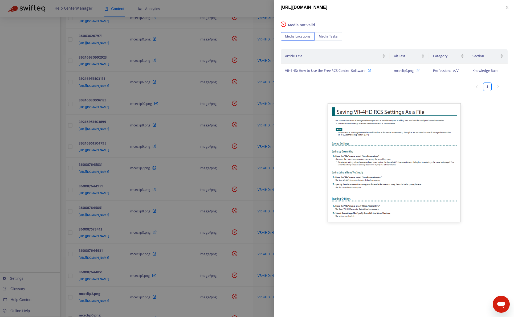
click at [43, 198] on div at bounding box center [257, 158] width 514 height 317
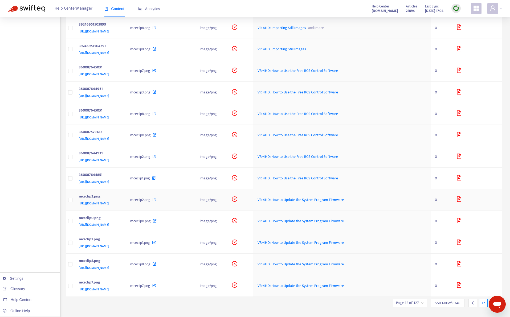
scroll to position [853, 0]
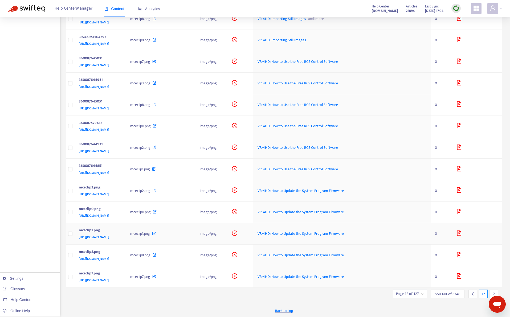
click at [120, 228] on div "mceclip1.png" at bounding box center [99, 231] width 41 height 7
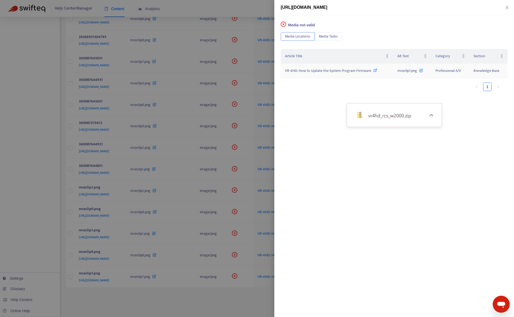
click at [349, 71] on span "VR-4HD: How to Update the System Program Firmware" at bounding box center [328, 71] width 86 height 6
click at [252, 4] on div at bounding box center [257, 158] width 514 height 317
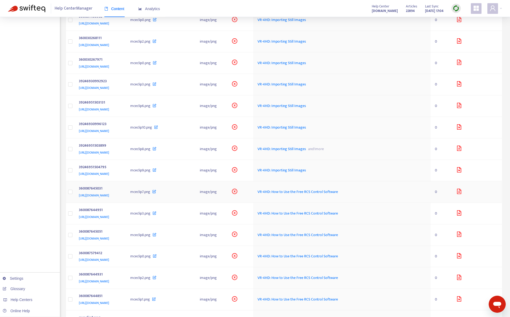
scroll to position [720, 0]
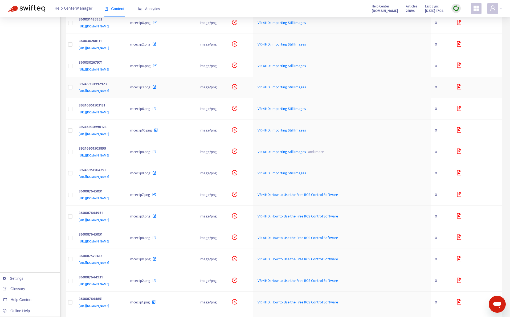
click at [120, 93] on div "[URL][DOMAIN_NAME]" at bounding box center [99, 91] width 41 height 6
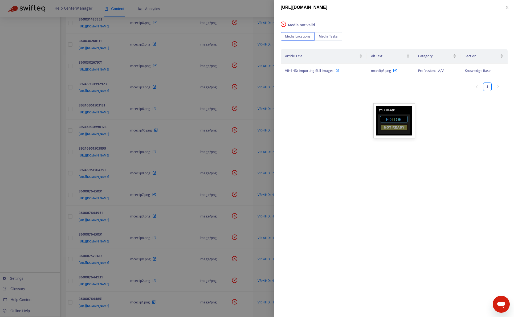
click at [19, 163] on div at bounding box center [257, 158] width 514 height 317
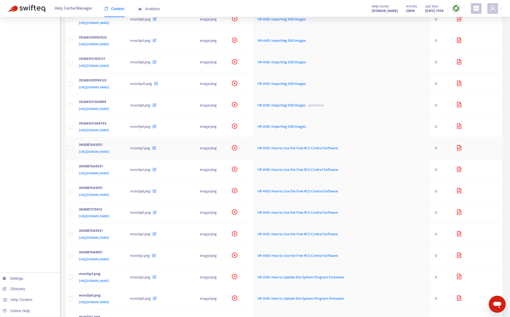
scroll to position [853, 0]
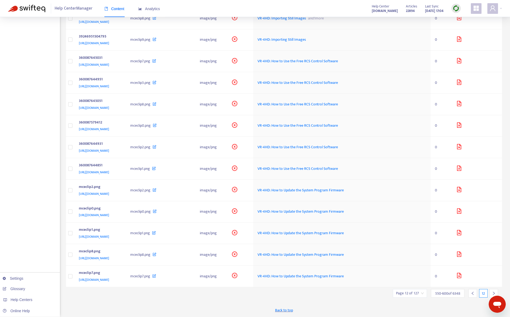
click at [492, 293] on icon "right" at bounding box center [494, 294] width 4 height 4
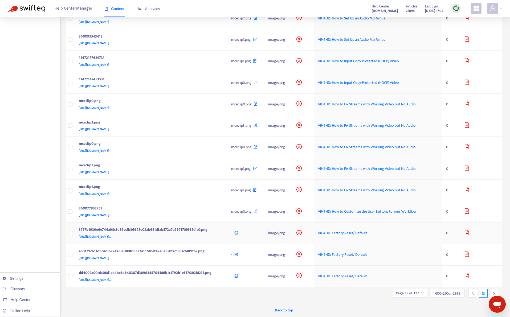
click at [221, 229] on div "3757b1939e6e744a98c3d86ccfb36943e02ab681dfab572a7a6971789f95c1c0.png" at bounding box center [150, 230] width 142 height 7
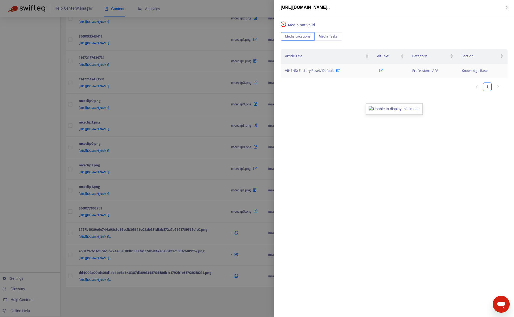
click at [312, 70] on span "VR-4HD: Factory Reset/ Default" at bounding box center [309, 71] width 49 height 6
click at [237, 9] on div at bounding box center [257, 158] width 514 height 317
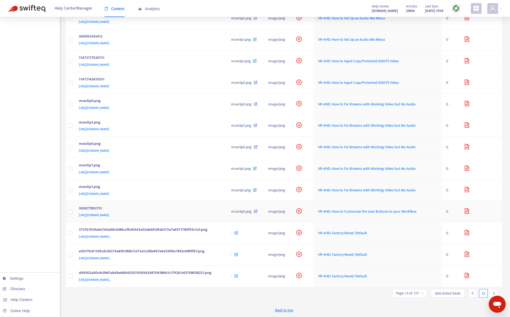
click at [211, 211] on div "360077892751" at bounding box center [150, 209] width 142 height 7
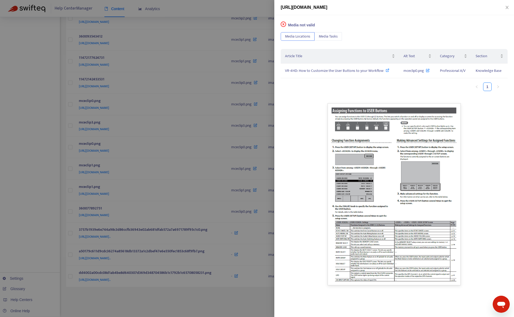
click at [239, 10] on div at bounding box center [257, 158] width 514 height 317
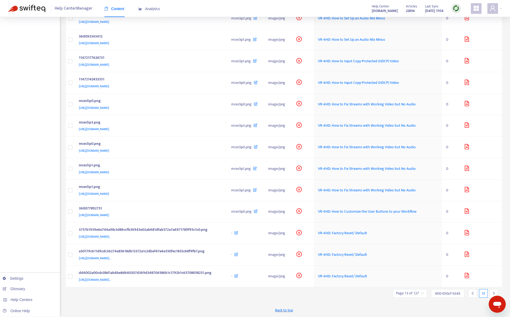
click at [492, 292] on div at bounding box center [494, 293] width 9 height 9
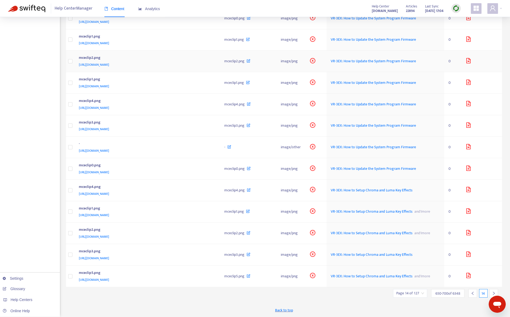
scroll to position [0, 0]
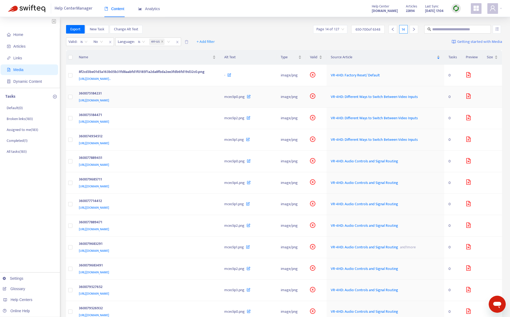
click at [193, 103] on div "[URL][DOMAIN_NAME]" at bounding box center [146, 101] width 135 height 6
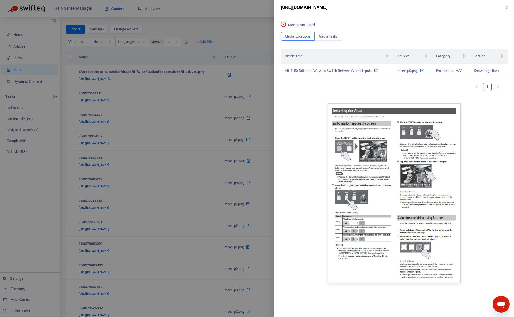
click at [252, 40] on div at bounding box center [257, 158] width 514 height 317
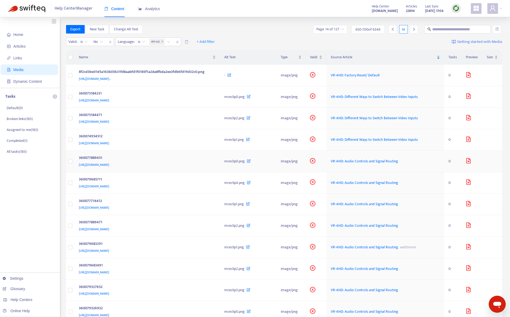
click at [202, 168] on div "[URL][DOMAIN_NAME]" at bounding box center [146, 165] width 135 height 6
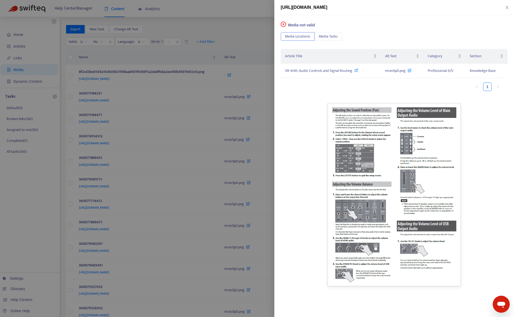
click at [257, 34] on div at bounding box center [257, 158] width 514 height 317
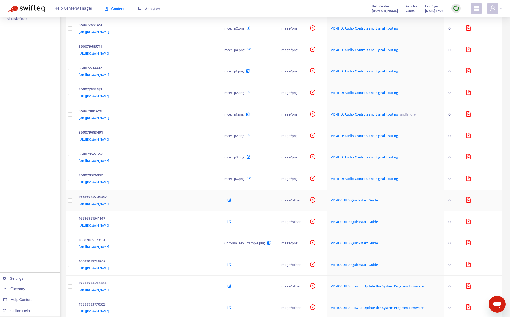
scroll to position [133, 0]
click at [193, 121] on div "[URL][DOMAIN_NAME]" at bounding box center [146, 118] width 135 height 6
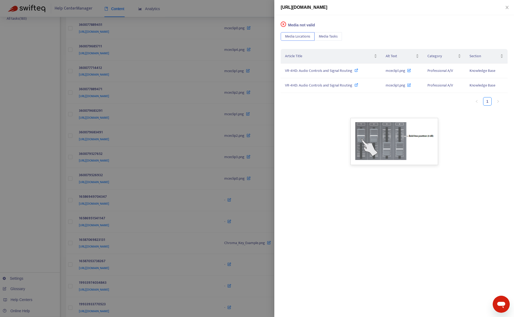
click at [49, 207] on div at bounding box center [257, 158] width 514 height 317
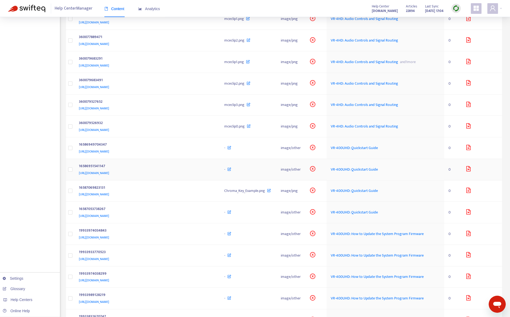
scroll to position [187, 0]
click at [193, 153] on div "[URL][DOMAIN_NAME]" at bounding box center [146, 151] width 135 height 6
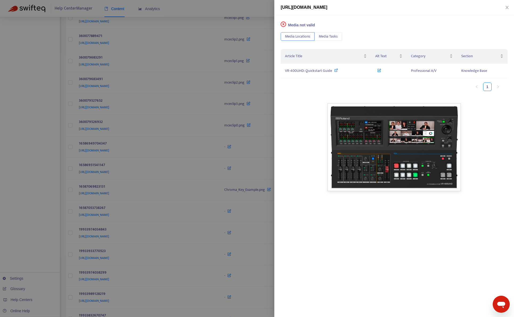
click at [41, 201] on div at bounding box center [257, 158] width 514 height 317
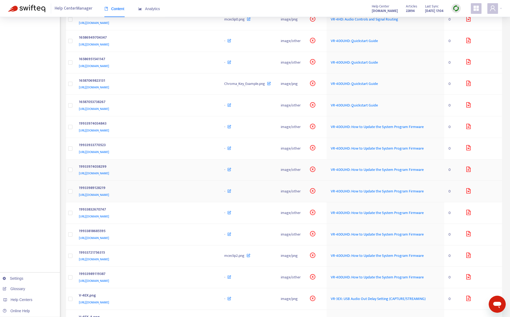
scroll to position [293, 0]
click at [200, 127] on div "19933974034843" at bounding box center [146, 123] width 135 height 7
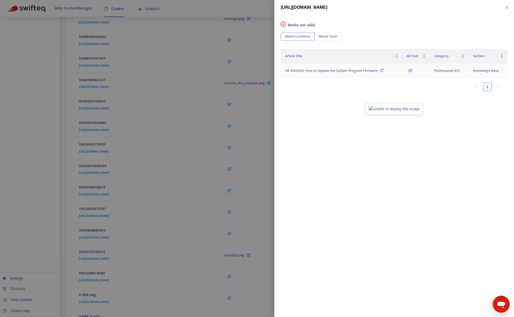
click at [306, 68] on span "VR-400UHD: How to Update the System Program Firmware" at bounding box center [331, 71] width 93 height 6
click at [238, 7] on div at bounding box center [257, 158] width 514 height 317
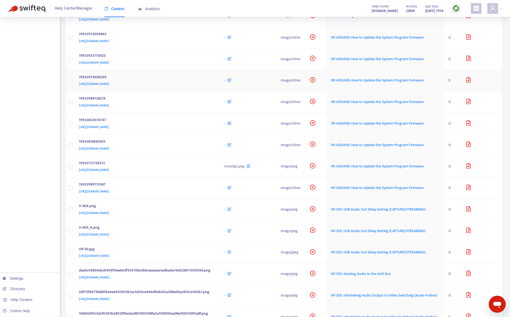
scroll to position [400, 0]
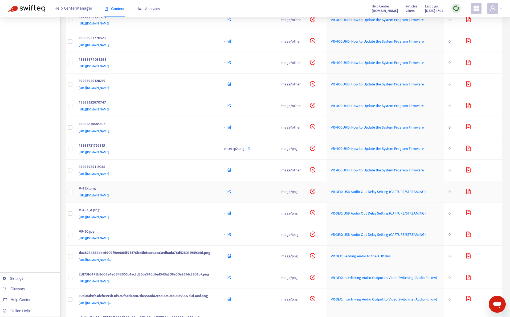
click at [196, 193] on div "V-4EX.png" at bounding box center [146, 189] width 135 height 7
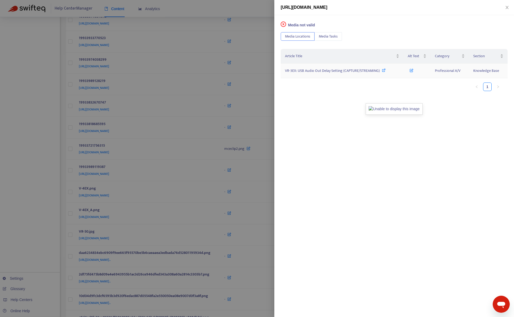
click at [296, 72] on span "VR-3EX: USB Audio Out Delay Setting (CAPTURE/STREAMING)" at bounding box center [332, 71] width 95 height 6
click at [253, 11] on div at bounding box center [257, 158] width 514 height 317
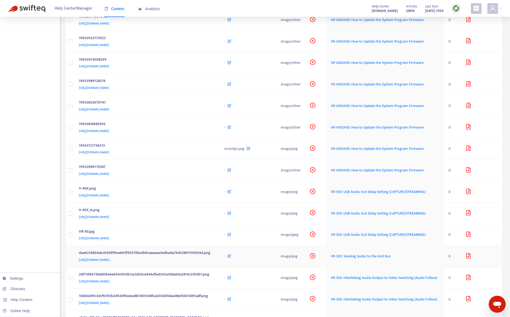
click at [214, 257] on div "daa6234834ebc6909f9ee665f95570be5b6caeaaea3edbada76d52801195934d.png" at bounding box center [146, 253] width 135 height 7
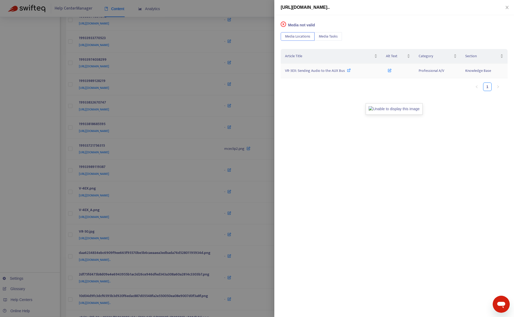
click at [304, 71] on span "VR-3EX: Sending Audio to the AUX Bus" at bounding box center [315, 71] width 60 height 6
click at [49, 161] on div at bounding box center [257, 158] width 514 height 317
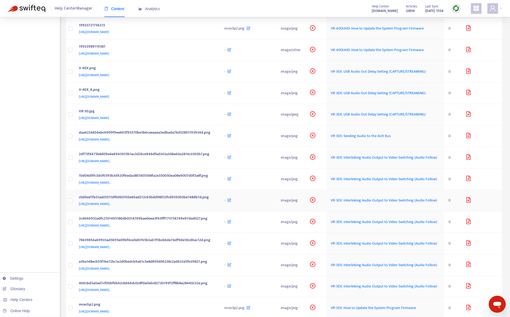
scroll to position [533, 0]
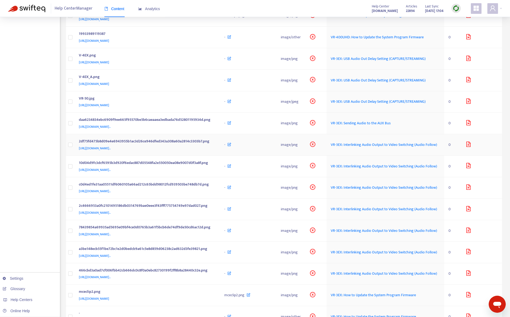
click at [220, 156] on td "2df75fd475b8d09e4e6943955b1ac3d26ce946dfed343a308a60a2814c3303b7.png [URL][DOMA…" at bounding box center [148, 145] width 146 height 22
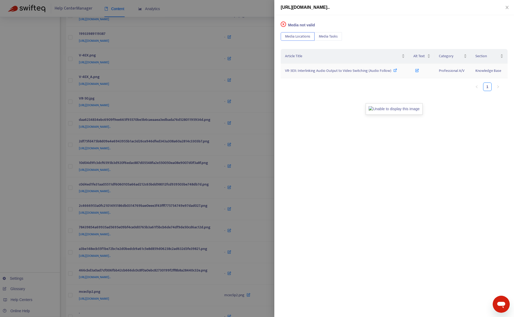
click at [314, 72] on span "VR-3EX: Interlinking Audio Output to Video Switching (Audio Follow)" at bounding box center [338, 71] width 106 height 6
click at [28, 190] on div at bounding box center [257, 158] width 514 height 317
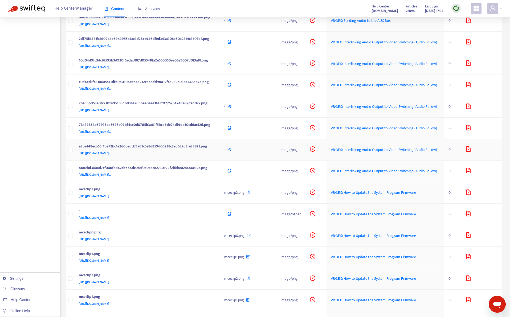
scroll to position [693, 0]
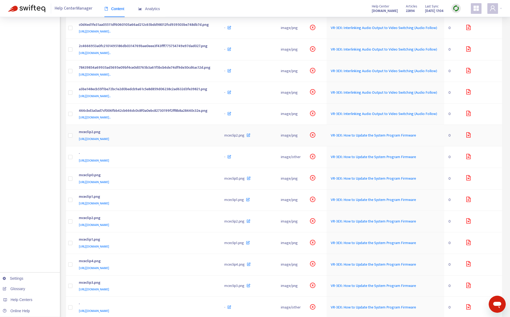
click at [214, 142] on div "[URL][DOMAIN_NAME]" at bounding box center [146, 139] width 135 height 6
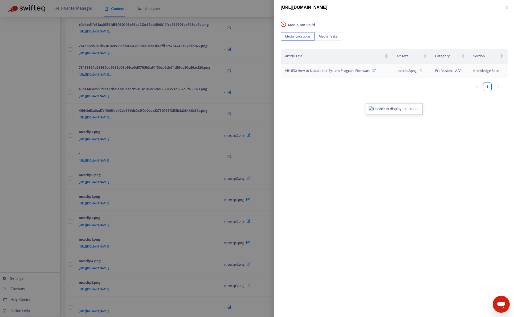
click at [306, 69] on span "VR-3EX: How to Update the System Program Firmware" at bounding box center [327, 71] width 85 height 6
click at [43, 204] on div at bounding box center [257, 158] width 514 height 317
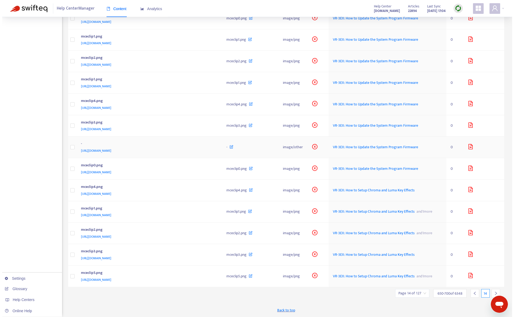
scroll to position [912, 0]
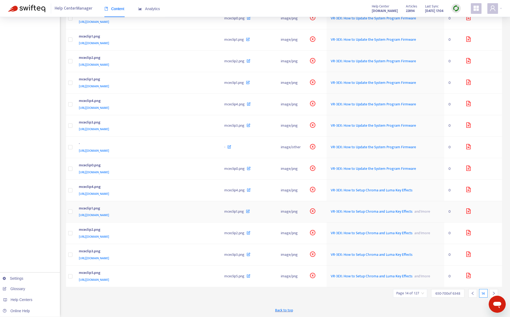
click at [199, 215] on div "[URL][DOMAIN_NAME]" at bounding box center [146, 215] width 135 height 6
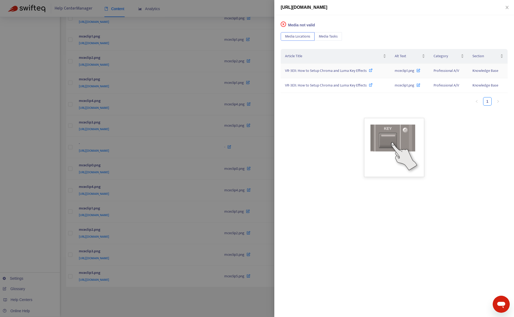
click at [334, 71] on span "VR-3EX: How to Setup Chroma and Luma Key Effects" at bounding box center [326, 71] width 82 height 6
click at [56, 232] on div at bounding box center [257, 158] width 514 height 317
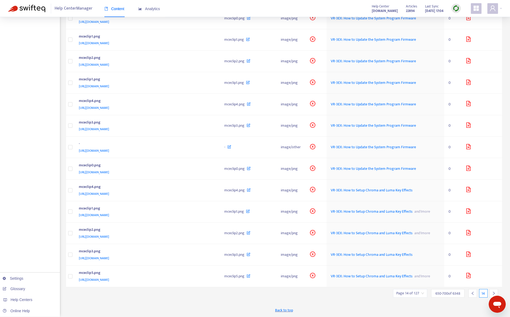
click at [491, 293] on div at bounding box center [494, 293] width 9 height 9
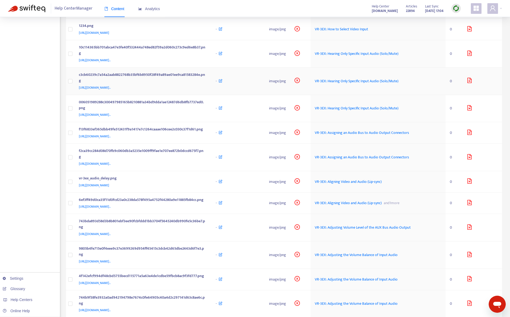
scroll to position [0, 0]
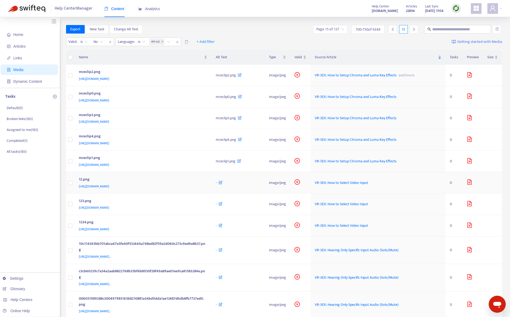
click at [205, 182] on div "12.png" at bounding box center [142, 180] width 127 height 7
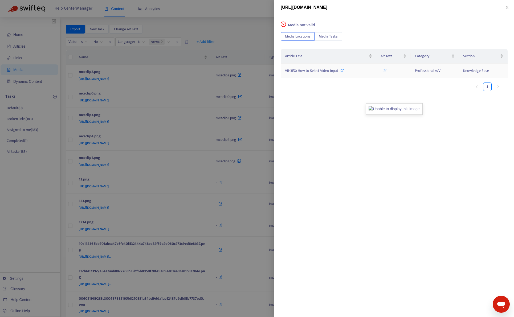
click at [332, 71] on span "VR-3EX: How to Select Video Input" at bounding box center [311, 71] width 53 height 6
click at [246, 20] on div at bounding box center [257, 158] width 514 height 317
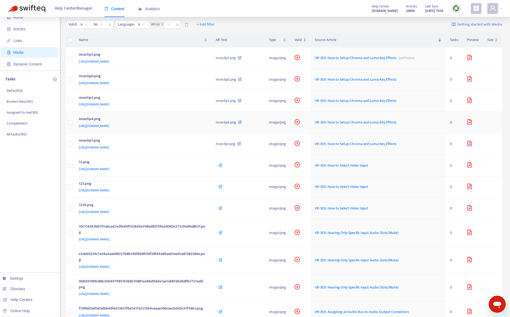
scroll to position [53, 0]
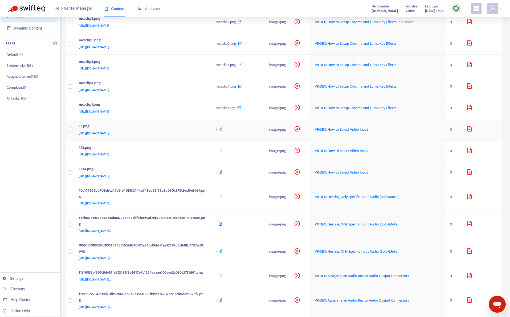
click at [196, 131] on div "[URL][DOMAIN_NAME]" at bounding box center [142, 133] width 127 height 6
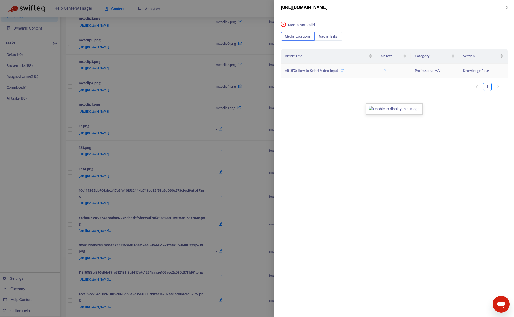
click at [305, 71] on span "VR-3EX: How to Select Video Input" at bounding box center [311, 71] width 53 height 6
click at [248, 11] on div at bounding box center [257, 158] width 514 height 317
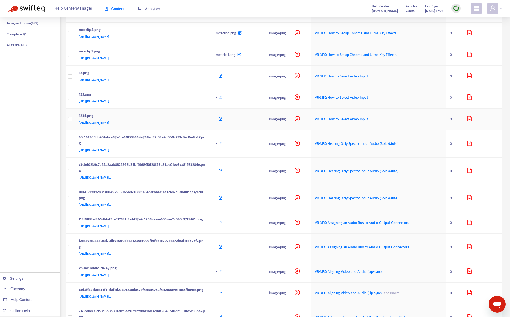
scroll to position [133, 0]
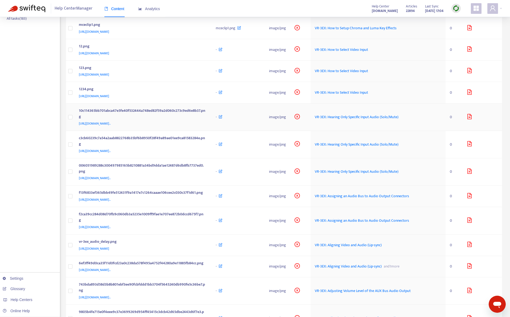
click at [212, 127] on td "10c114365bb701abca47e5fe40f532444a748ed82f59a2d060c273c9ed6e8b37.png [URL][DOMA…" at bounding box center [143, 117] width 137 height 27
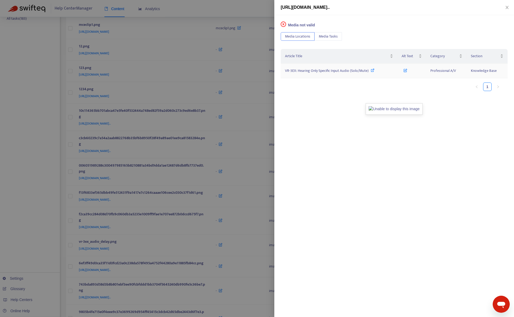
click at [329, 73] on span "VR-3EX: Hearing Only Specific Input Audio (Solo/Mute)" at bounding box center [327, 71] width 84 height 6
click at [247, 11] on div at bounding box center [257, 158] width 514 height 317
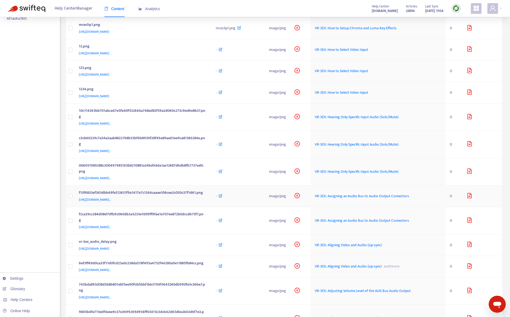
scroll to position [160, 0]
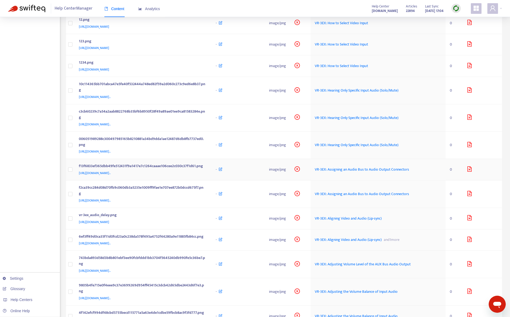
click at [240, 179] on td "-" at bounding box center [238, 170] width 53 height 22
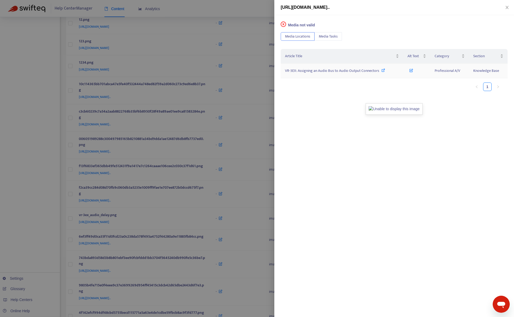
click at [326, 70] on span "VR-3EX: Assigning an Audio Bus to Audio Output Connectors" at bounding box center [332, 71] width 94 height 6
click at [48, 203] on div at bounding box center [257, 158] width 514 height 317
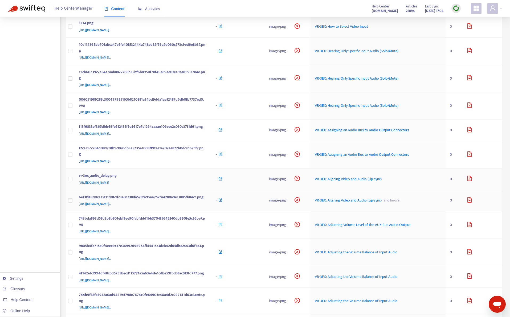
scroll to position [213, 0]
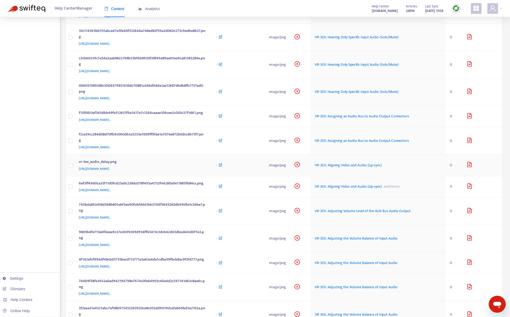
click at [212, 168] on td "vr-3ex_audio_delay.png [URL][DOMAIN_NAME]" at bounding box center [143, 166] width 137 height 22
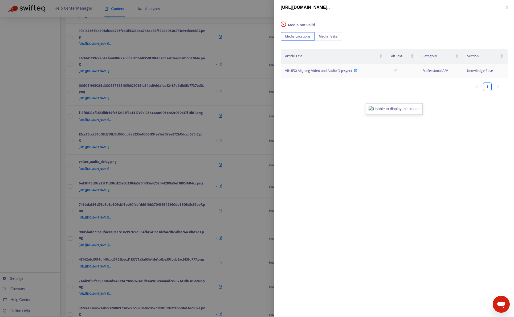
click at [334, 73] on span "VR-3EX: Aligning Video and Audio (Lip-sync)" at bounding box center [318, 71] width 67 height 6
click at [43, 221] on div at bounding box center [257, 158] width 514 height 317
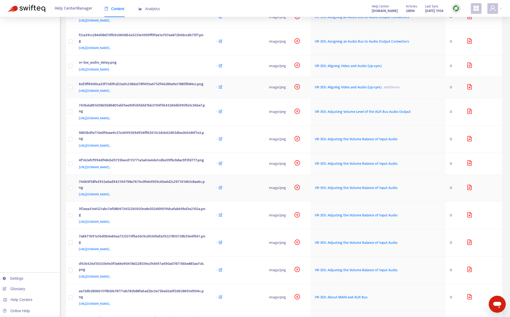
scroll to position [320, 0]
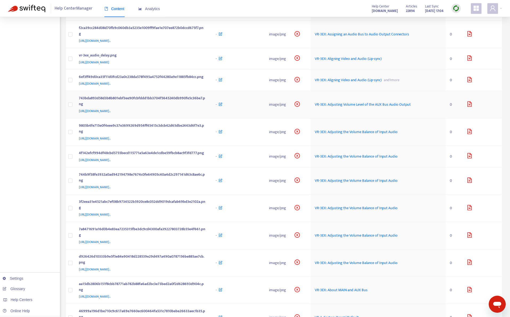
click at [239, 119] on td "-" at bounding box center [238, 104] width 53 height 27
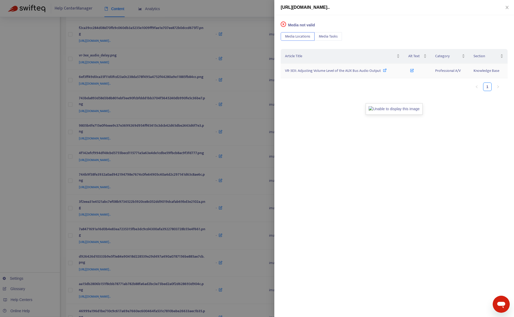
click at [314, 70] on span "VR-3EX: Adjusting Volume Level of the AUX Bus Audio Output" at bounding box center [333, 71] width 96 height 6
click at [253, 9] on div at bounding box center [257, 158] width 514 height 317
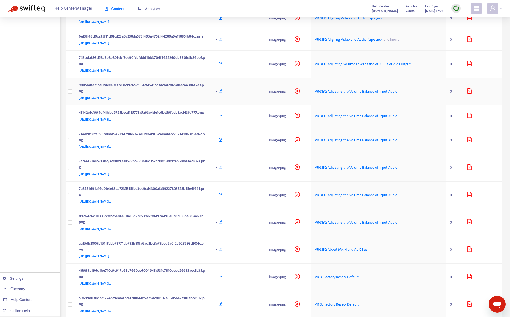
scroll to position [373, 0]
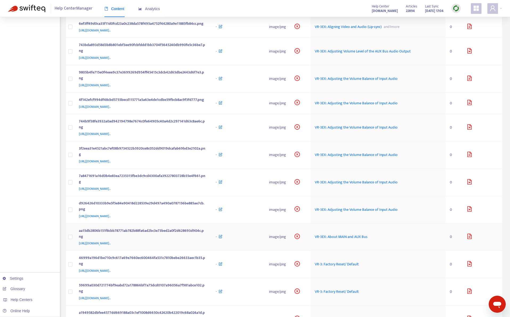
click at [244, 240] on div "-" at bounding box center [238, 237] width 45 height 6
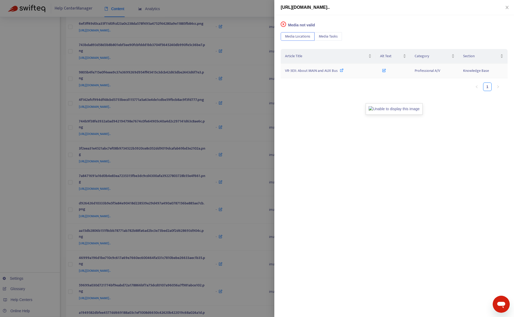
click at [312, 71] on span "VR-3EX: About MAIN and AUX Bus" at bounding box center [311, 71] width 53 height 6
click at [244, 14] on div at bounding box center [257, 158] width 514 height 317
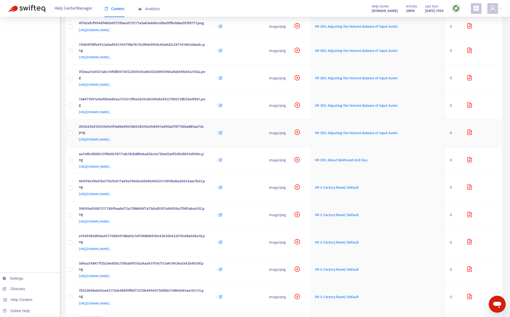
scroll to position [453, 0]
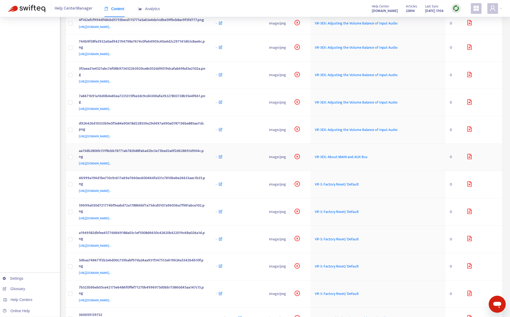
click at [212, 171] on td "aa15db2806b151f8cbb78771ab782b88fa6ad2bc3e73bed2a0f2d628693d904c.png [URL][DOMA…" at bounding box center [143, 157] width 137 height 27
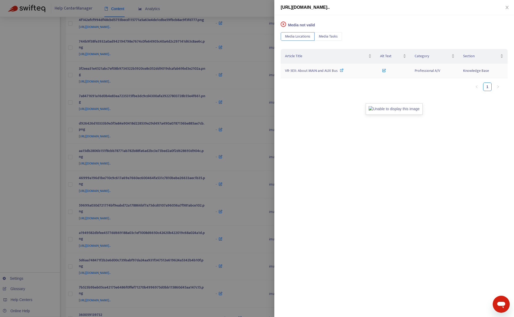
click at [308, 71] on span "VR-3EX: About MAIN and AUX Bus" at bounding box center [311, 71] width 53 height 6
click at [55, 173] on div at bounding box center [257, 158] width 514 height 317
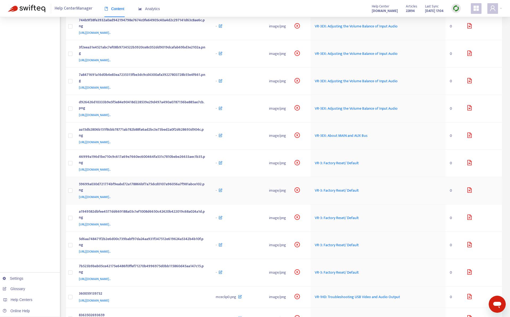
scroll to position [533, 0]
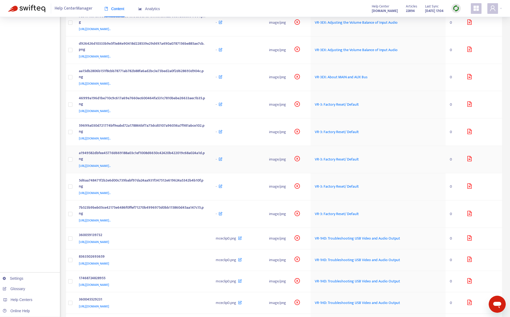
click at [247, 173] on td "-" at bounding box center [238, 159] width 53 height 27
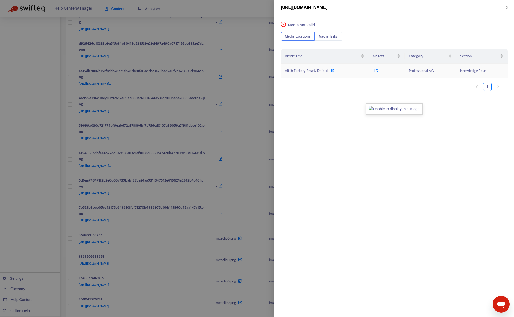
click at [306, 72] on span "VR-3: Factory Reset/ Default" at bounding box center [307, 71] width 44 height 6
click at [241, 16] on div at bounding box center [257, 158] width 514 height 317
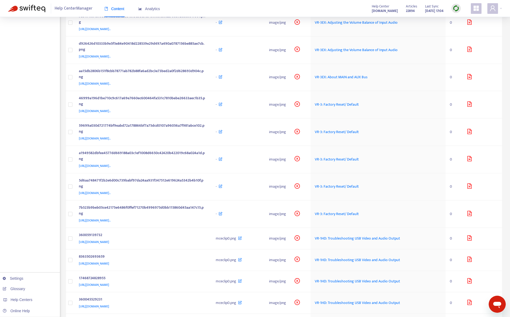
click at [455, 11] on img at bounding box center [456, 8] width 7 height 7
click at [461, 18] on link "Quick Sync" at bounding box center [467, 19] width 23 height 6
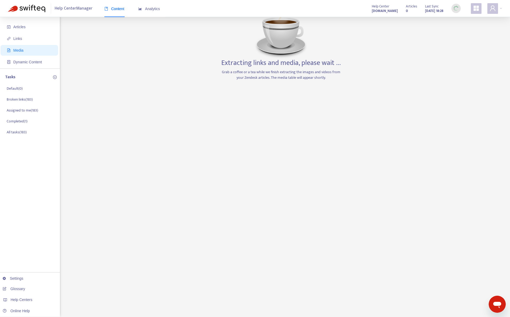
scroll to position [19, 0]
drag, startPoint x: 26, startPoint y: 192, endPoint x: 124, endPoint y: 92, distance: 139.6
click at [26, 192] on div "Home Articles Links Media Dynamic Content Tasks Default ( 0 ) Broken links ( 18…" at bounding box center [30, 158] width 60 height 320
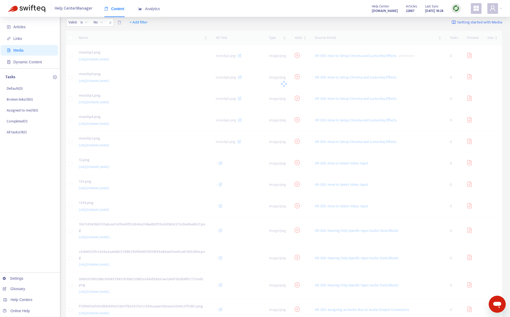
scroll to position [533, 0]
